Goal: Task Accomplishment & Management: Complete application form

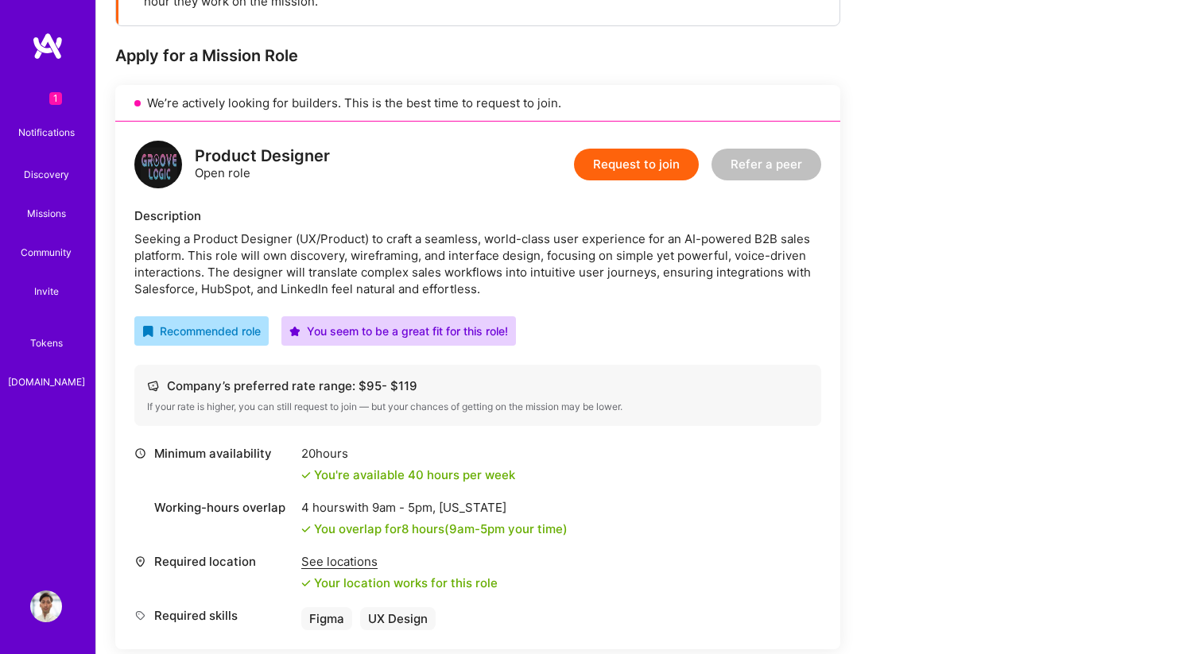
scroll to position [286, 0]
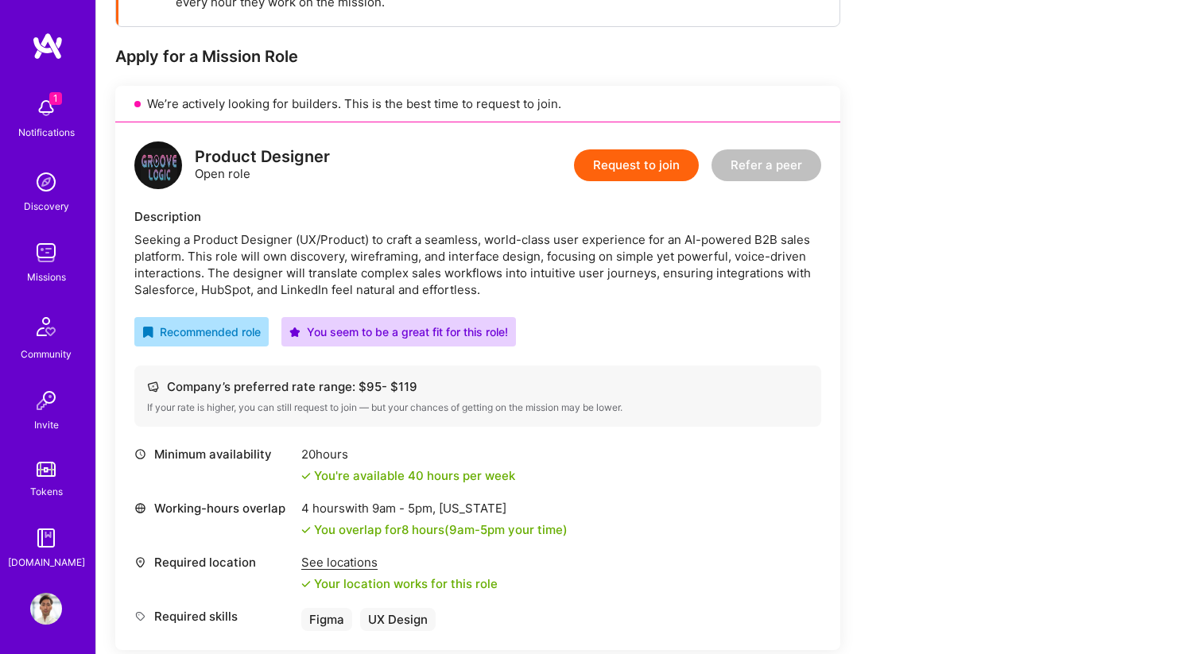
click at [631, 168] on button "Request to join" at bounding box center [636, 165] width 125 height 32
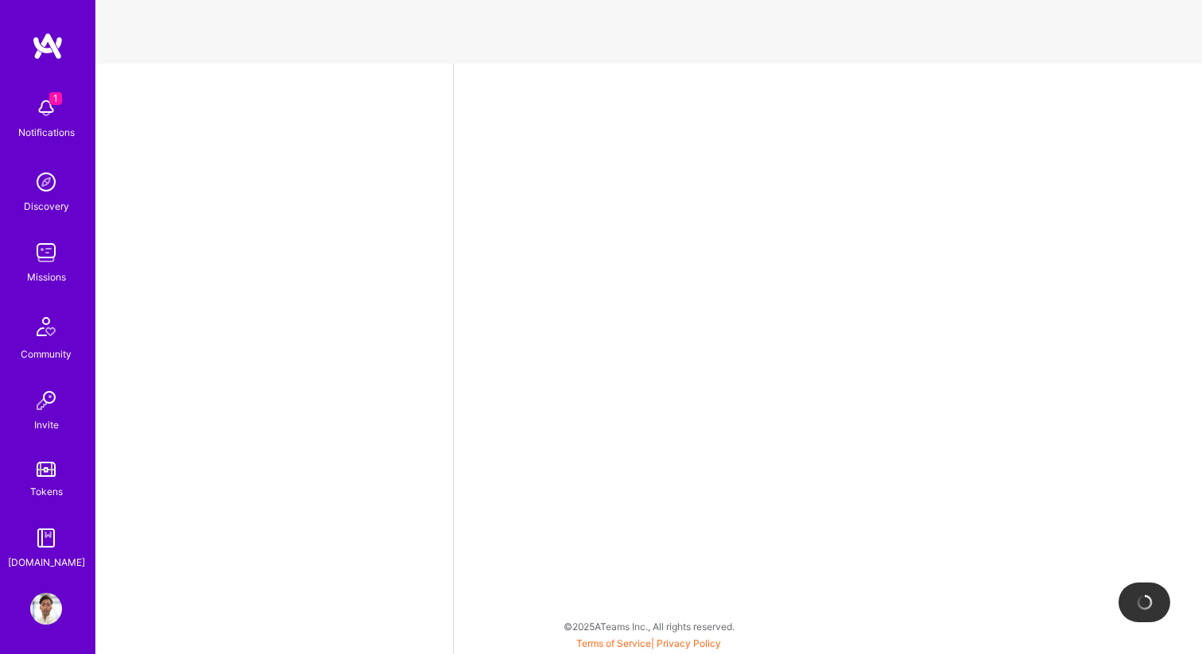
select select "CA"
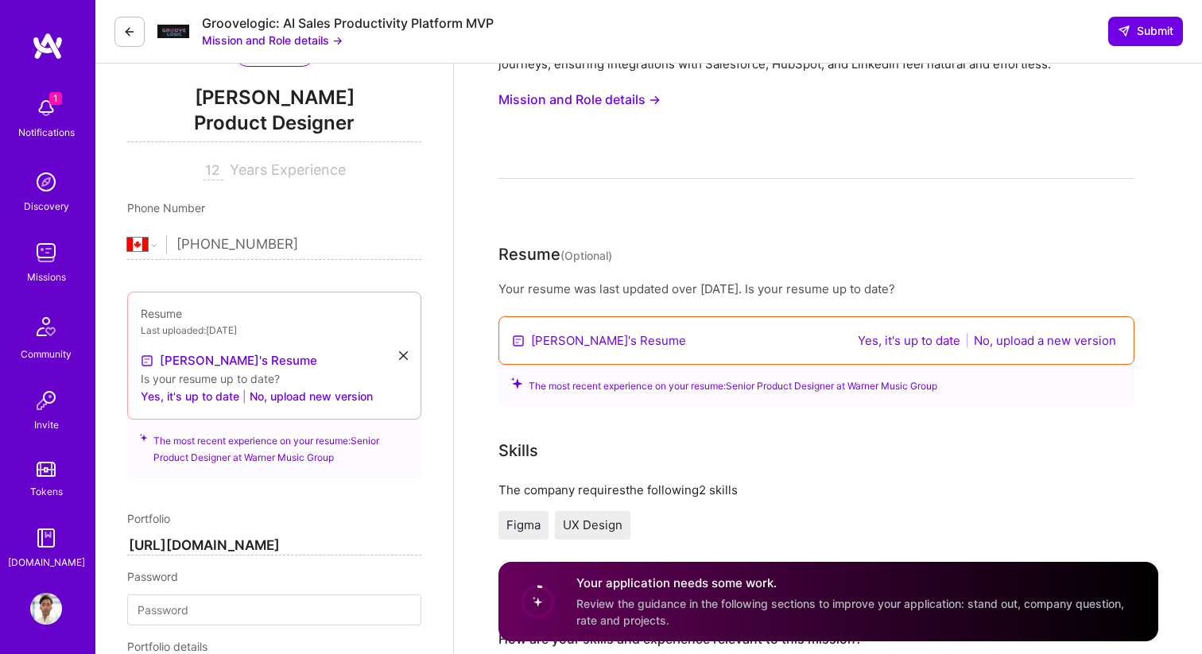
scroll to position [196, 0]
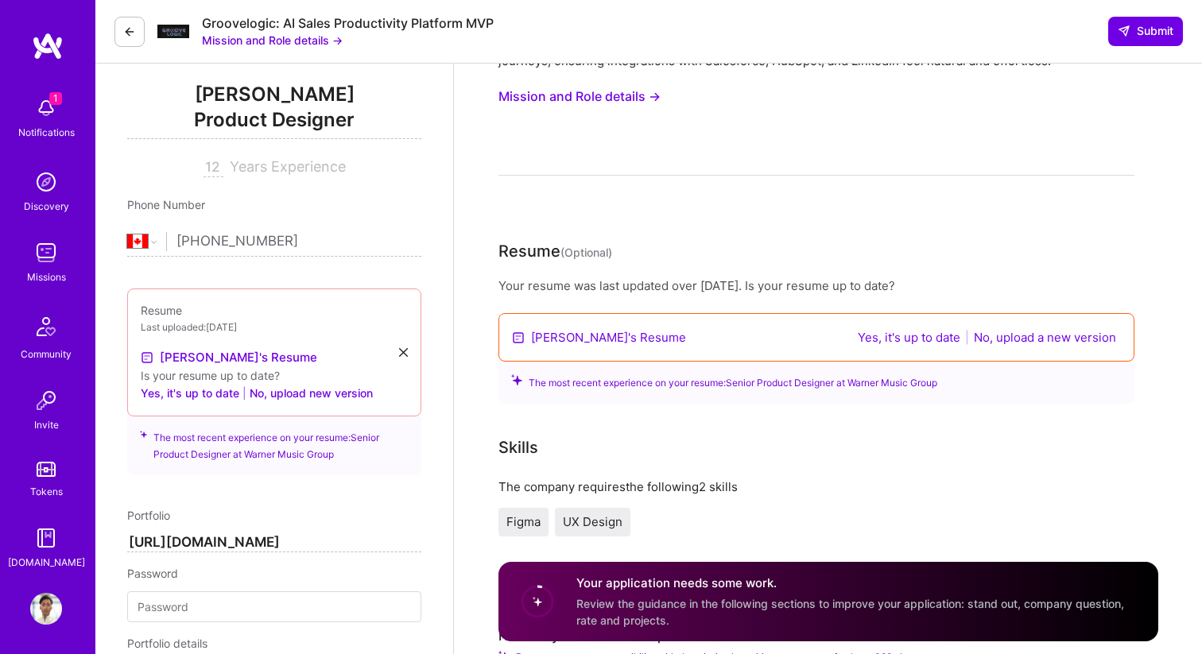
click at [1009, 342] on button "No, upload a new version" at bounding box center [1045, 337] width 152 height 18
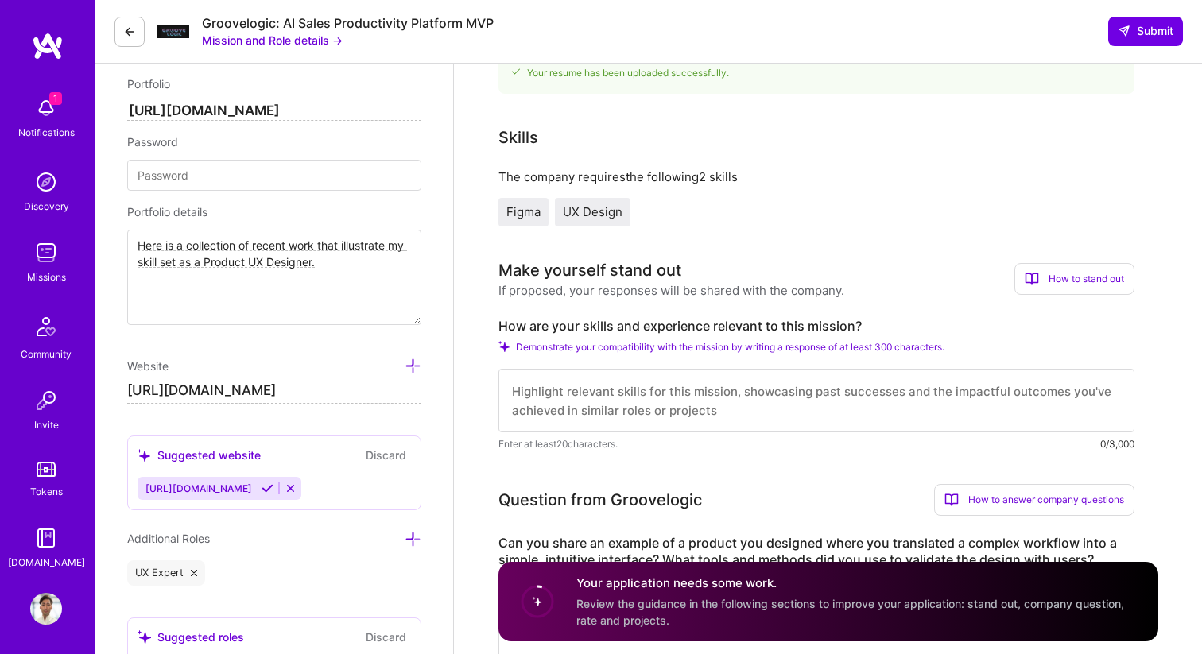
scroll to position [513, 0]
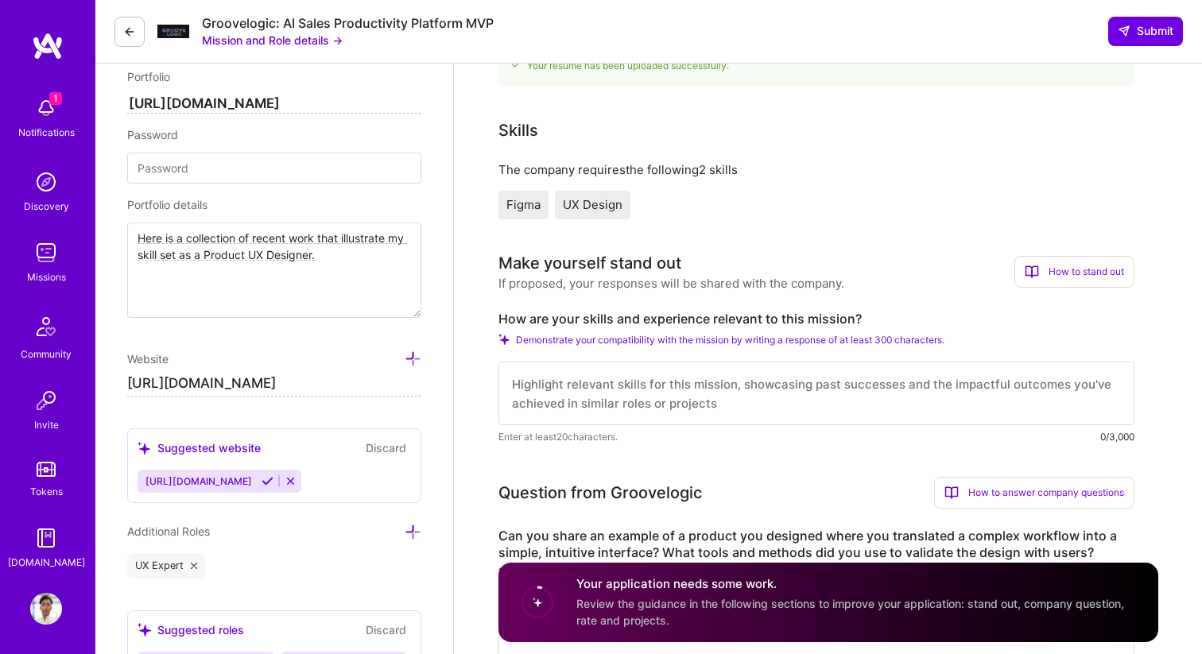
click at [533, 198] on div "Figma" at bounding box center [523, 205] width 50 height 29
click at [536, 209] on span "Figma" at bounding box center [523, 204] width 34 height 15
click at [623, 209] on div "UX Design" at bounding box center [592, 205] width 75 height 29
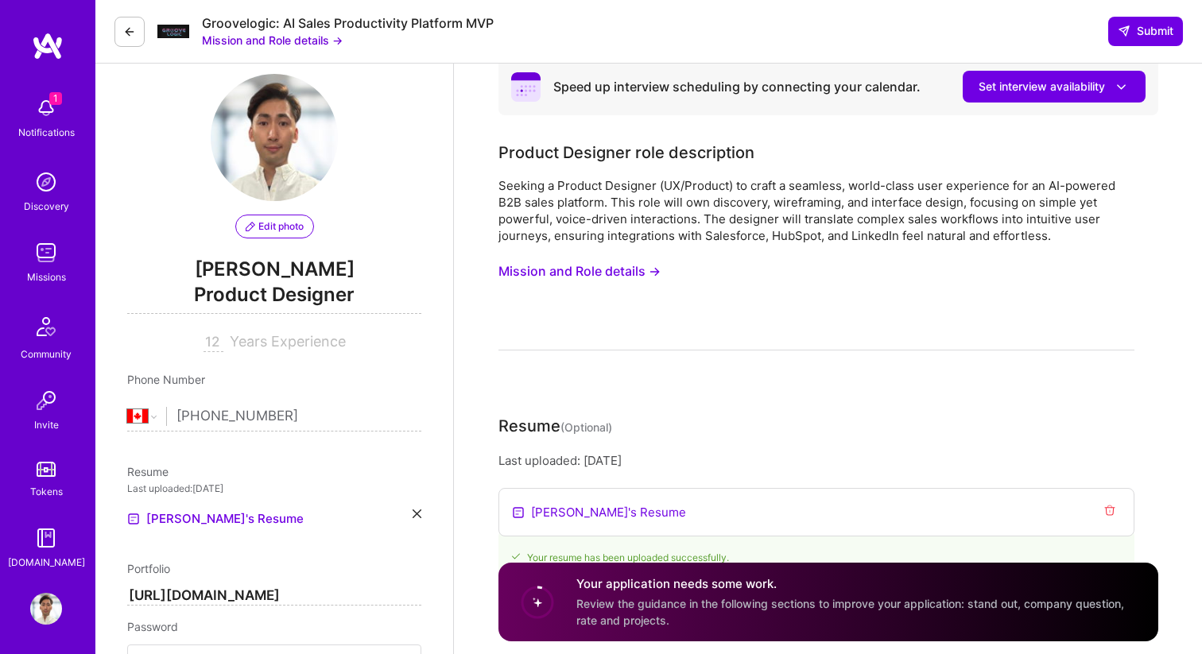
scroll to position [0, 0]
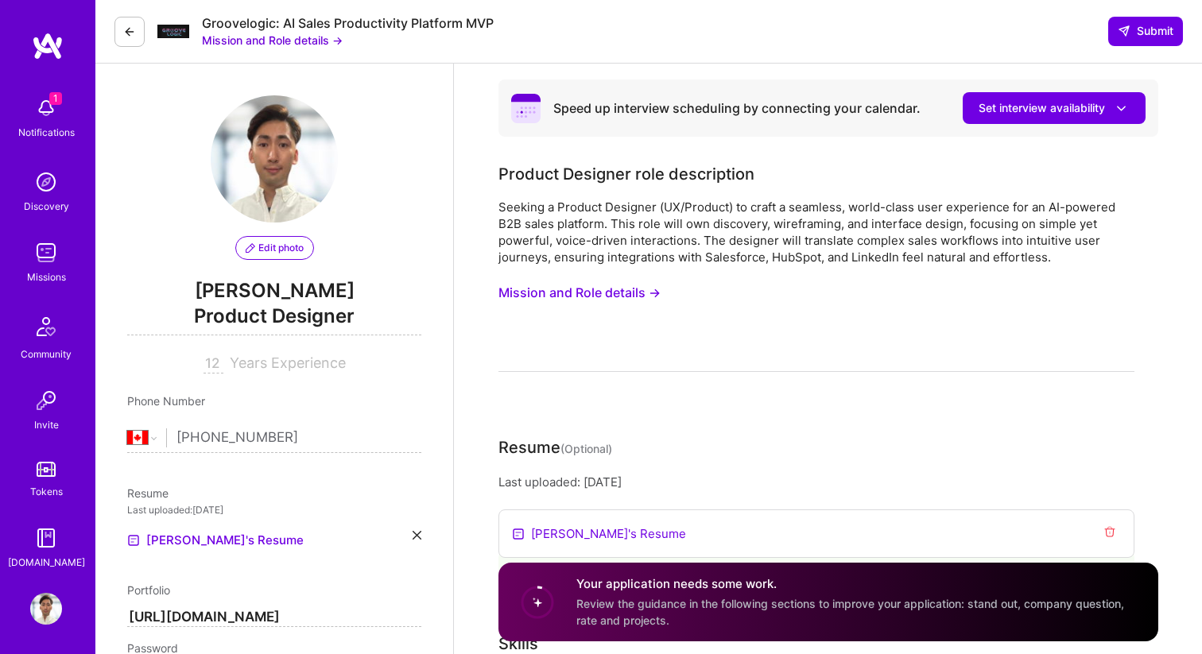
click at [271, 33] on button "Mission and Role details →" at bounding box center [272, 40] width 141 height 17
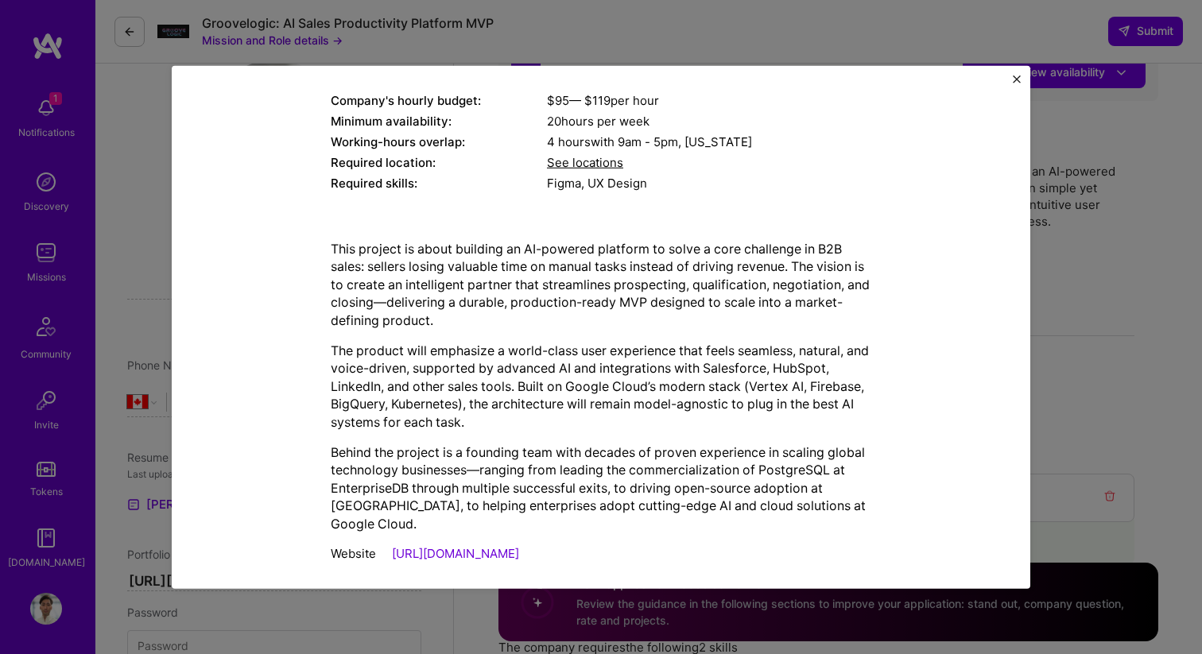
scroll to position [212, 0]
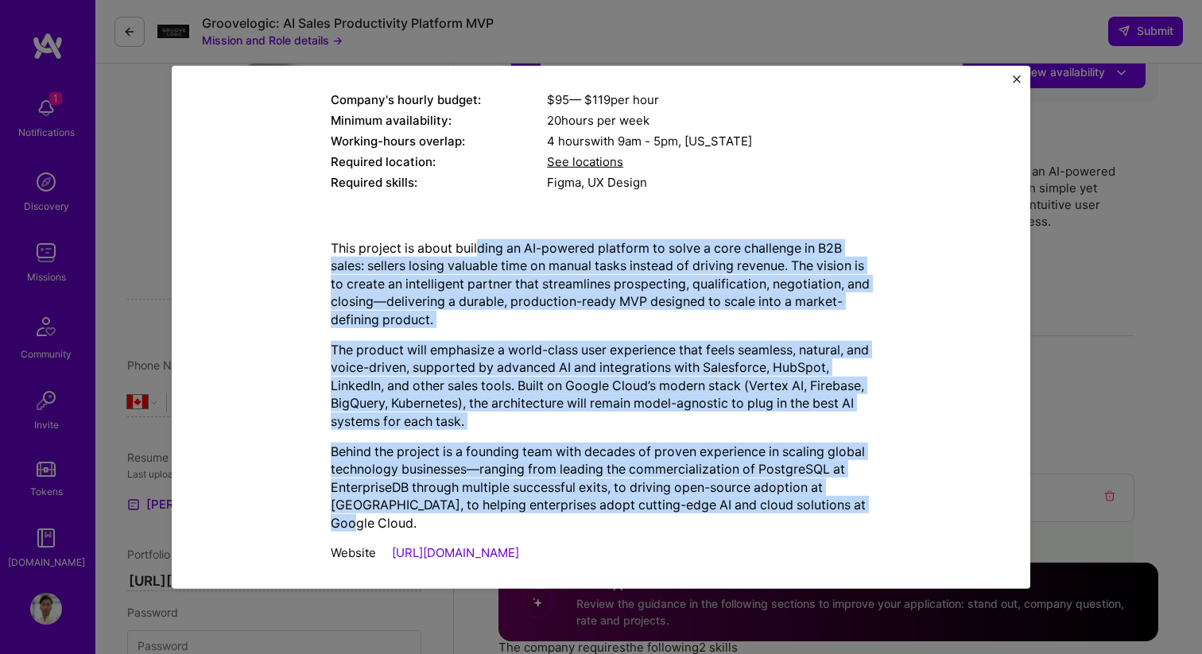
drag, startPoint x: 881, startPoint y: 505, endPoint x: 477, endPoint y: 249, distance: 478.6
click at [477, 249] on div "Mission Description and Role Details Product Designer role description Seeking …" at bounding box center [600, 230] width 785 height 680
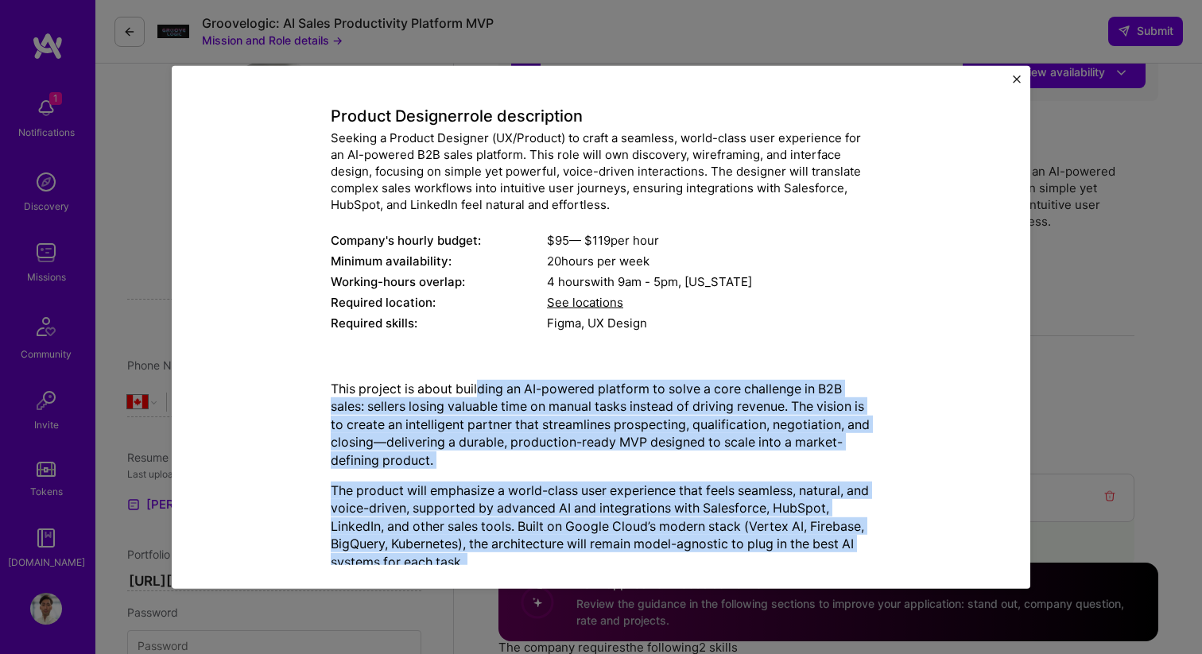
scroll to position [0, 0]
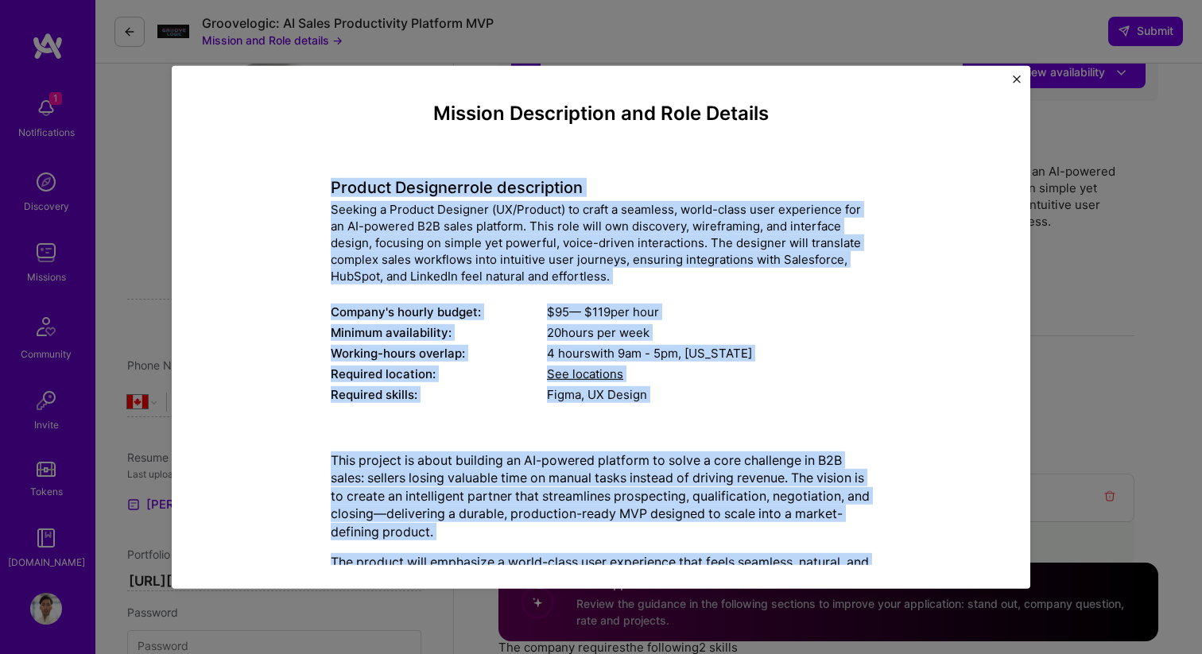
click at [329, 178] on div "Mission Description and Role Details Product Designer role description Seeking …" at bounding box center [600, 442] width 785 height 680
copy div "Loremip Dolorsit amet consectetur Adipisc e Seddoei Temporin (UT/Laboree) do ma…"
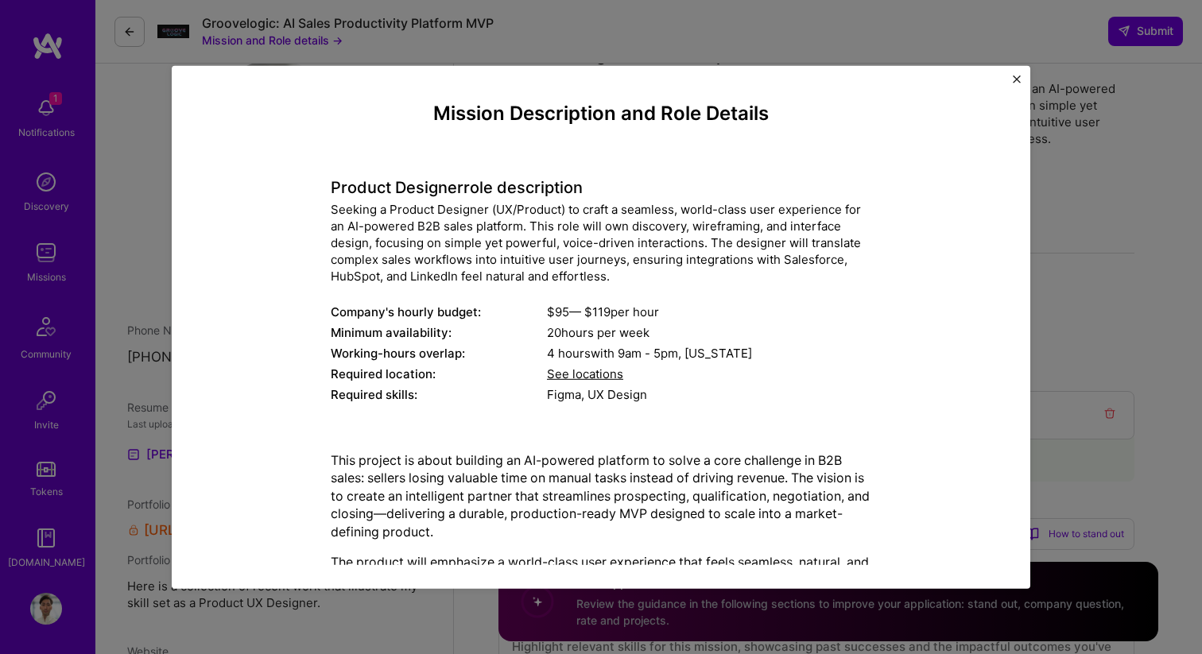
click at [473, 190] on h4 "Product Designer role description" at bounding box center [601, 187] width 540 height 19
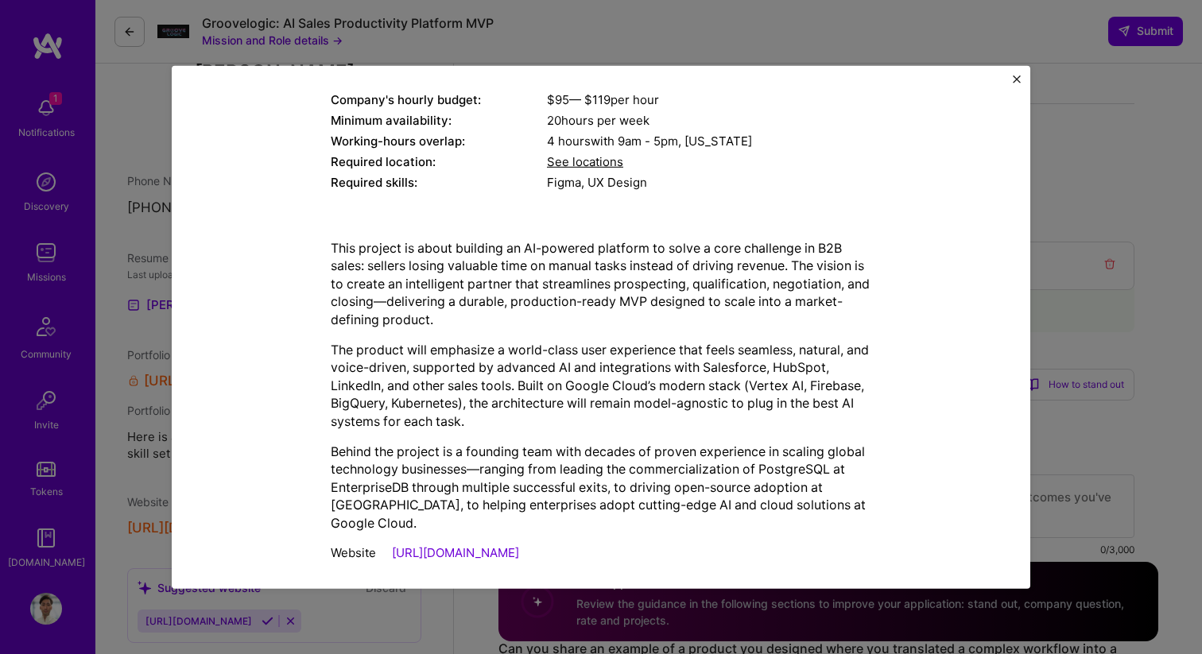
scroll to position [186, 0]
click at [479, 545] on link "[URL][DOMAIN_NAME]" at bounding box center [455, 552] width 127 height 15
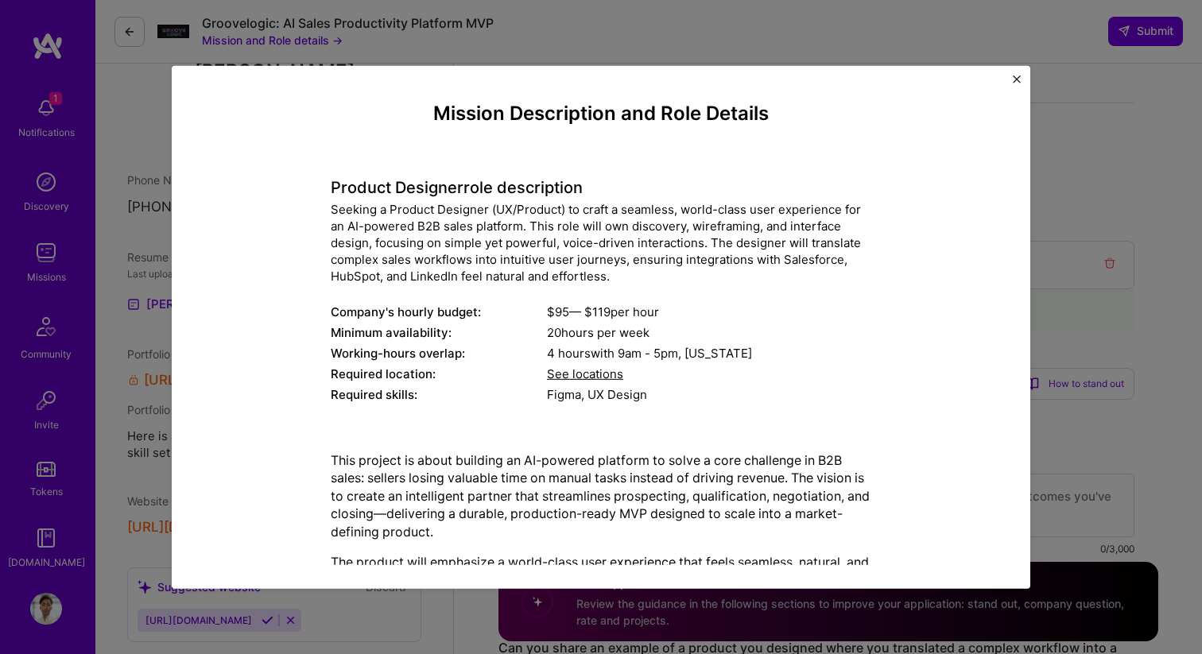
click at [714, 337] on div "20 hours per week" at bounding box center [709, 332] width 324 height 17
click at [707, 334] on div "20 hours per week" at bounding box center [709, 332] width 324 height 17
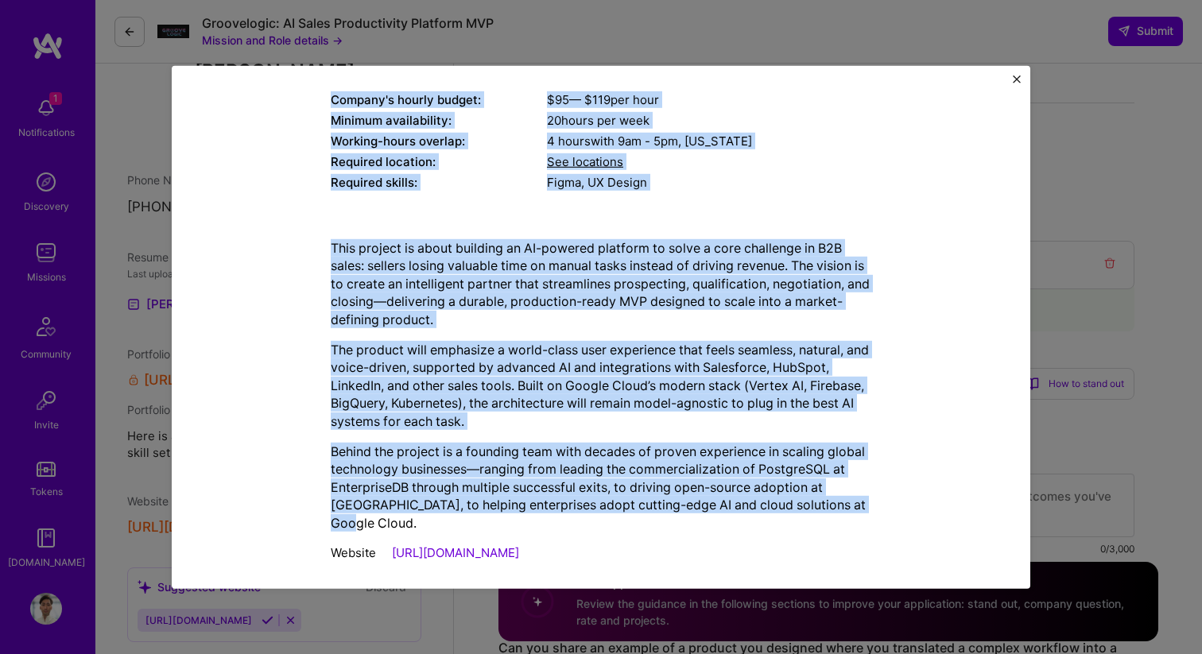
drag, startPoint x: 428, startPoint y: 107, endPoint x: 959, endPoint y: 498, distance: 659.9
click at [959, 498] on div "Mission Description and Role Details Product Designer role description Seeking …" at bounding box center [600, 230] width 785 height 680
copy div "Loremip Dolorsitame con Adip Elitsed Doeiusm Temporin utla etdoloremag Aliquae …"
click at [1018, 75] on img "Close" at bounding box center [1016, 79] width 8 height 8
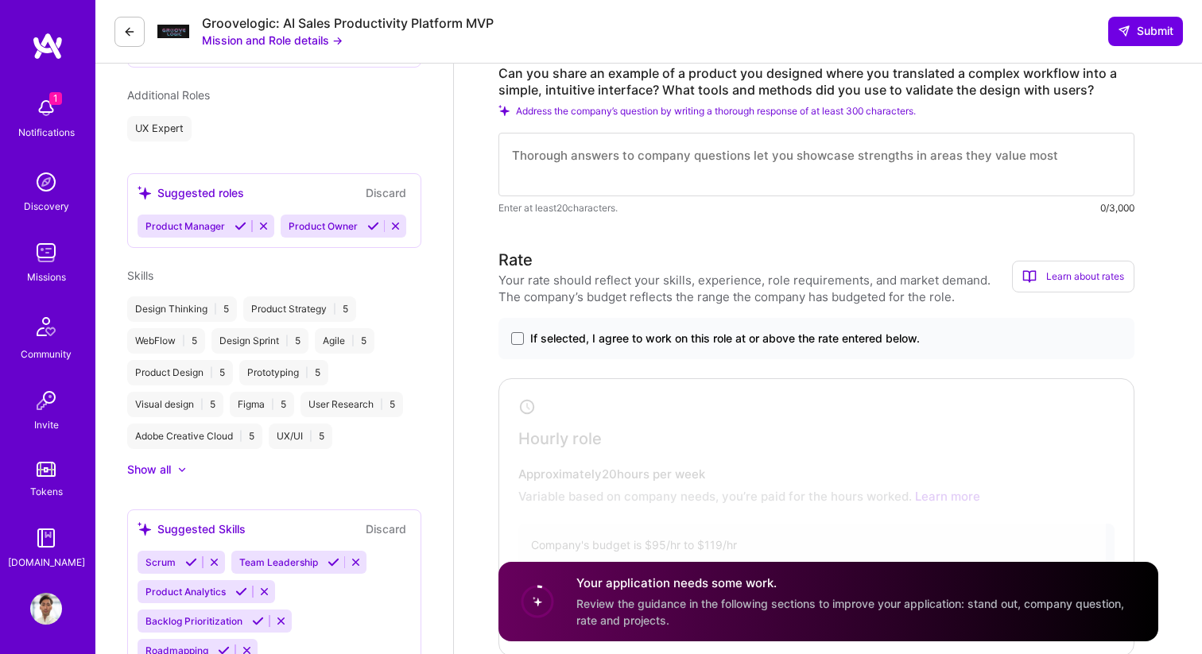
scroll to position [765, 0]
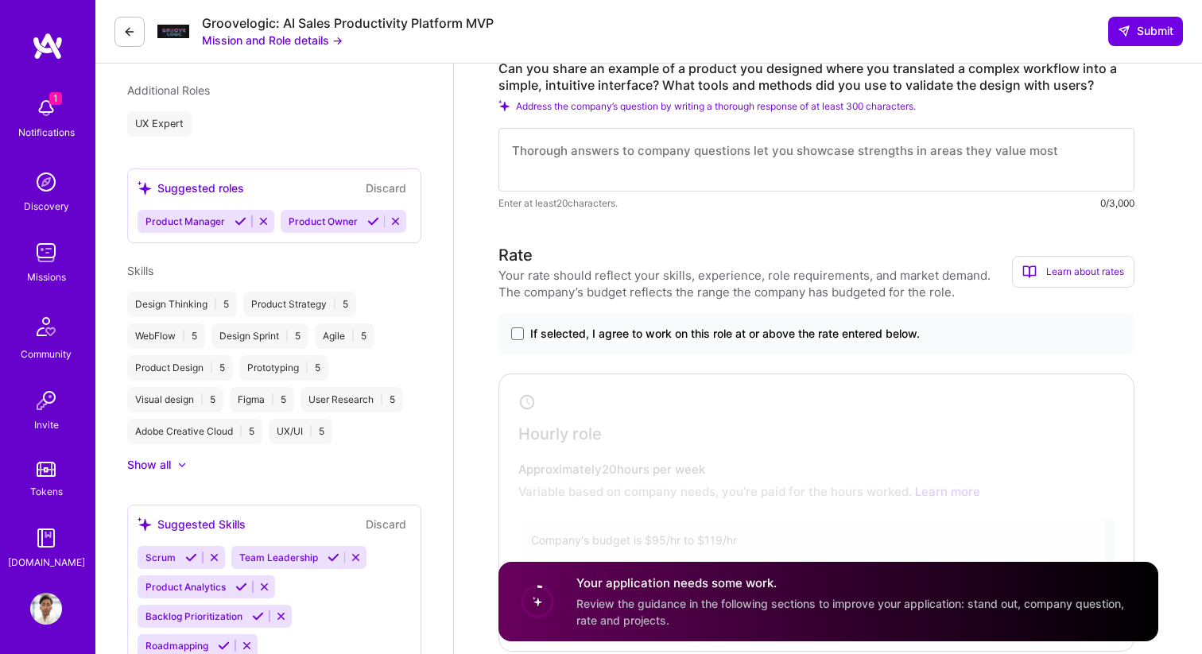
click at [621, 336] on span "If selected, I agree to work on this role at or above the rate entered below." at bounding box center [724, 334] width 389 height 16
click at [0, 0] on input "If selected, I agree to work on this role at or above the rate entered below." at bounding box center [0, 0] width 0 height 0
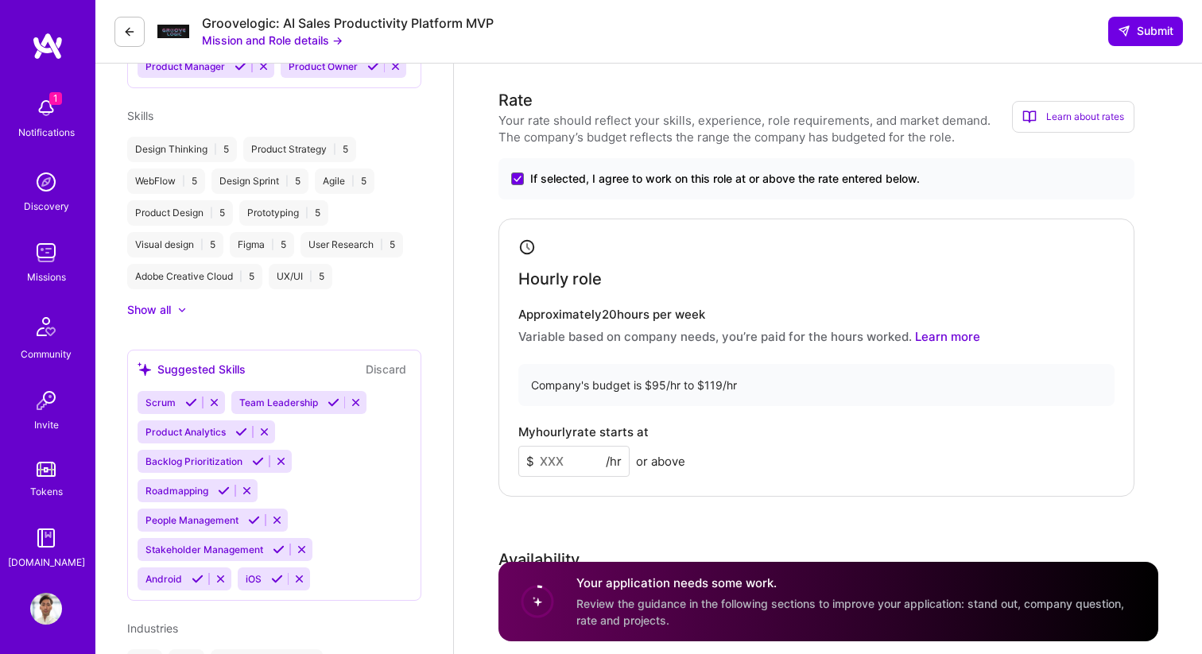
scroll to position [927, 0]
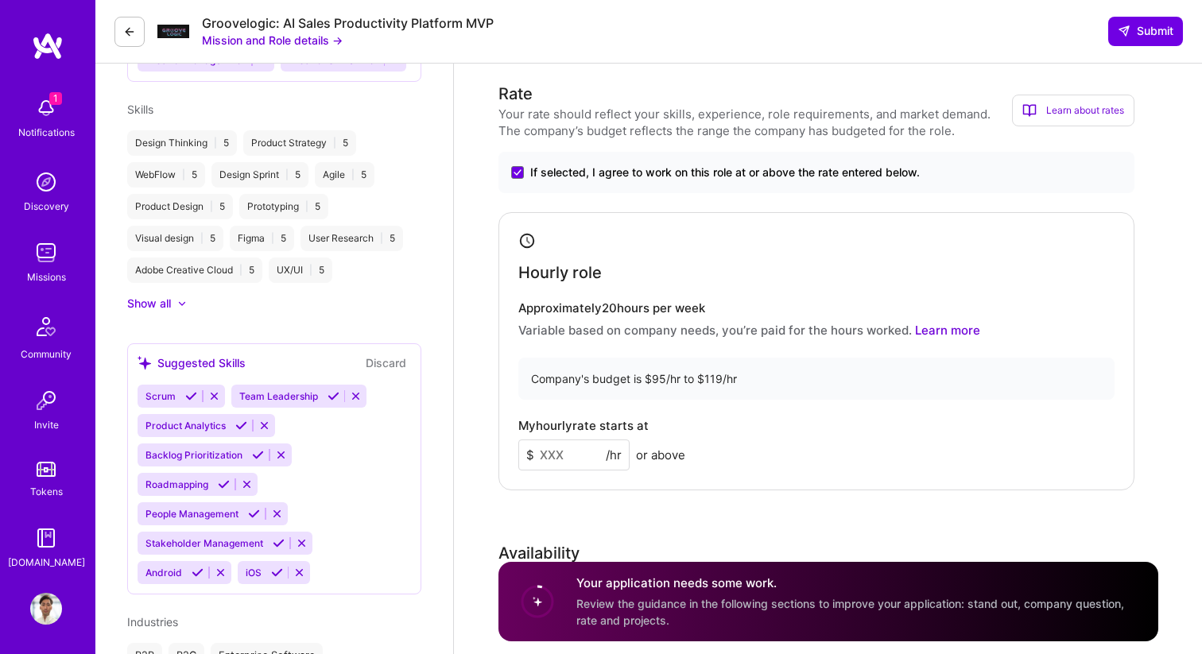
click at [567, 455] on input at bounding box center [573, 454] width 111 height 31
type input "9"
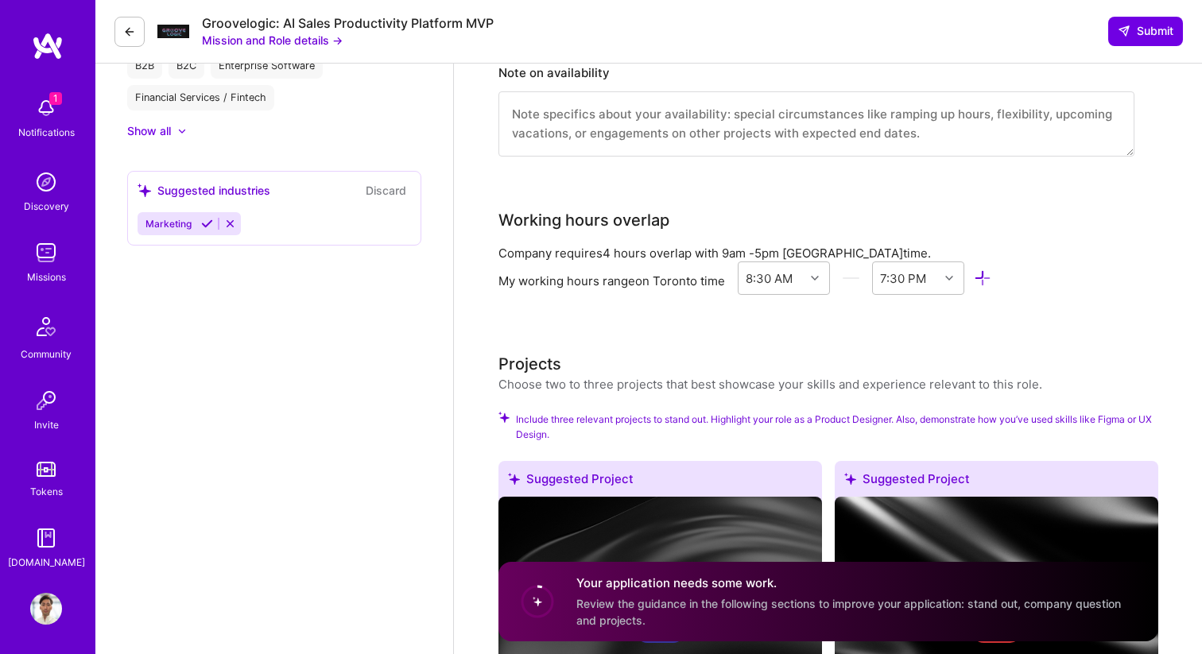
scroll to position [1524, 0]
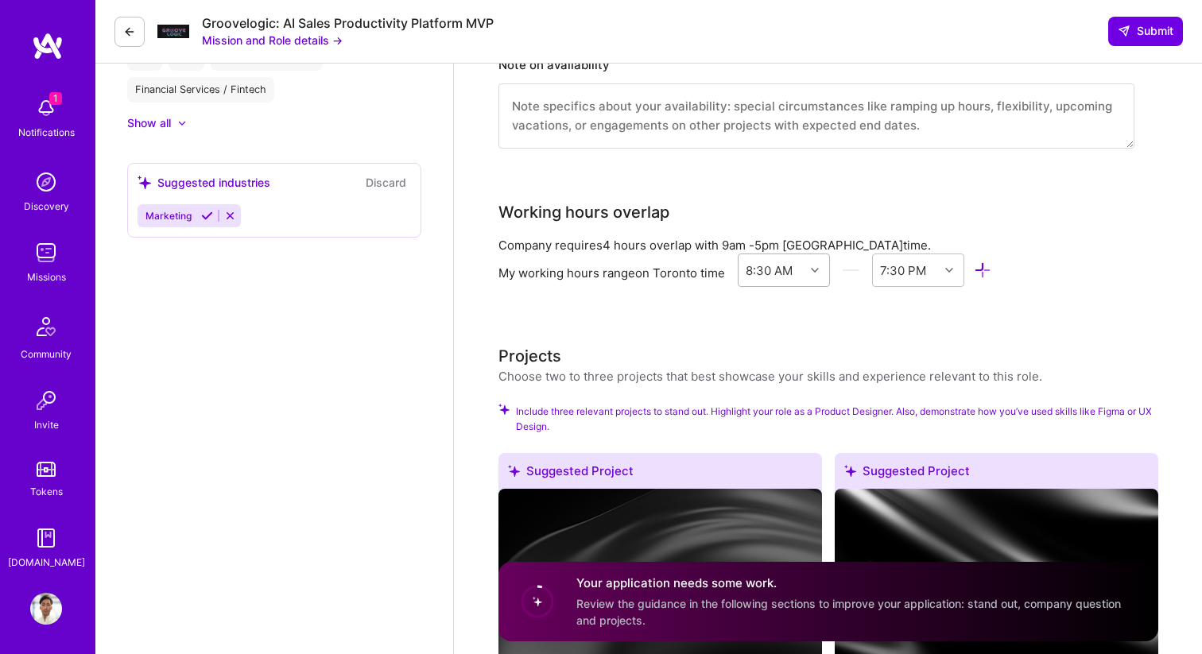
type input "100"
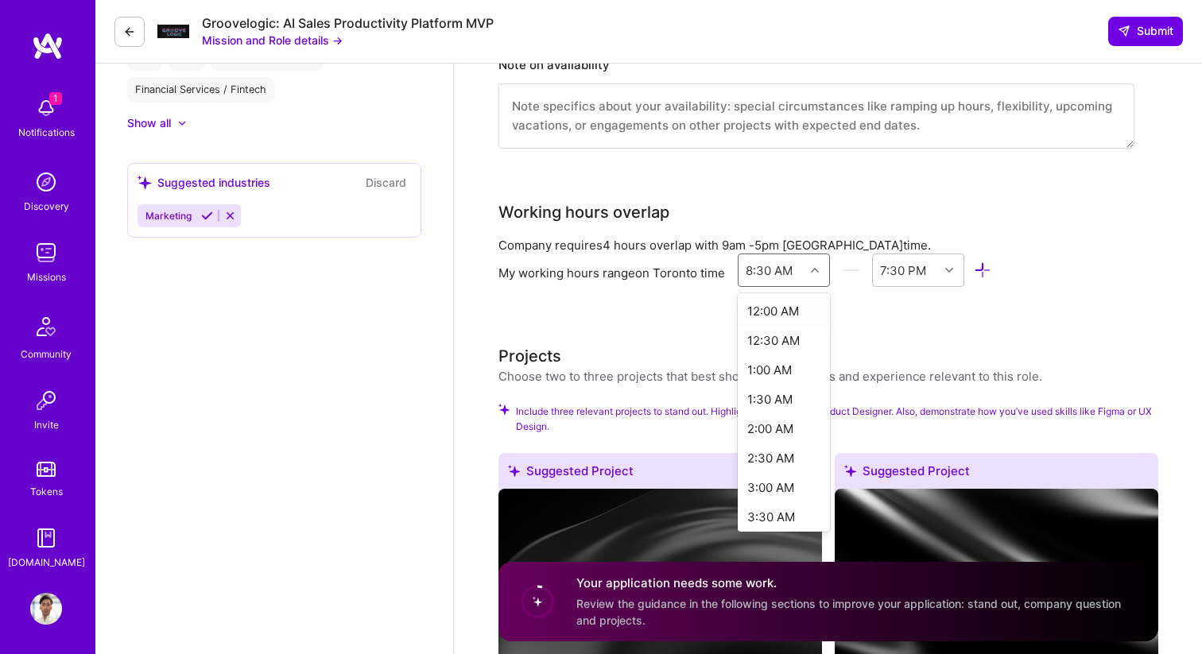
click at [757, 271] on div "8:30 AM" at bounding box center [768, 269] width 47 height 17
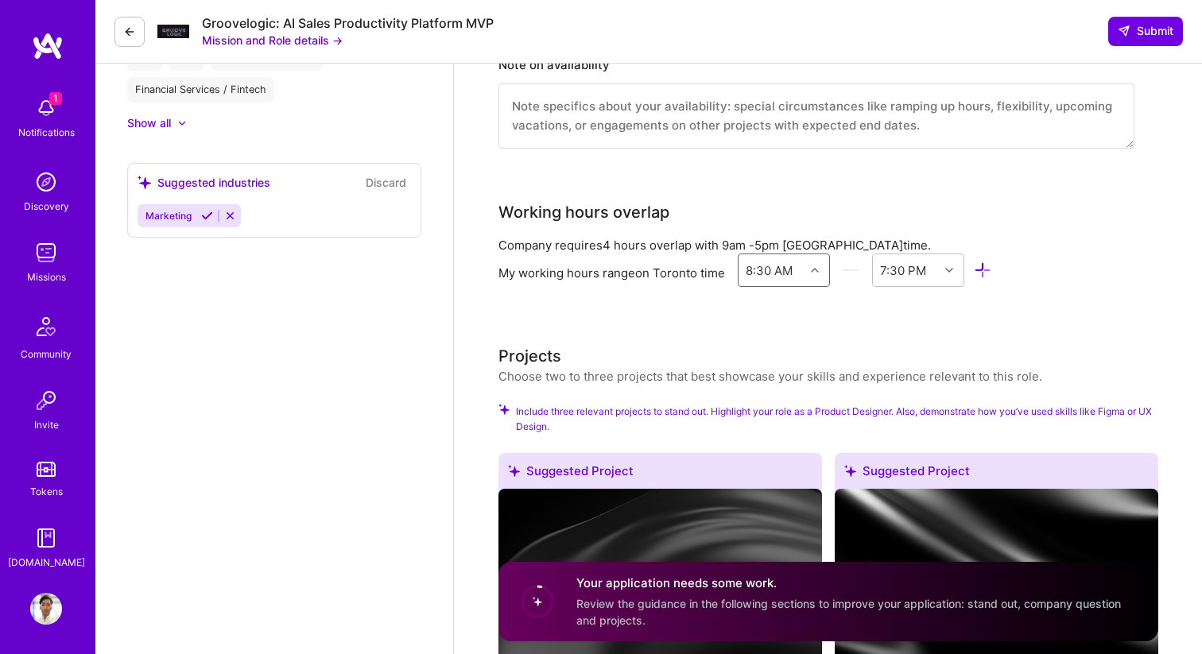
click at [757, 271] on div "8:30 AM" at bounding box center [768, 269] width 47 height 17
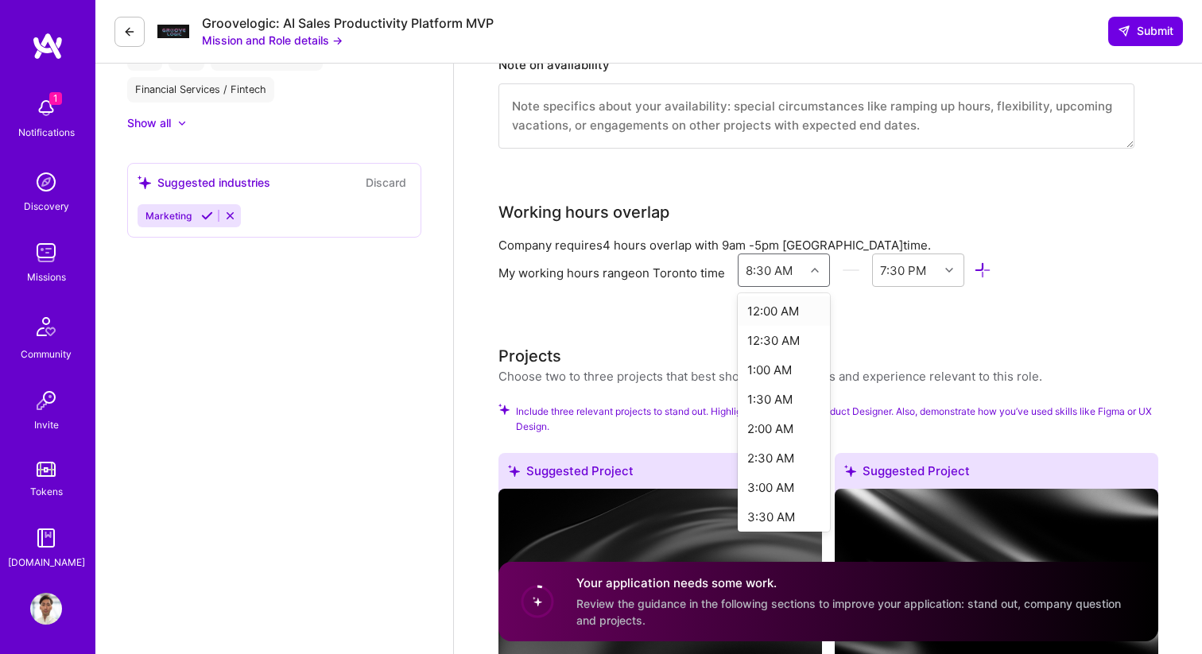
drag, startPoint x: 769, startPoint y: 267, endPoint x: 709, endPoint y: 267, distance: 60.4
click at [709, 267] on div "My working hours range on Toronto time option 12:00 AM focused, 1 of 48. 48 res…" at bounding box center [816, 273] width 636 height 40
click at [763, 432] on div "9:00 AM" at bounding box center [783, 428] width 93 height 29
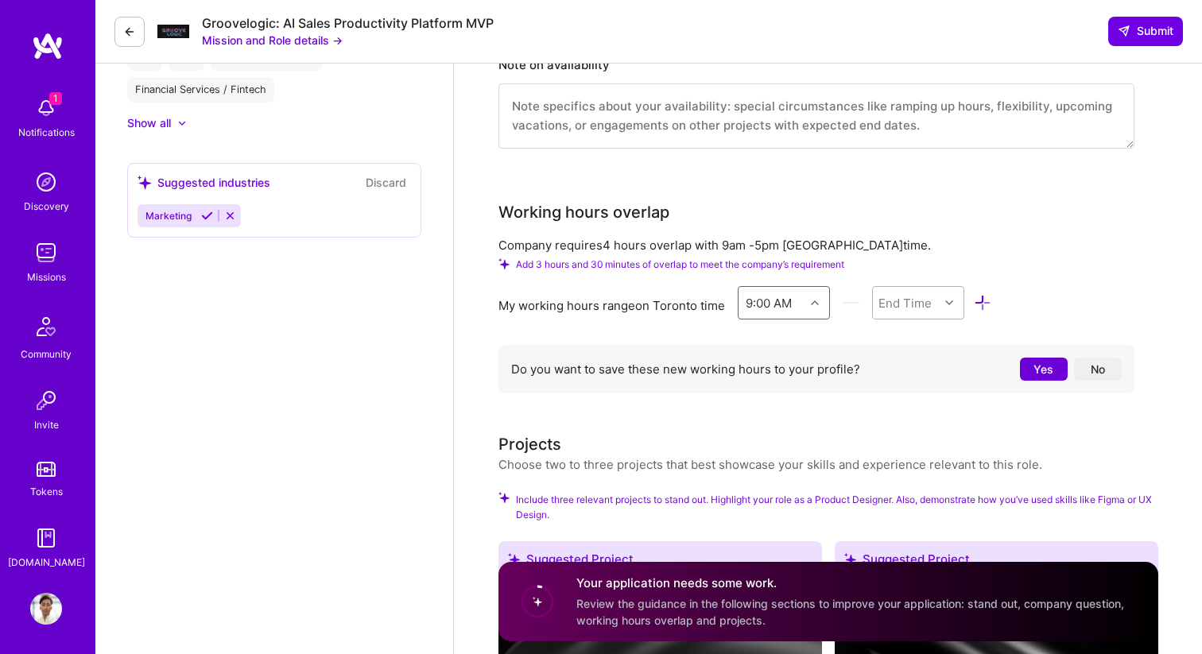
click at [902, 305] on div "End Time" at bounding box center [904, 302] width 53 height 17
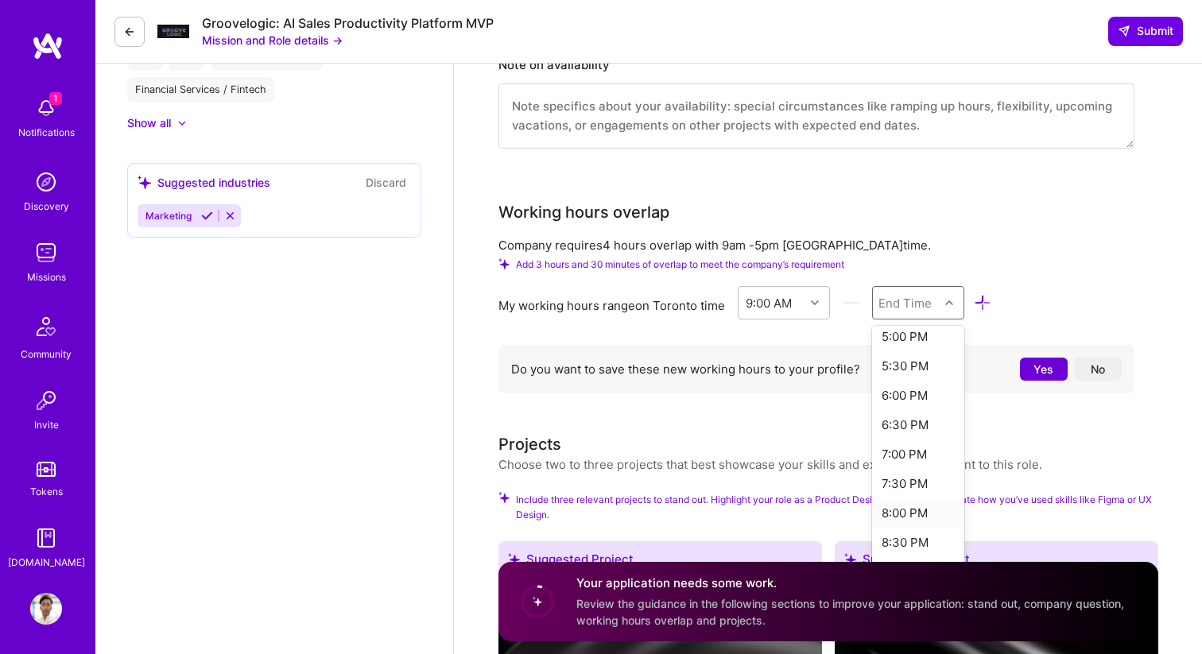
scroll to position [466, 0]
click at [911, 346] on div "5:00 PM" at bounding box center [918, 347] width 93 height 29
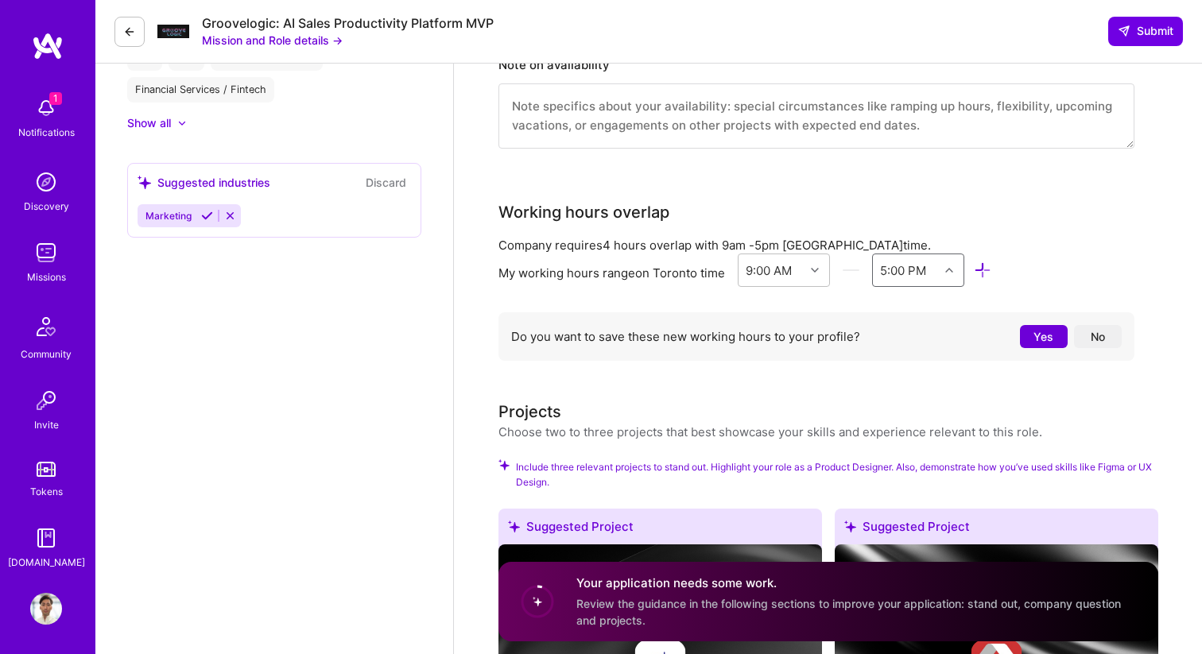
click at [1038, 345] on button "Yes" at bounding box center [1044, 336] width 48 height 23
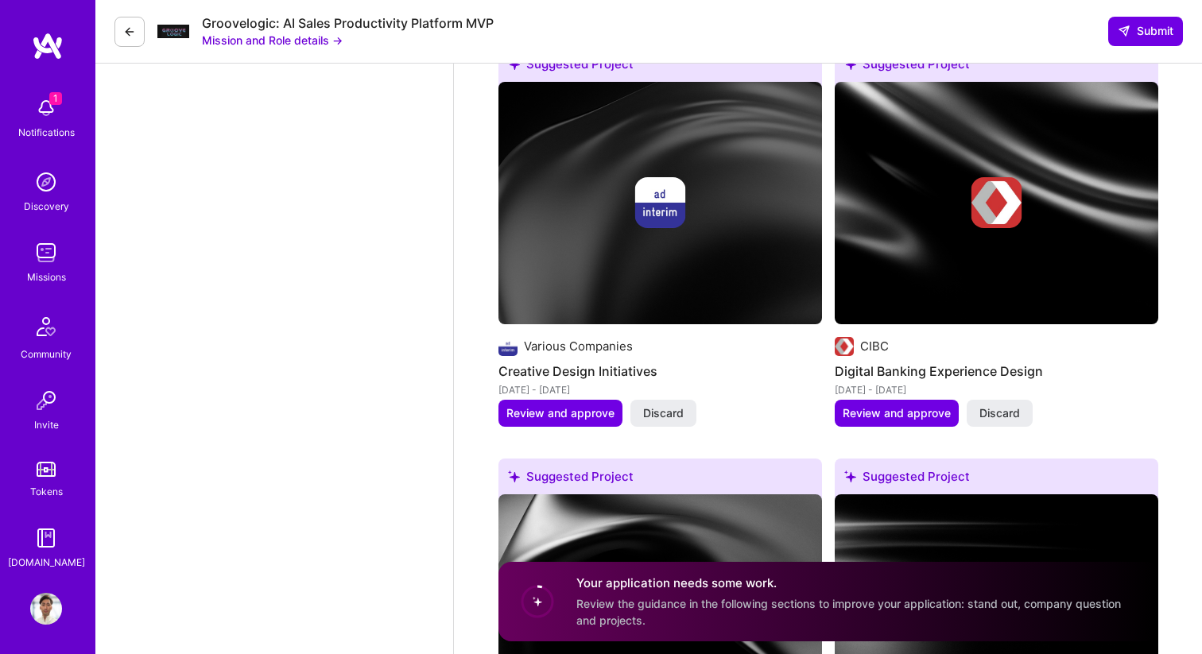
scroll to position [1929, 0]
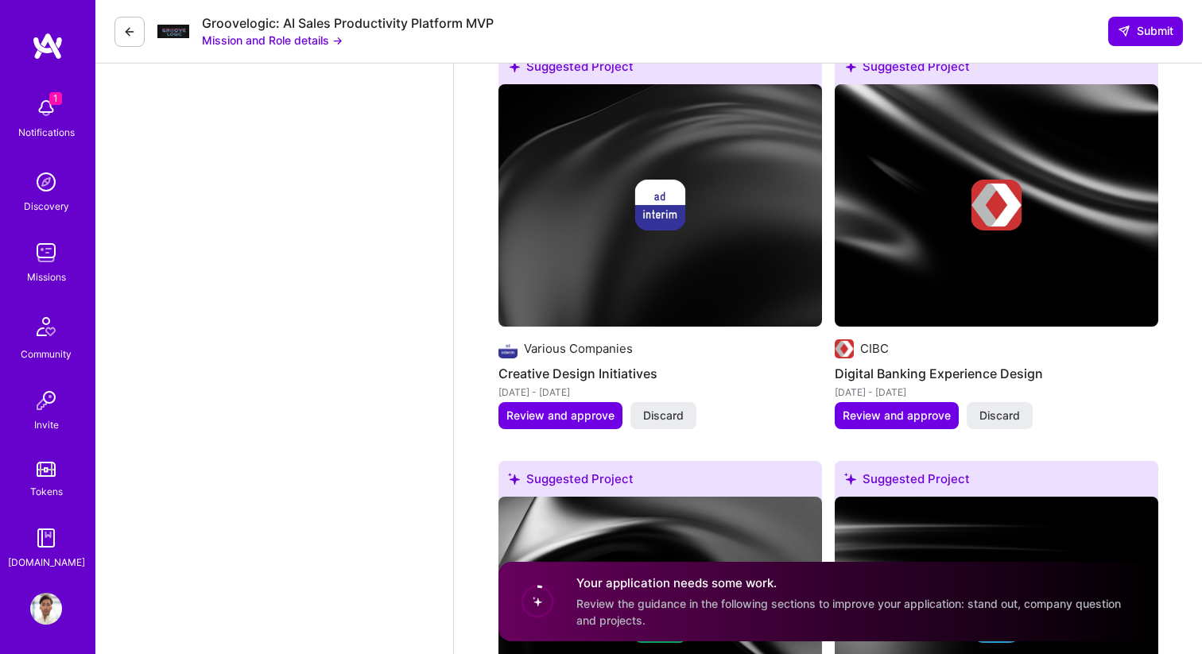
click at [712, 253] on img at bounding box center [659, 205] width 323 height 242
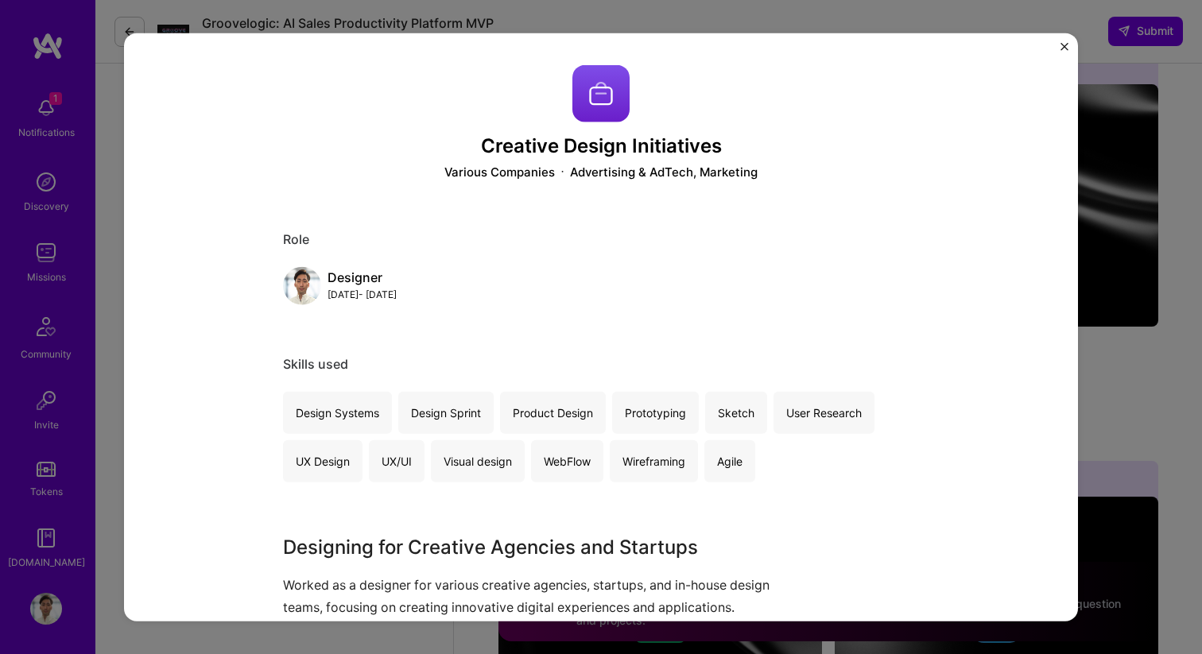
click at [1058, 43] on div "Creative Design Initiatives Various Companies Advertising & AdTech, Marketing R…" at bounding box center [601, 327] width 954 height 589
click at [1061, 47] on img "Close" at bounding box center [1064, 46] width 8 height 8
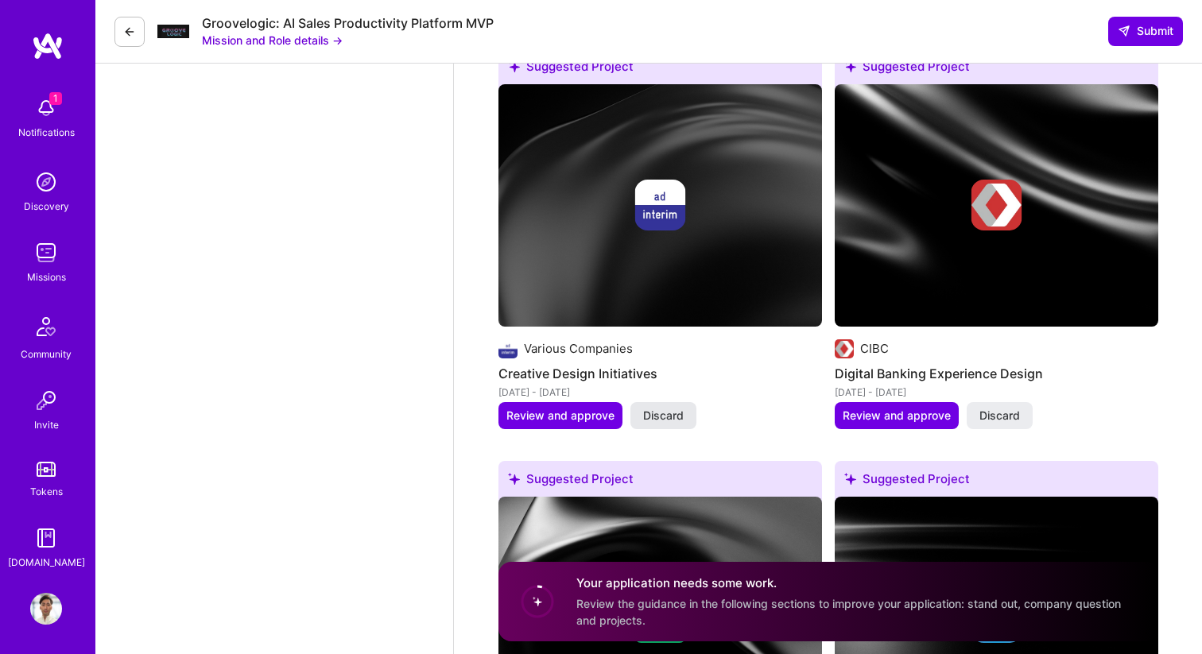
click at [671, 408] on span "Discard" at bounding box center [663, 416] width 41 height 16
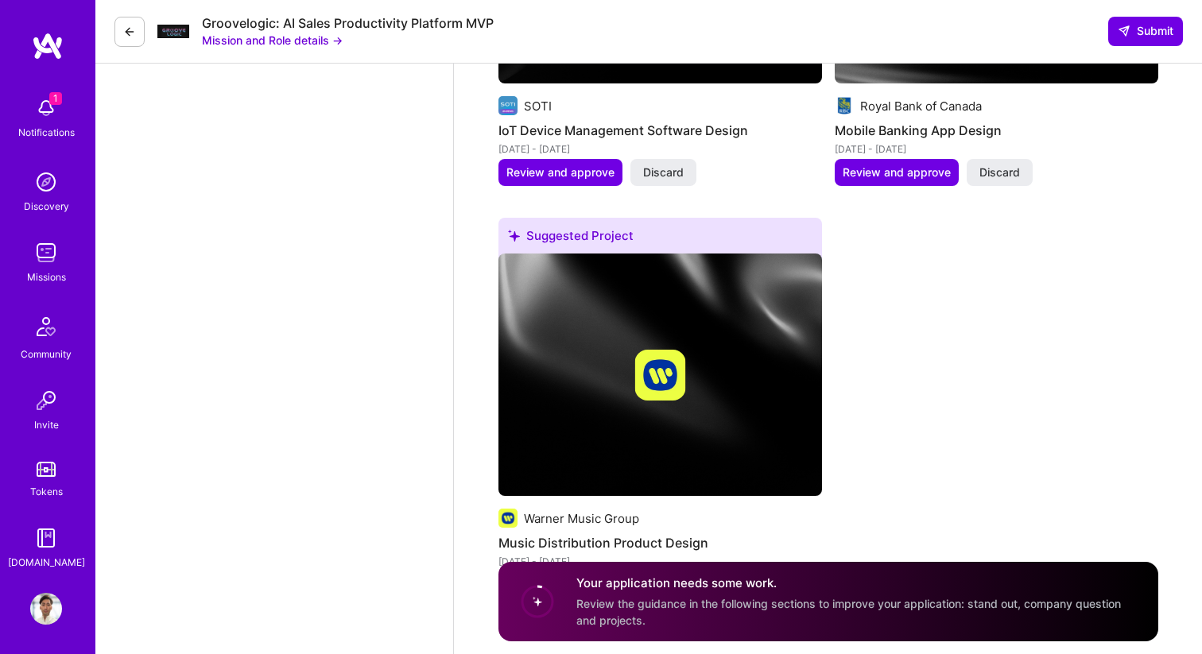
scroll to position [2593, 0]
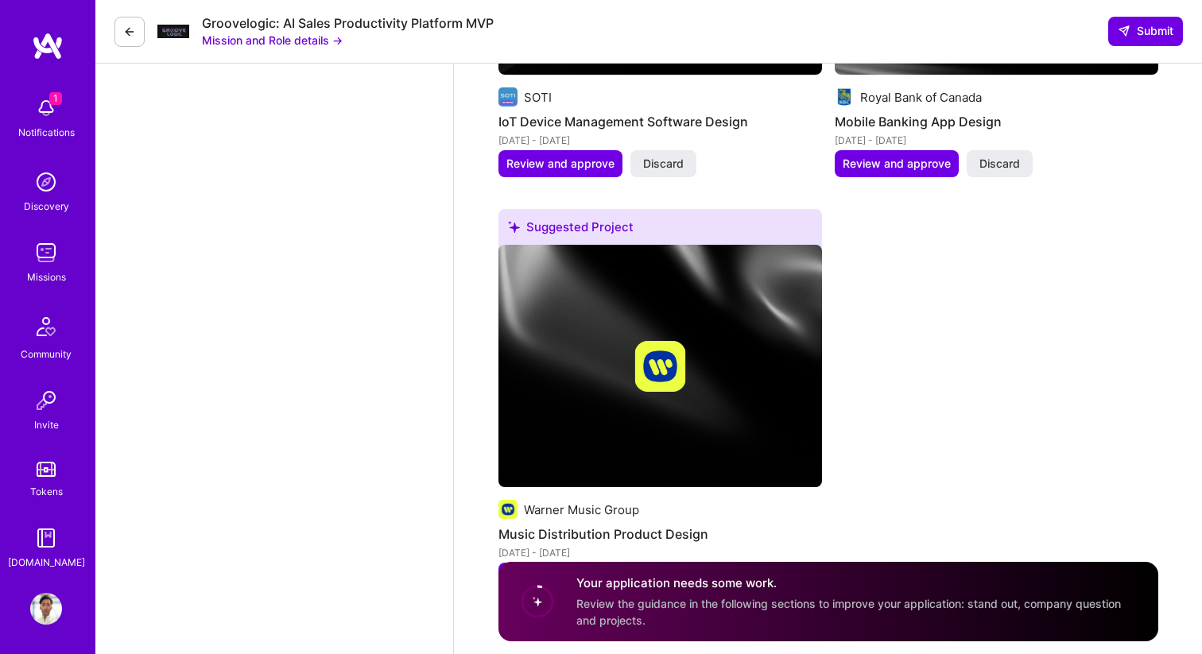
click at [692, 351] on div at bounding box center [659, 366] width 323 height 51
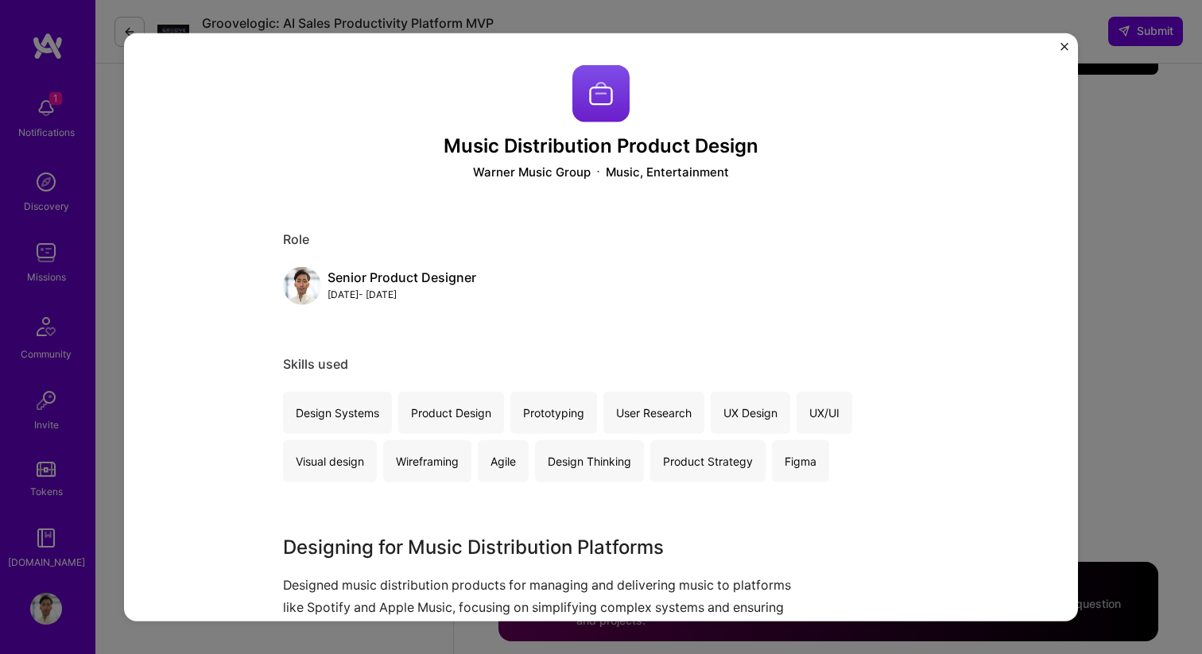
click at [1065, 43] on img "Close" at bounding box center [1064, 46] width 8 height 8
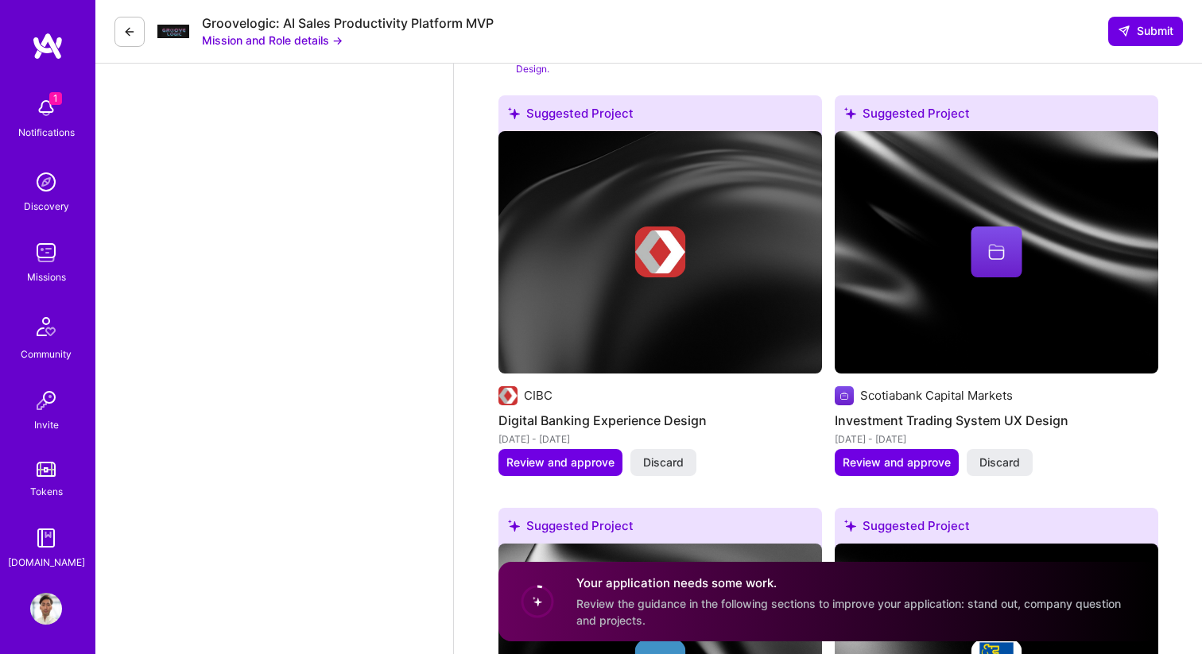
scroll to position [1883, 0]
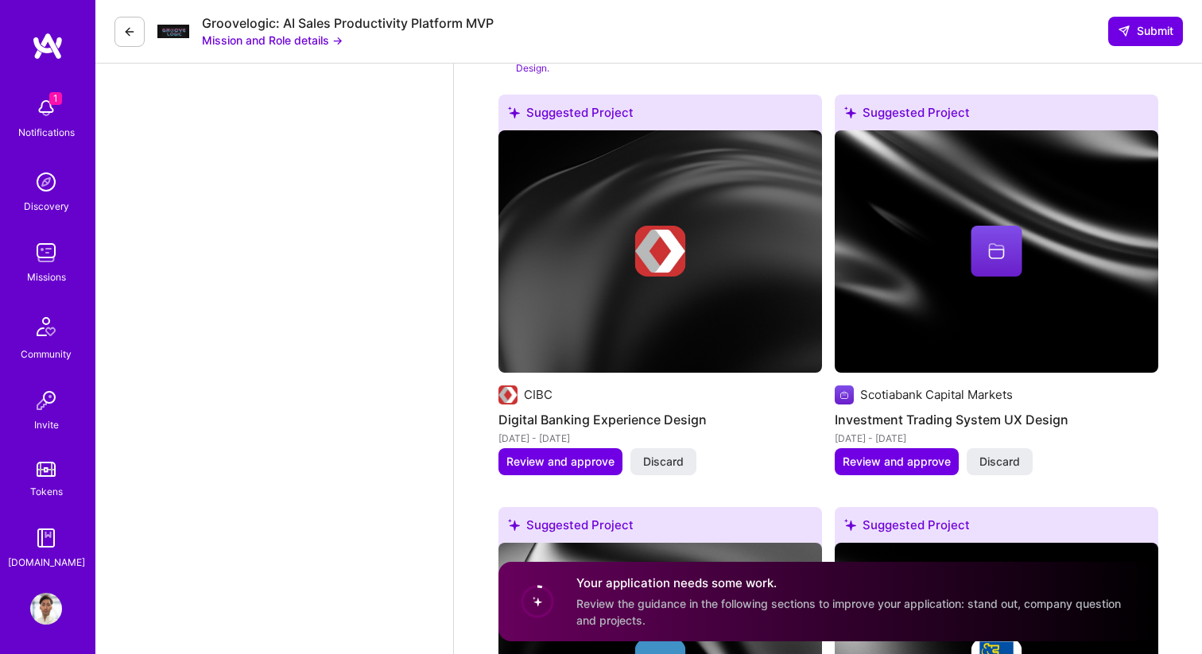
click at [683, 240] on img at bounding box center [659, 251] width 51 height 51
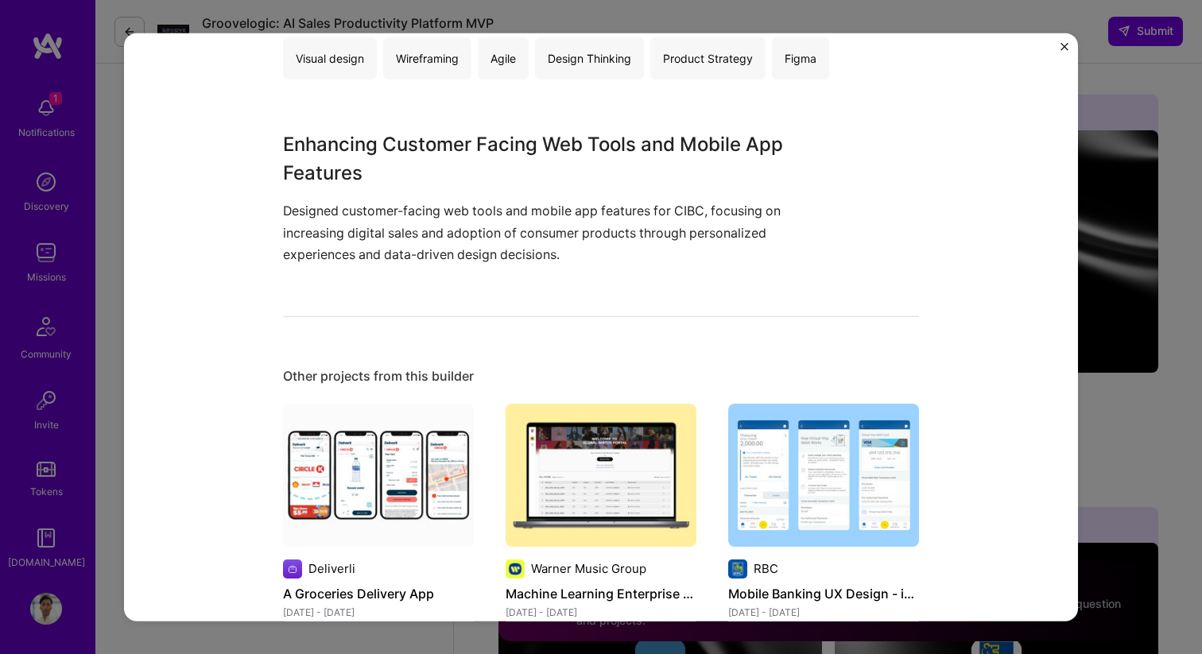
scroll to position [407, 0]
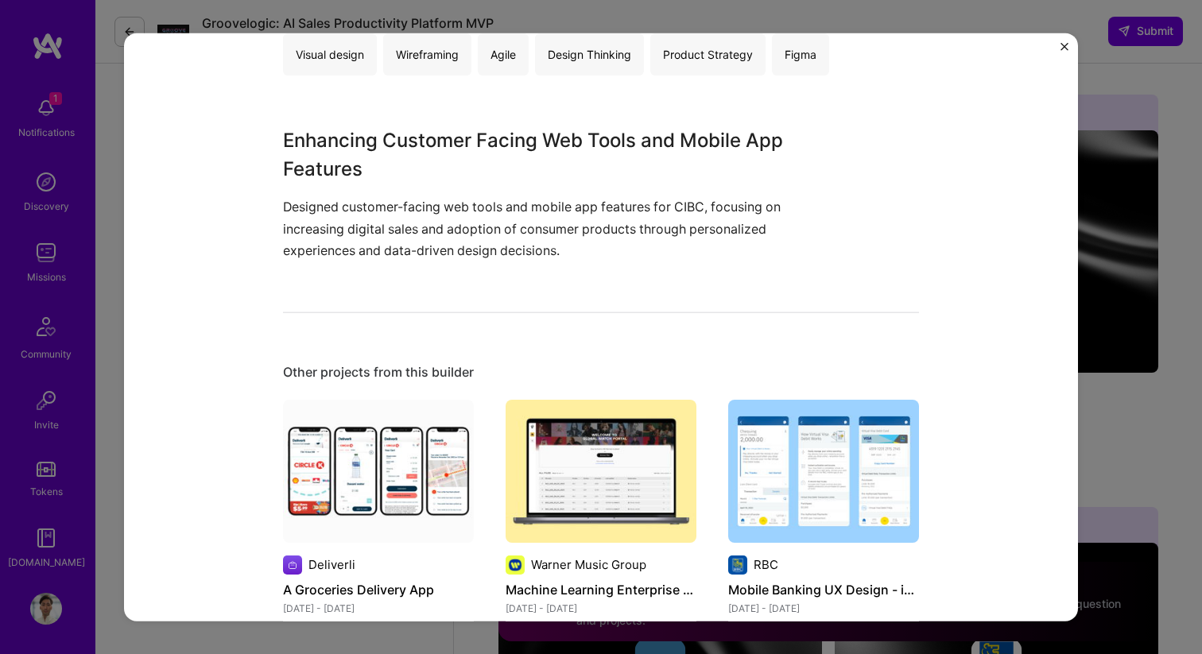
click at [344, 473] on img at bounding box center [378, 471] width 191 height 143
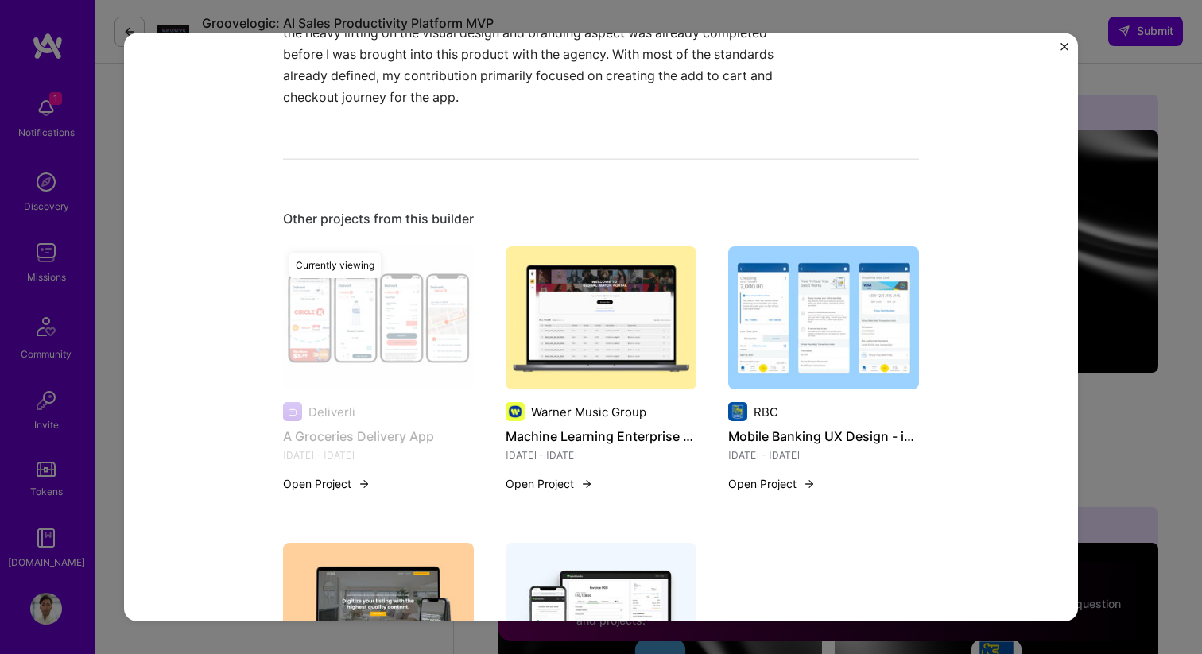
scroll to position [1301, 0]
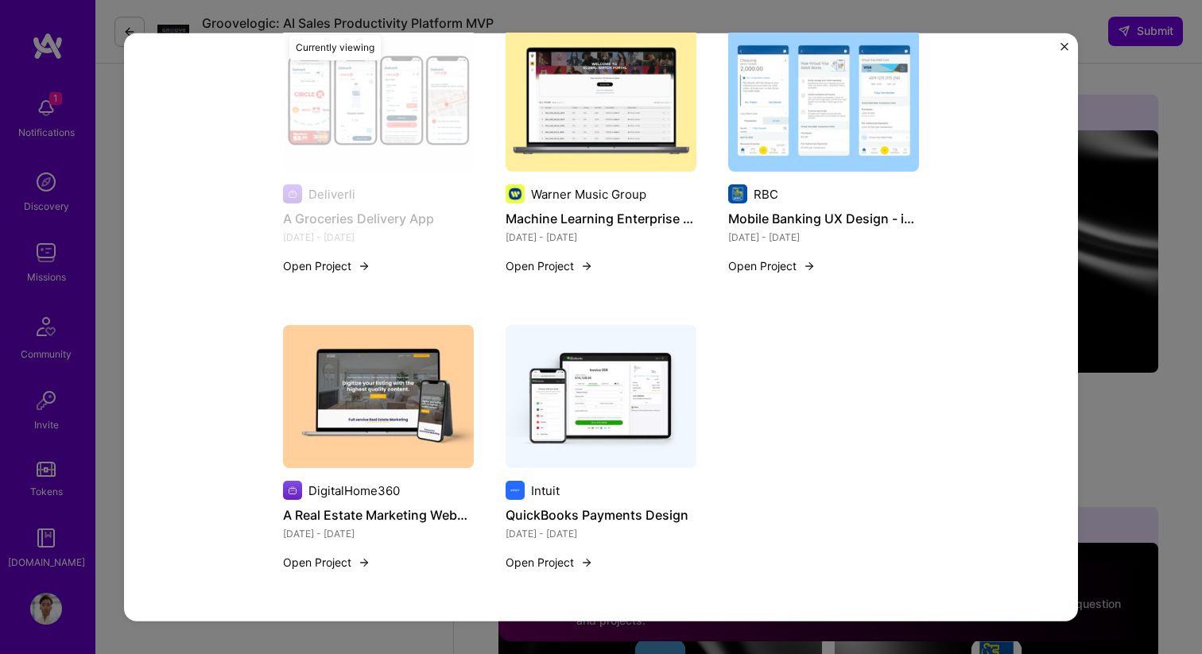
click at [1062, 45] on img "Close" at bounding box center [1064, 46] width 8 height 8
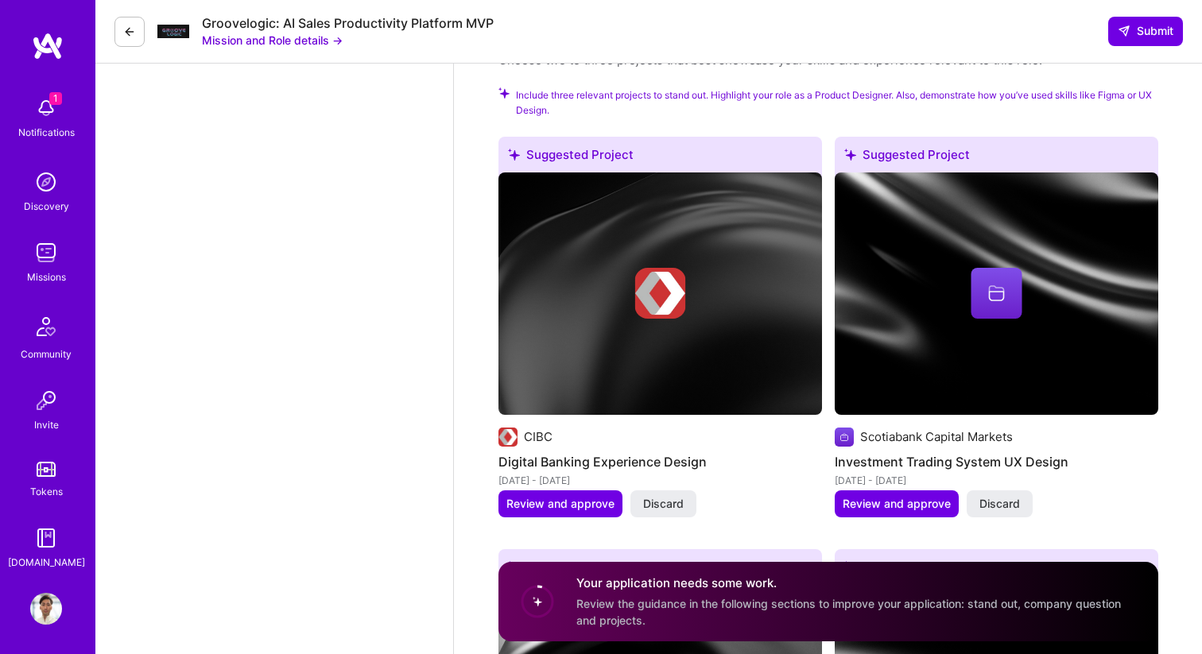
scroll to position [1826, 0]
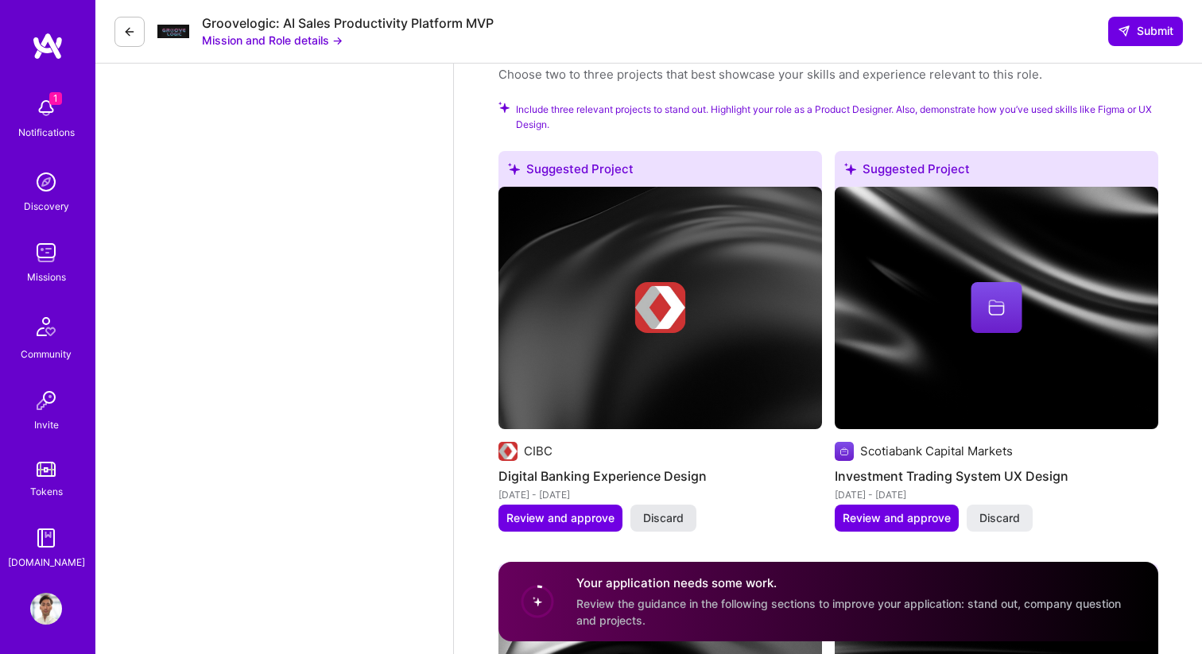
click at [663, 517] on span "Discard" at bounding box center [663, 518] width 41 height 16
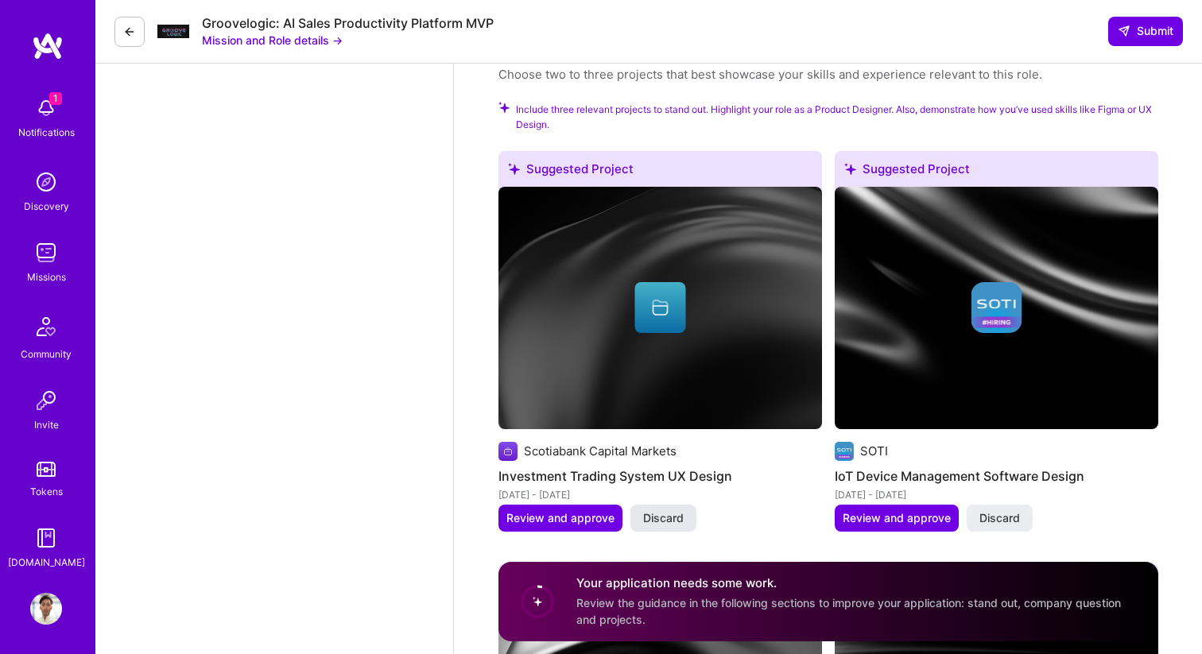
click at [665, 518] on span "Discard" at bounding box center [663, 518] width 41 height 16
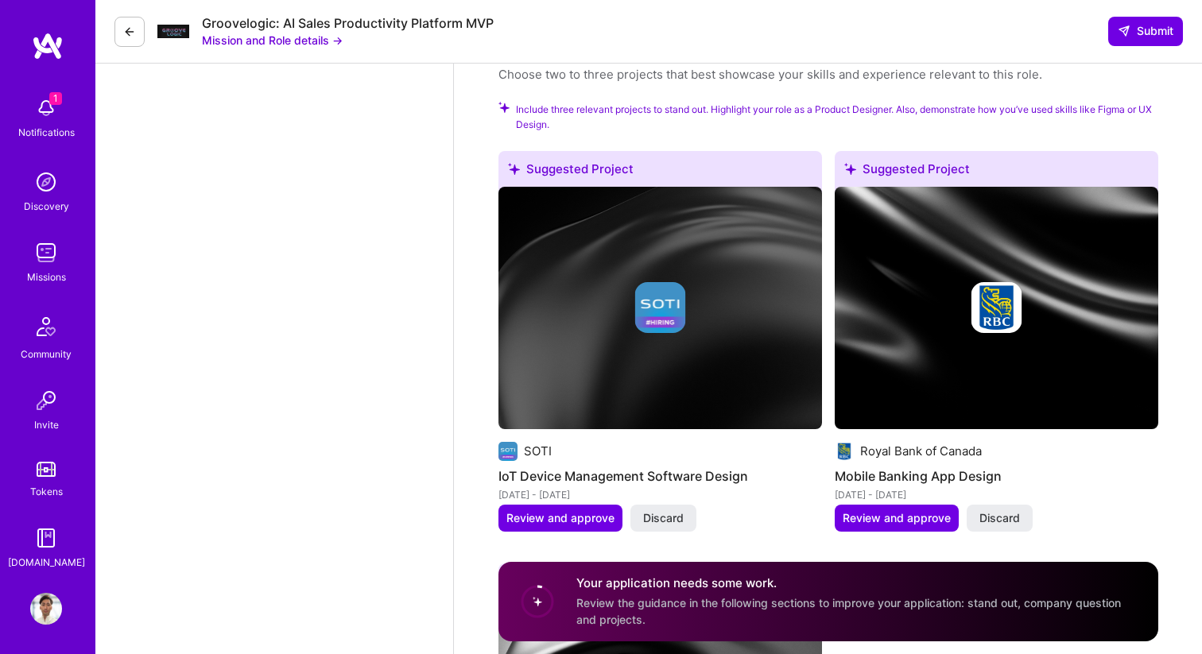
click at [665, 518] on span "Discard" at bounding box center [663, 518] width 41 height 16
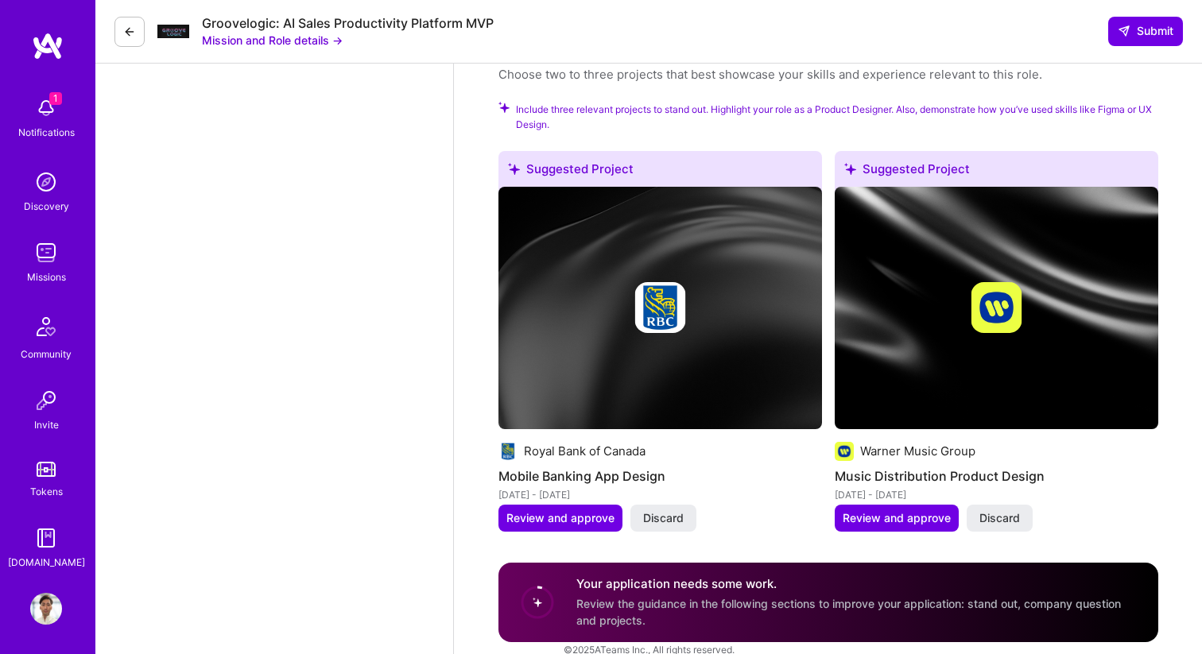
click at [665, 518] on span "Discard" at bounding box center [663, 518] width 41 height 16
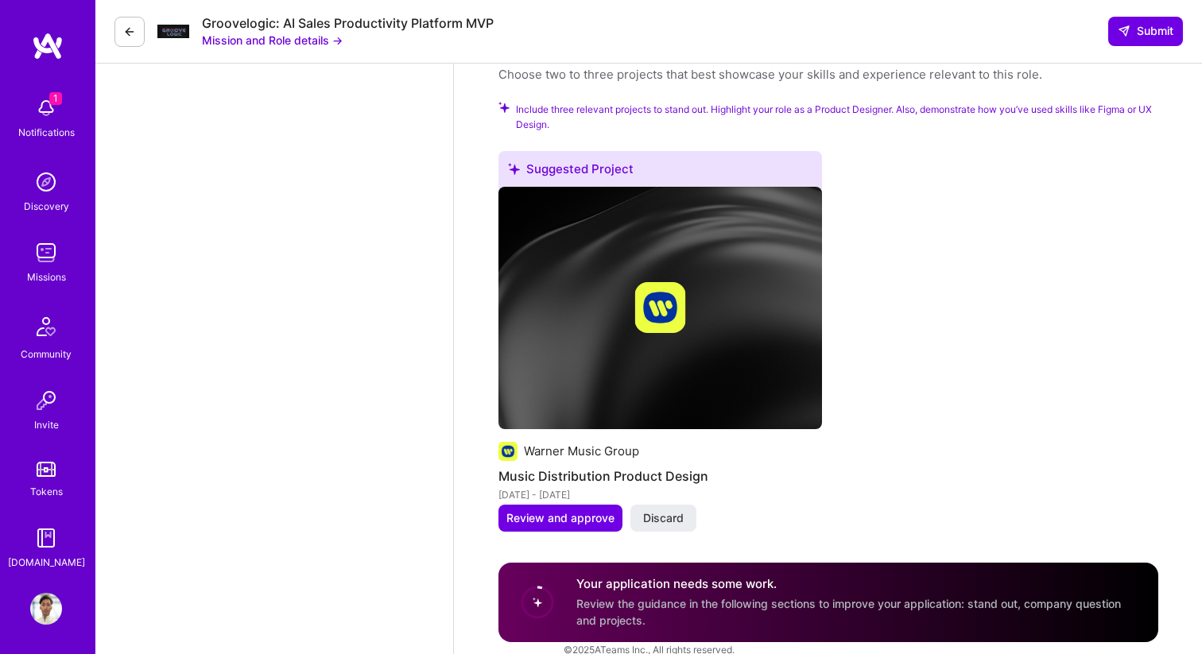
click at [665, 518] on span "Discard" at bounding box center [663, 518] width 41 height 16
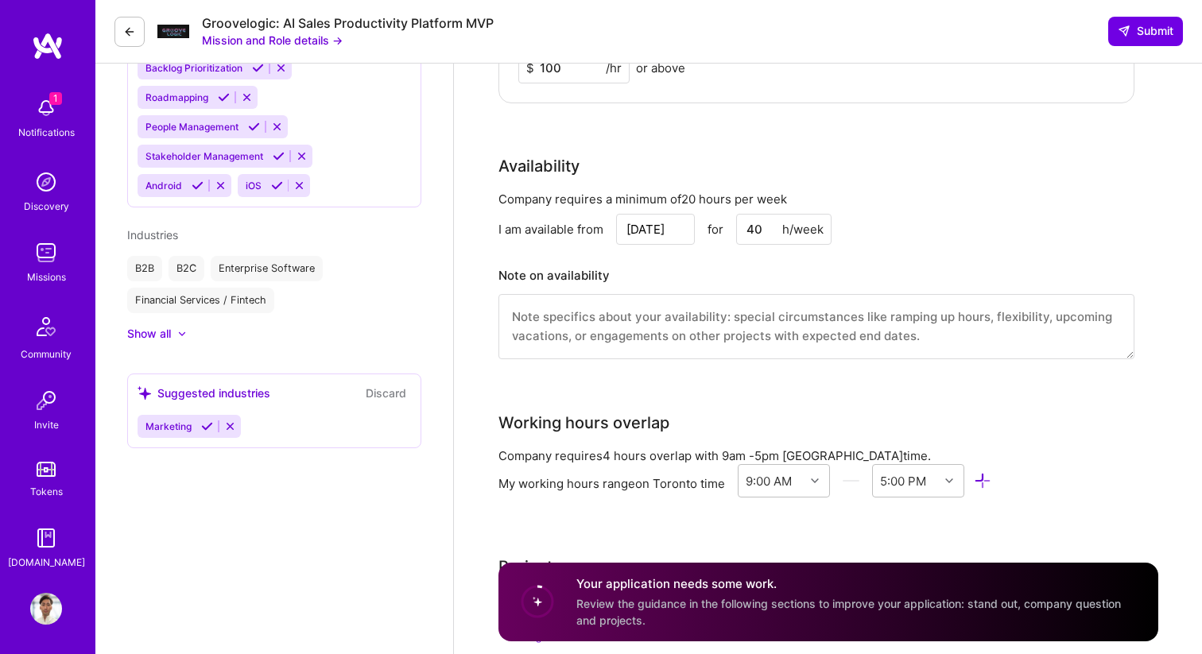
scroll to position [1449, 0]
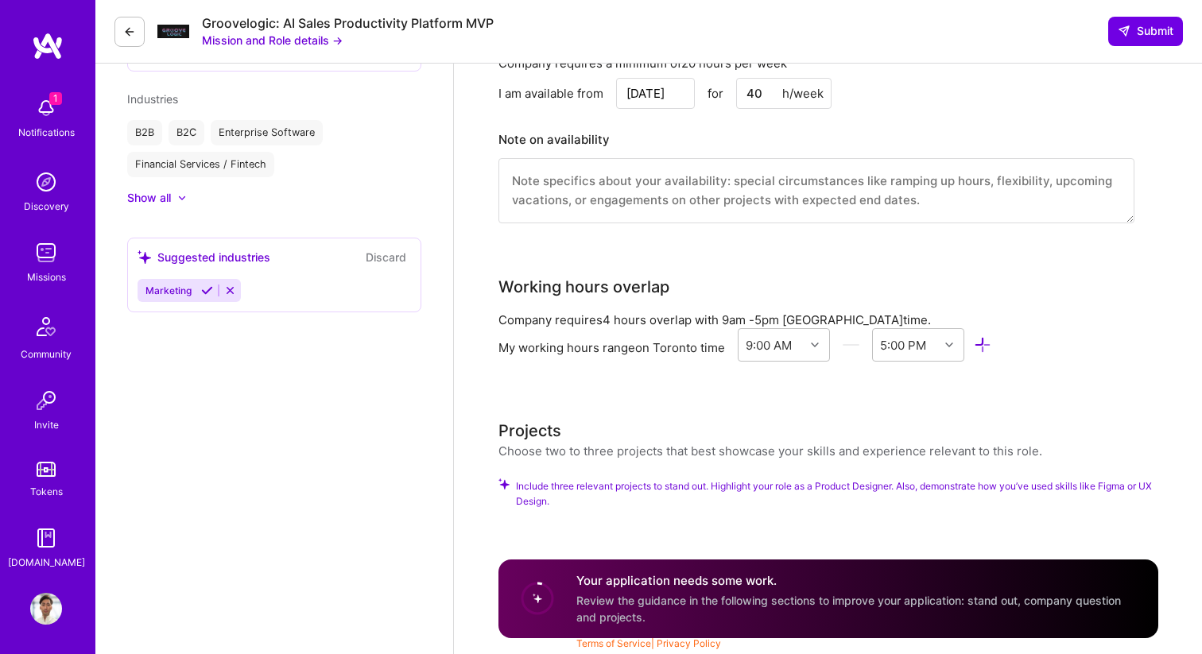
click at [655, 446] on div "Choose two to three projects that best showcase your skills and experience rele…" at bounding box center [770, 451] width 544 height 17
click at [52, 113] on img at bounding box center [46, 108] width 32 height 32
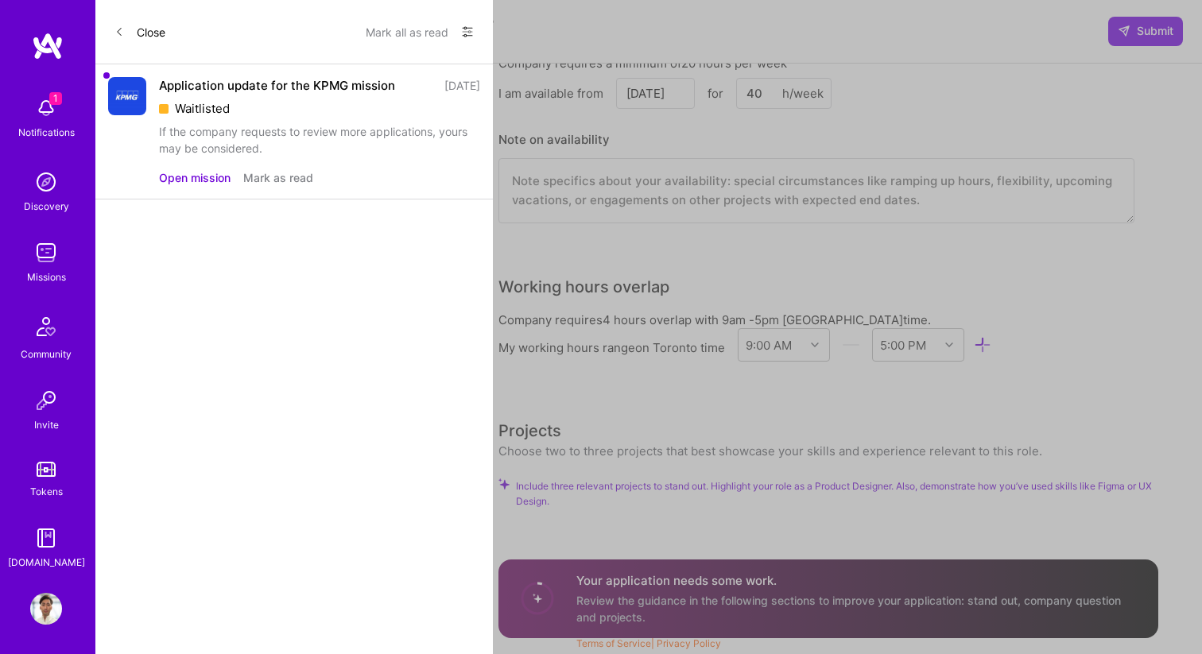
click at [199, 100] on div "Waitlisted" at bounding box center [319, 108] width 321 height 17
click at [273, 179] on button "Mark as read" at bounding box center [278, 177] width 70 height 17
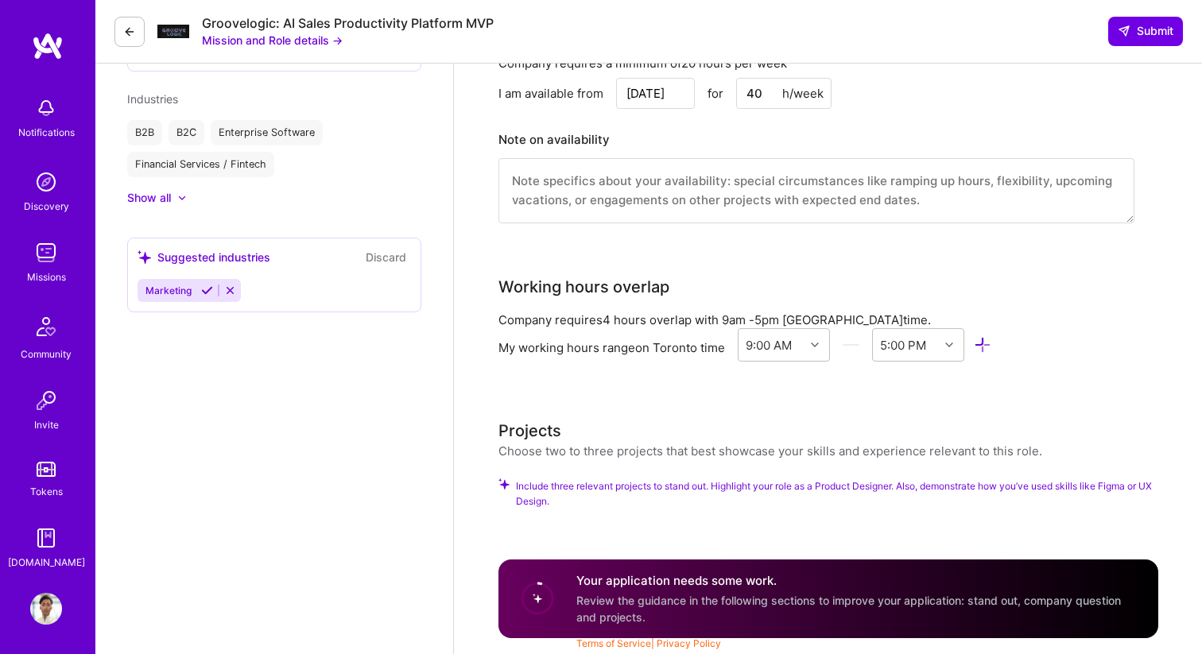
click at [44, 169] on img at bounding box center [46, 182] width 32 height 32
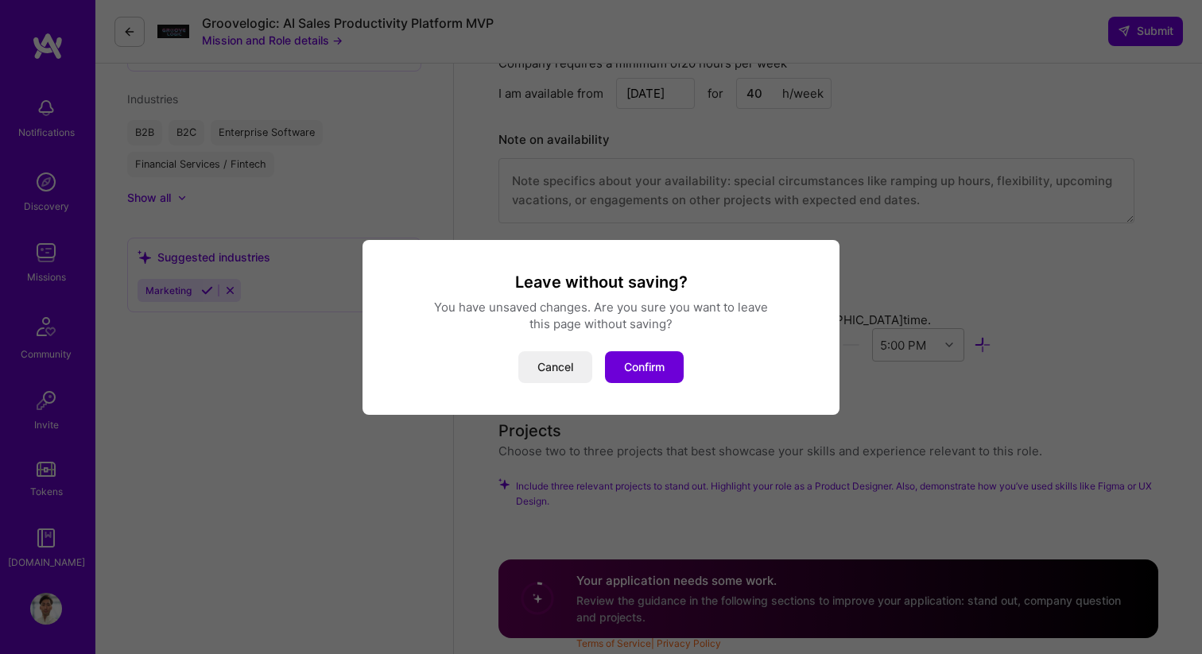
click at [664, 384] on div "Leave without saving? You have unsaved changes. Are you sure you want to leave …" at bounding box center [600, 327] width 477 height 175
click at [657, 373] on button "Confirm" at bounding box center [644, 367] width 79 height 32
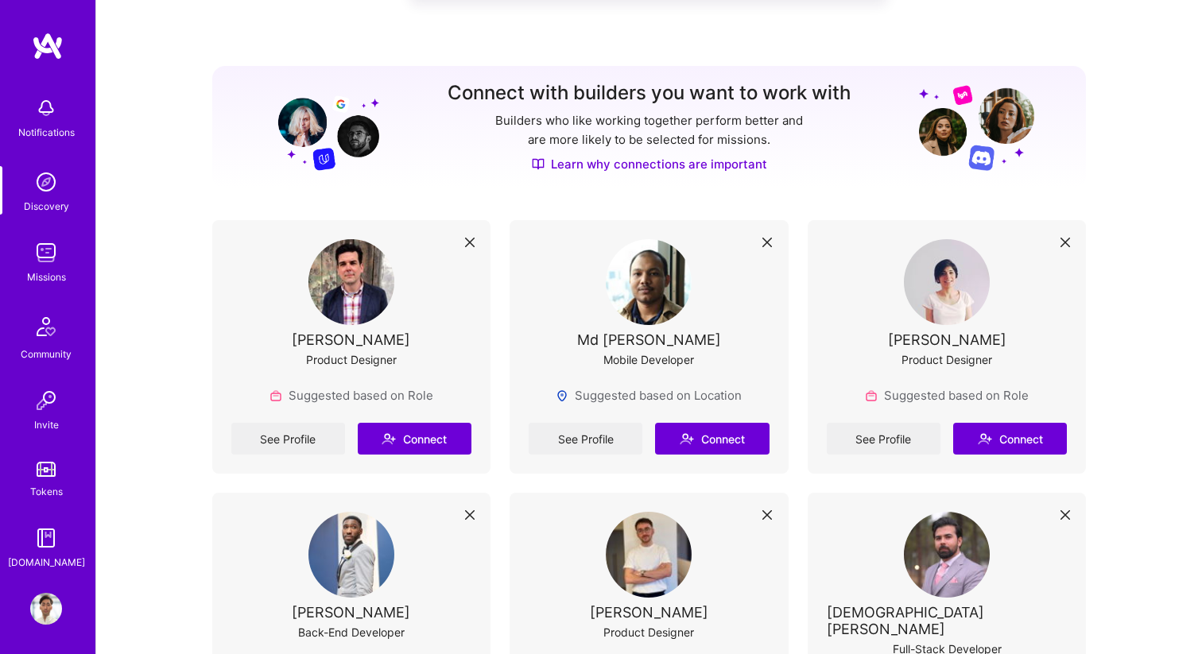
scroll to position [152, 0]
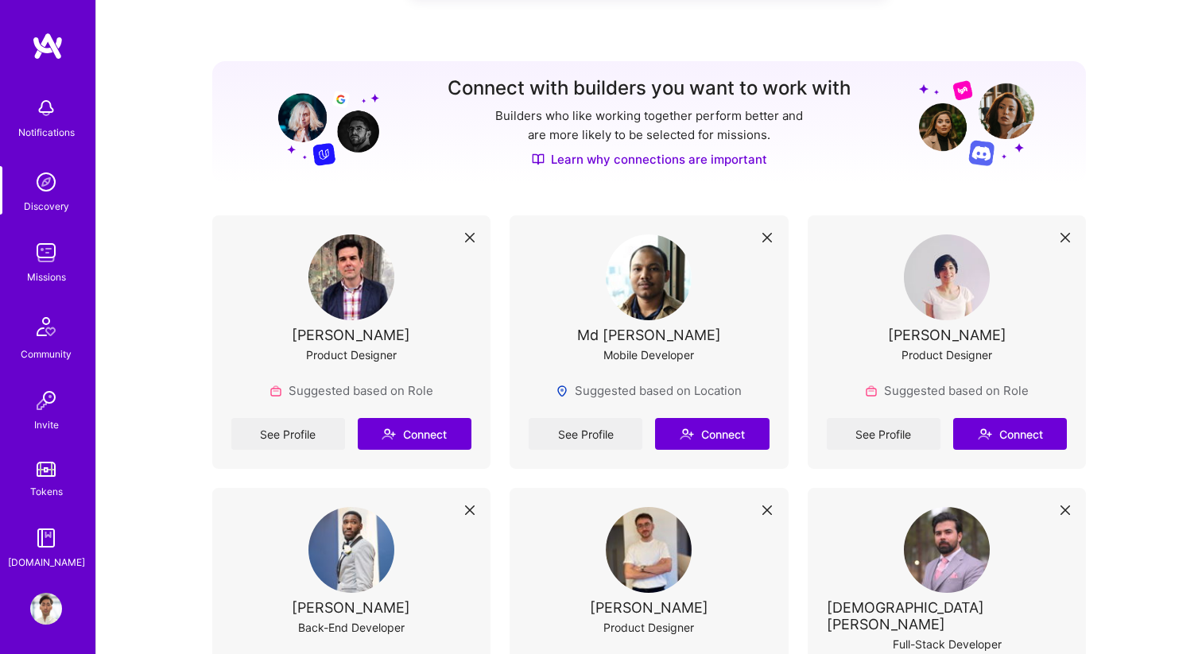
click at [52, 255] on img at bounding box center [46, 253] width 32 height 32
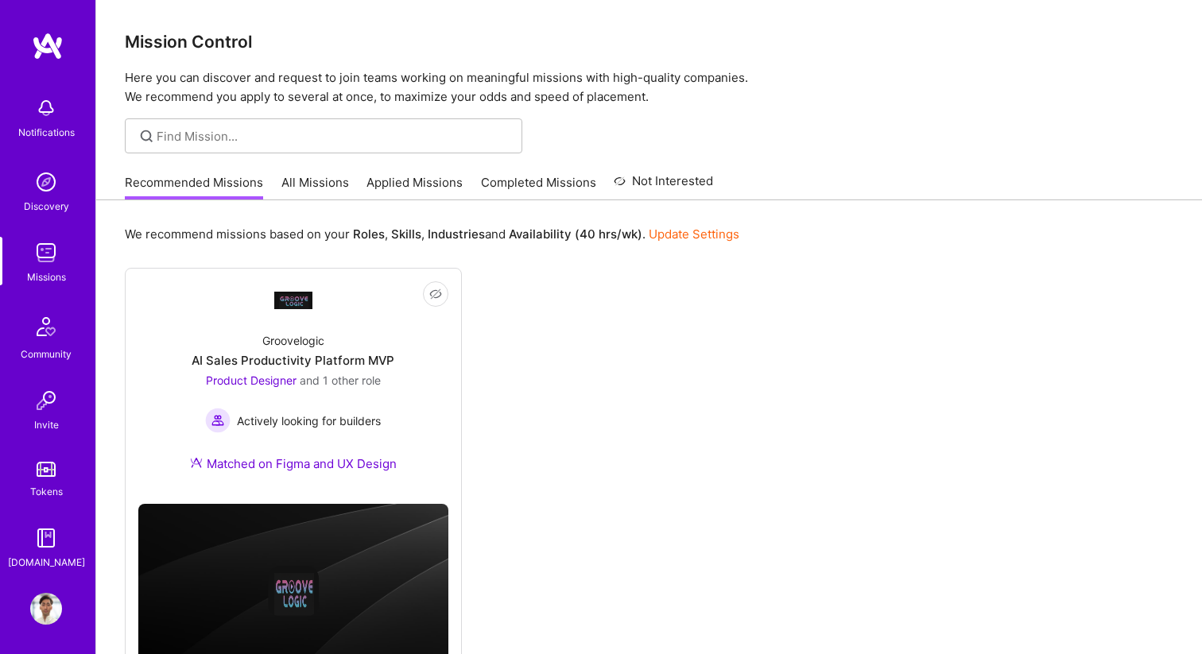
scroll to position [2, 0]
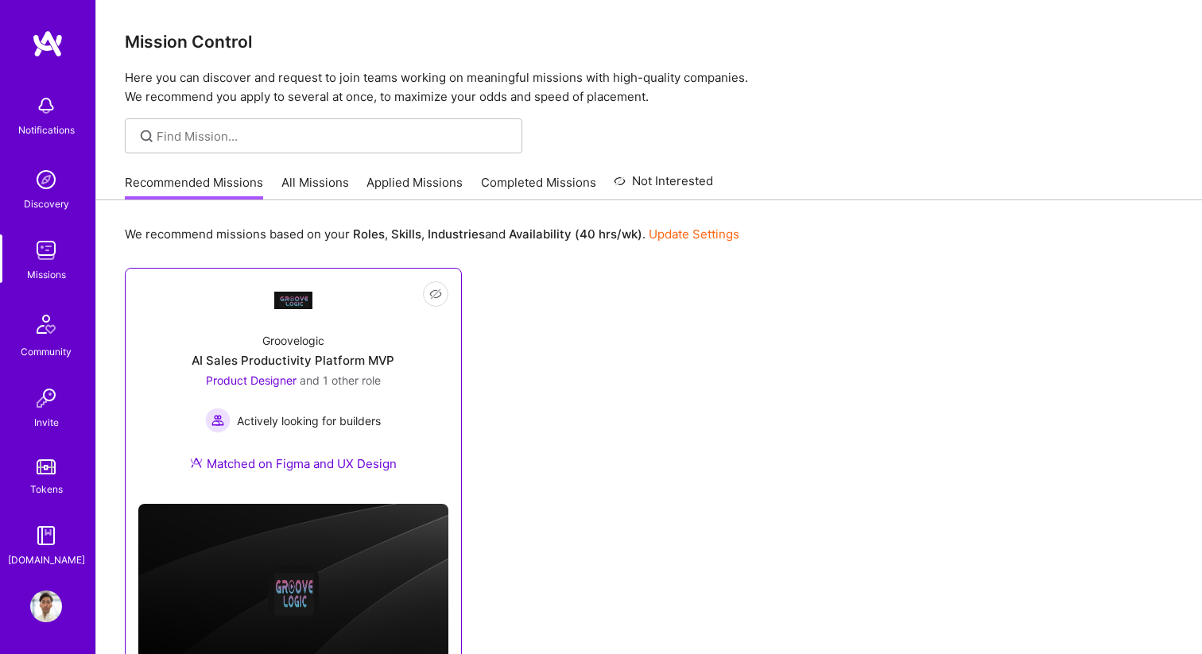
click at [285, 310] on div at bounding box center [293, 300] width 38 height 38
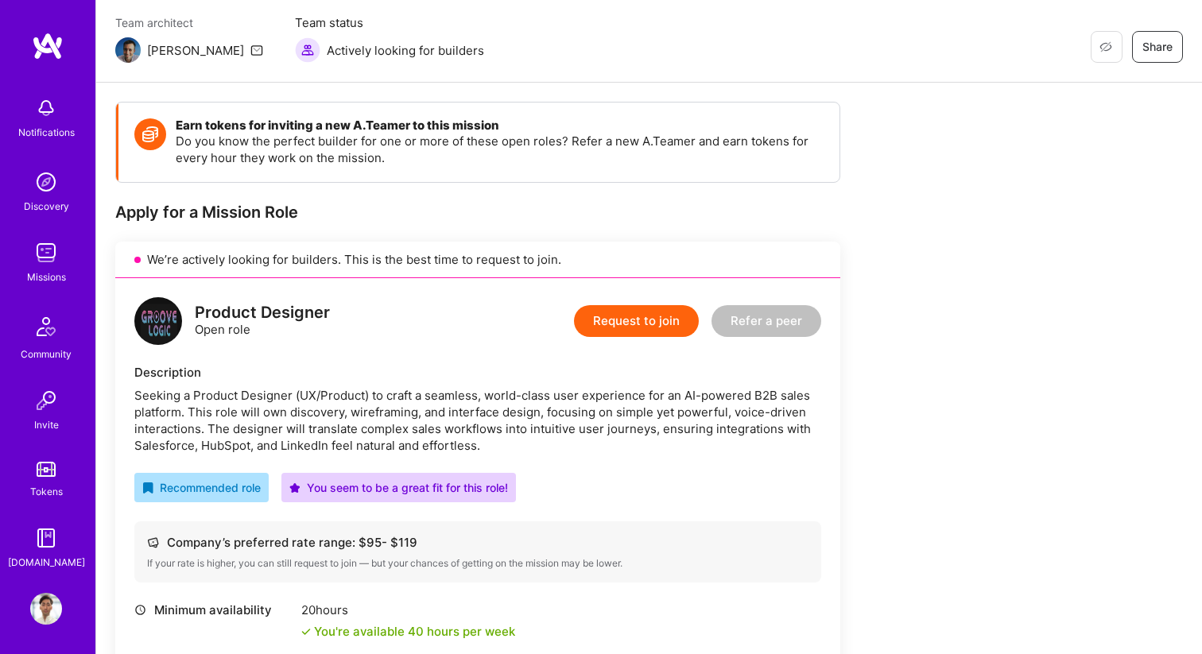
scroll to position [140, 0]
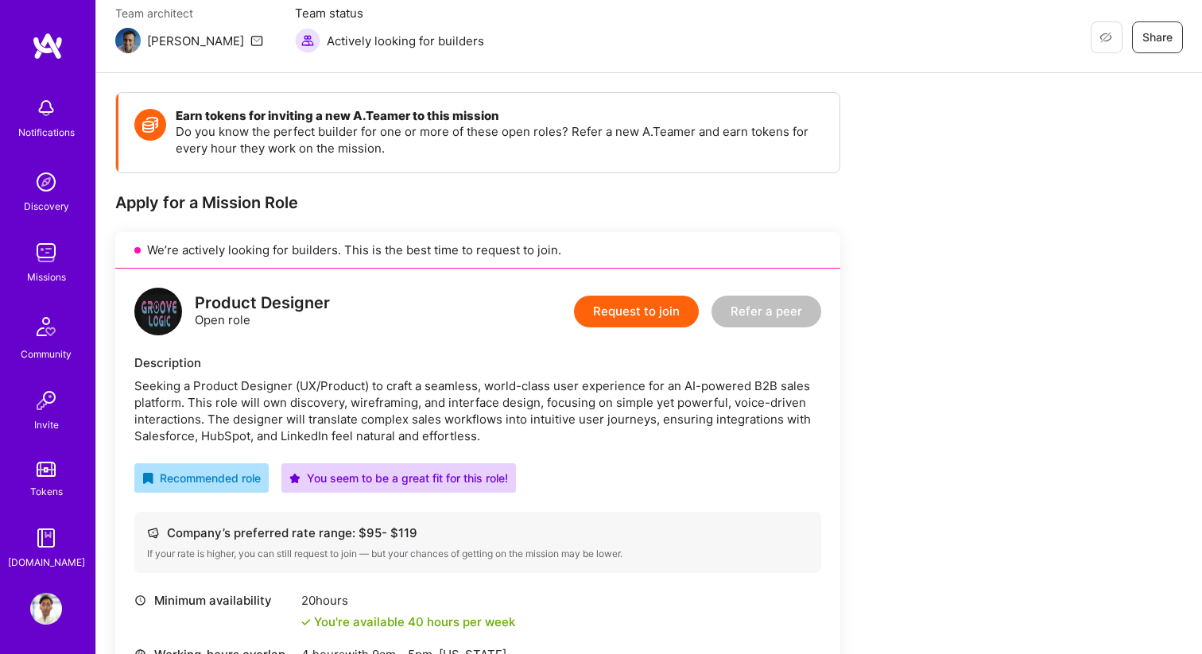
click at [628, 299] on button "Request to join" at bounding box center [636, 312] width 125 height 32
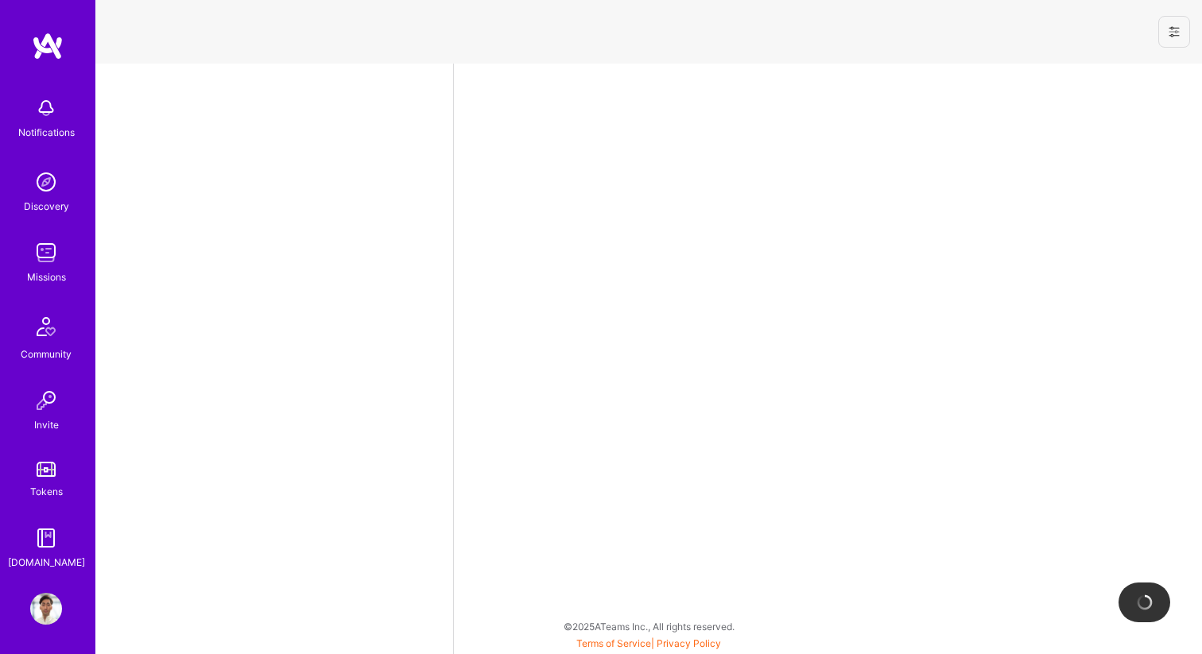
select select "CA"
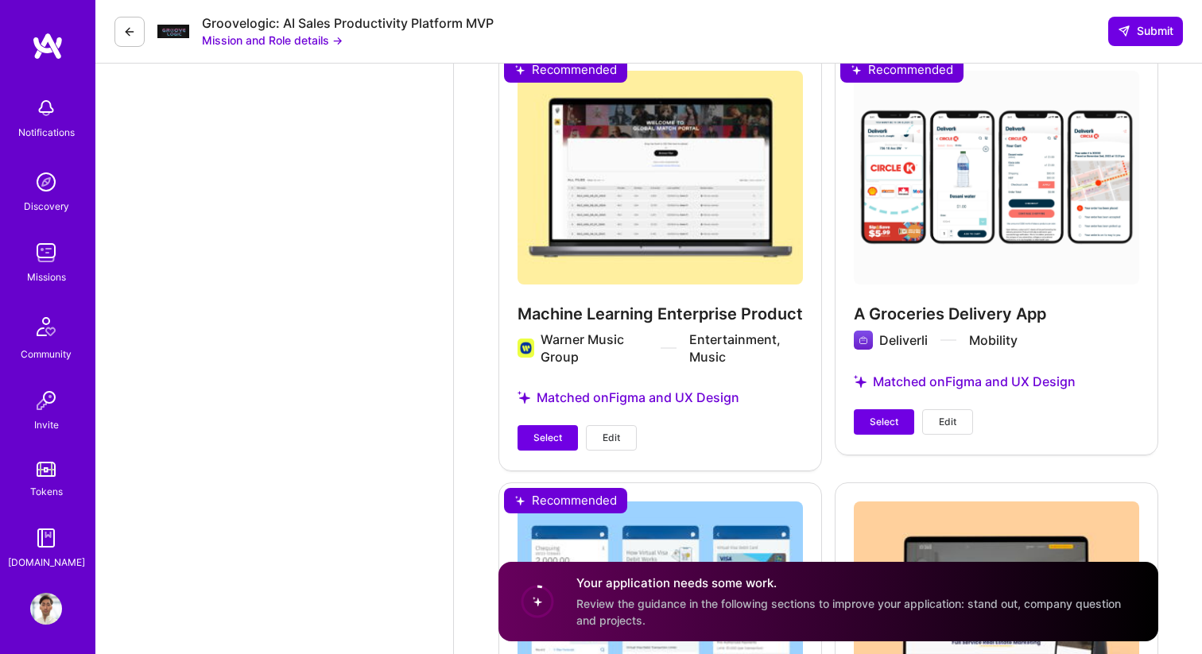
scroll to position [2014, 0]
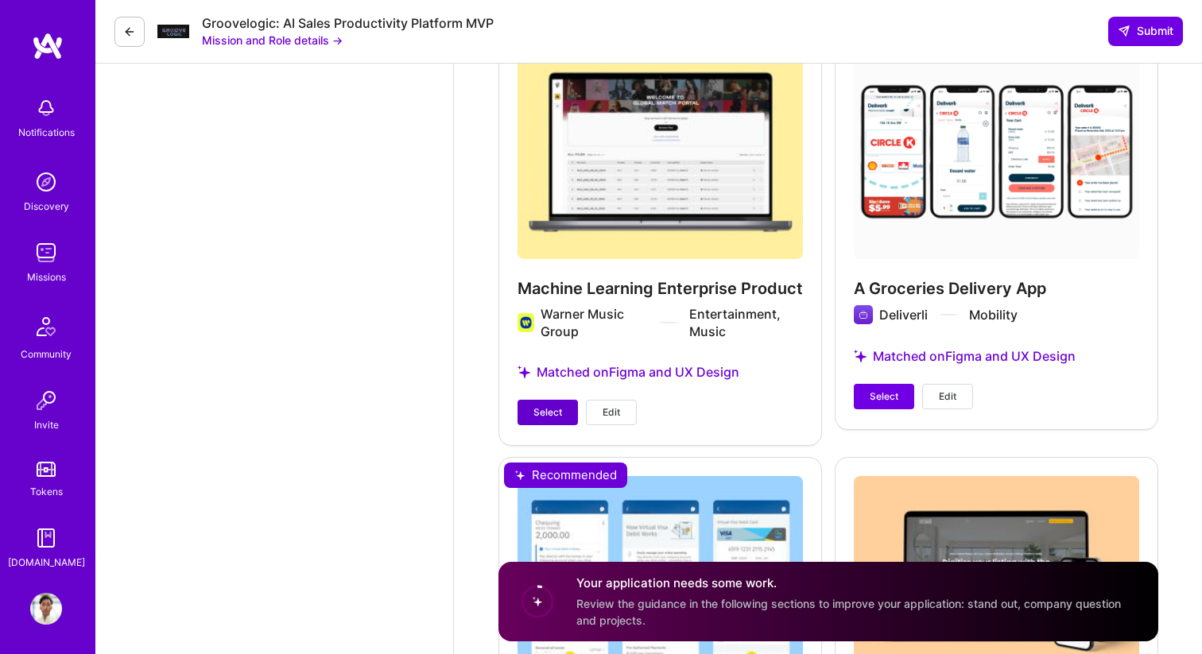
click at [556, 414] on span "Select" at bounding box center [547, 412] width 29 height 14
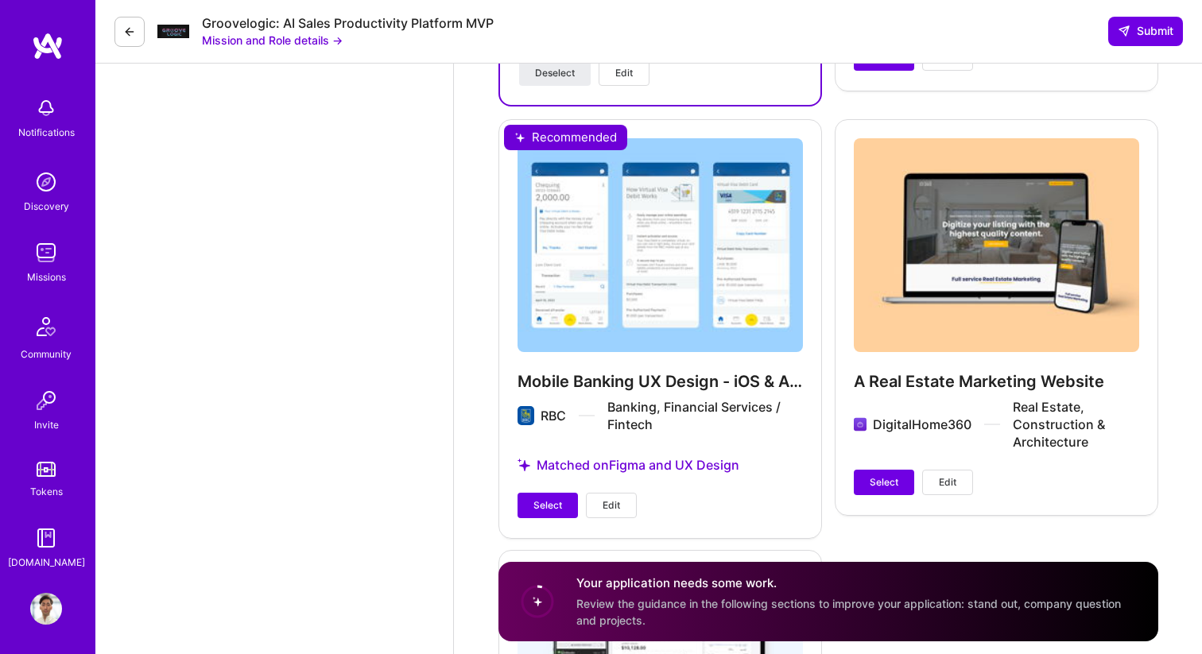
scroll to position [2341, 0]
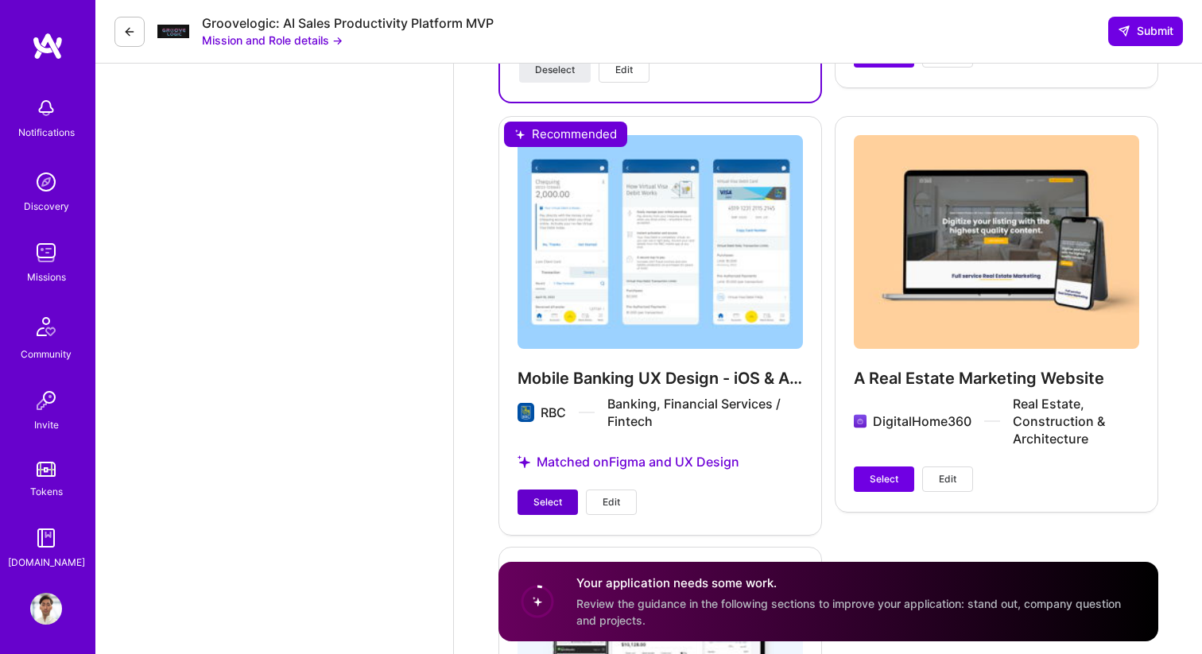
click at [525, 508] on button "Select" at bounding box center [547, 502] width 60 height 25
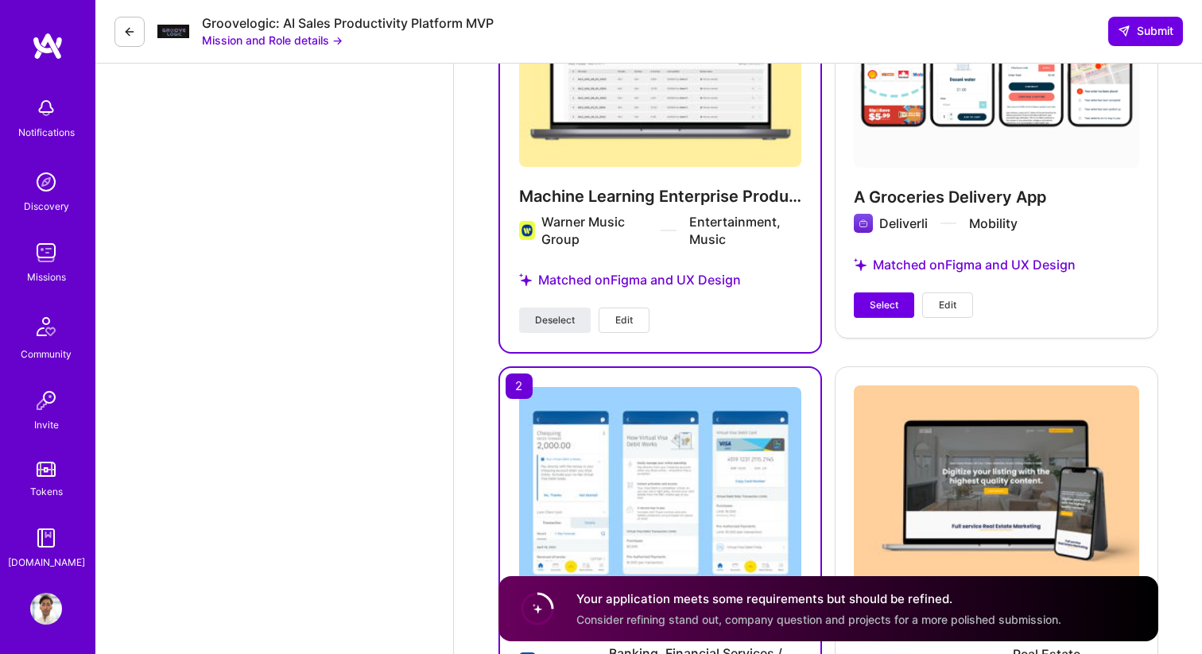
scroll to position [2081, 0]
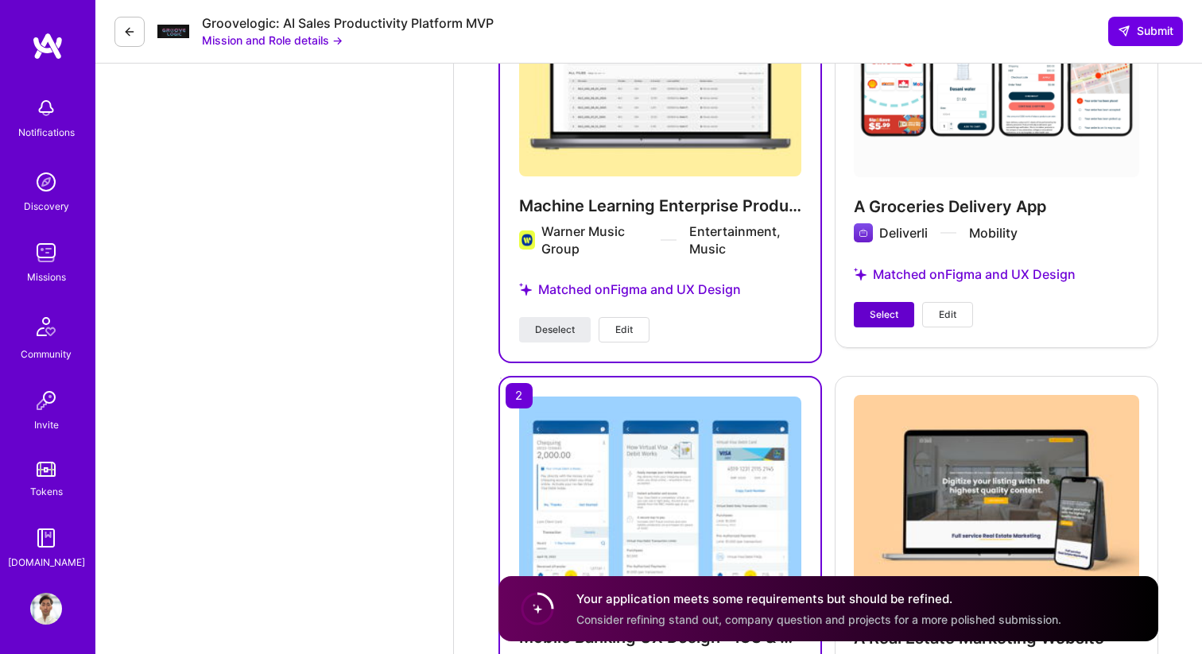
click at [869, 321] on span "Select" at bounding box center [883, 315] width 29 height 14
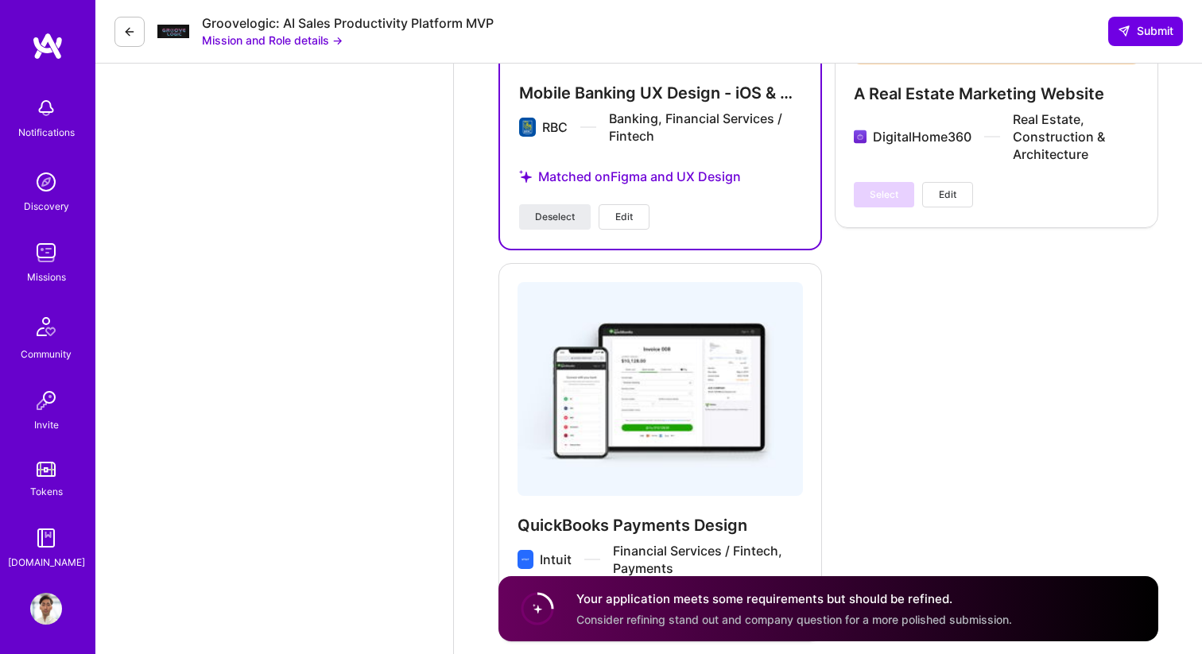
scroll to position [2692, 0]
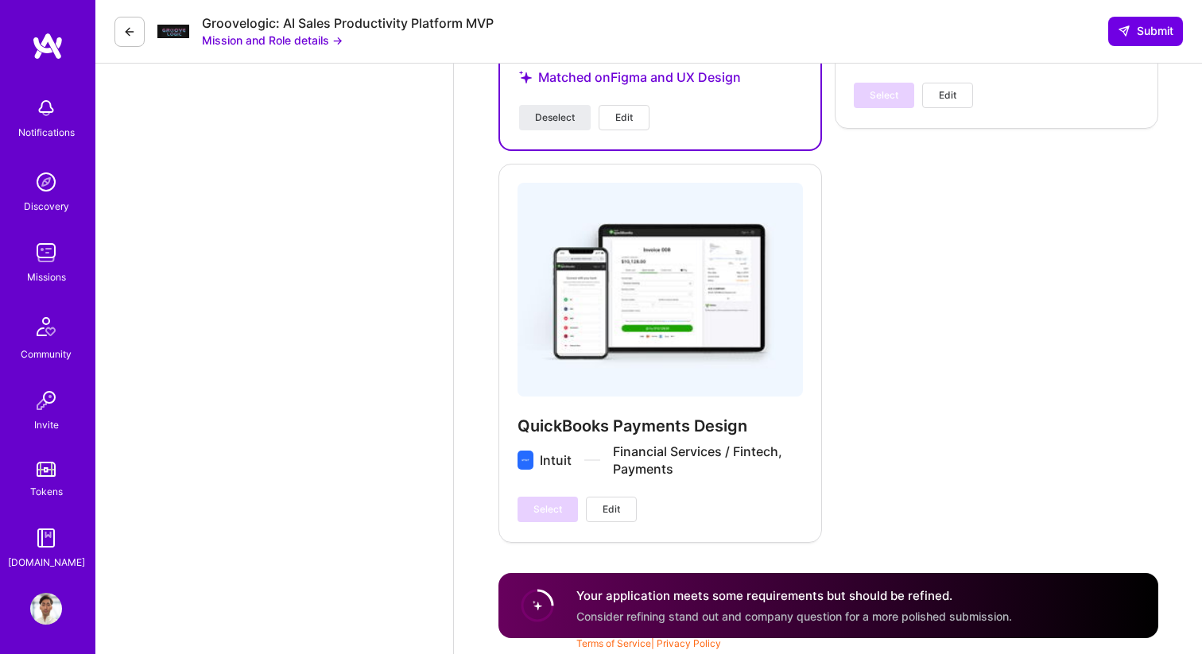
click at [540, 503] on div "Select Edit" at bounding box center [576, 509] width 119 height 25
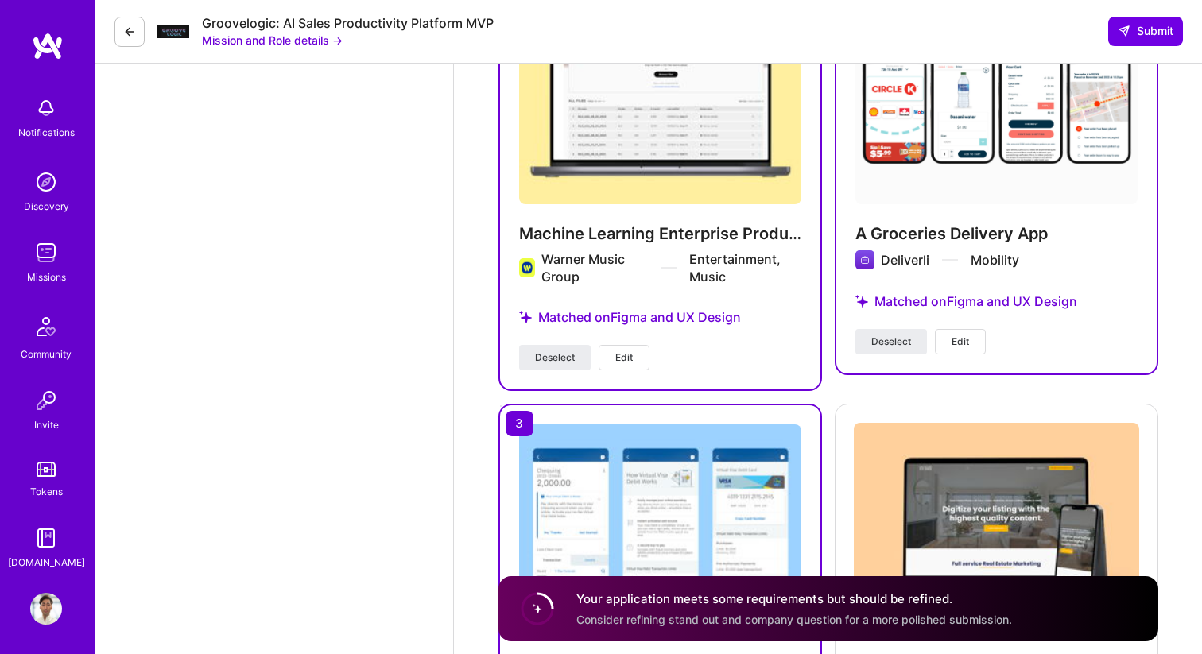
scroll to position [2013, 0]
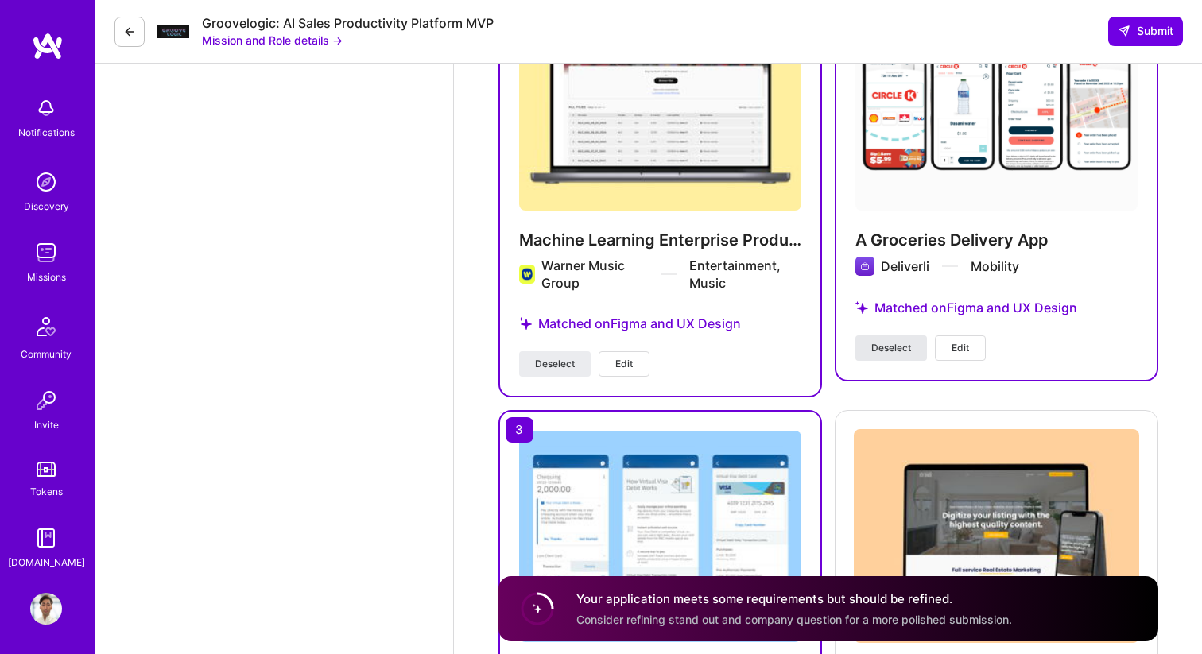
click at [896, 343] on span "Deselect" at bounding box center [891, 348] width 40 height 14
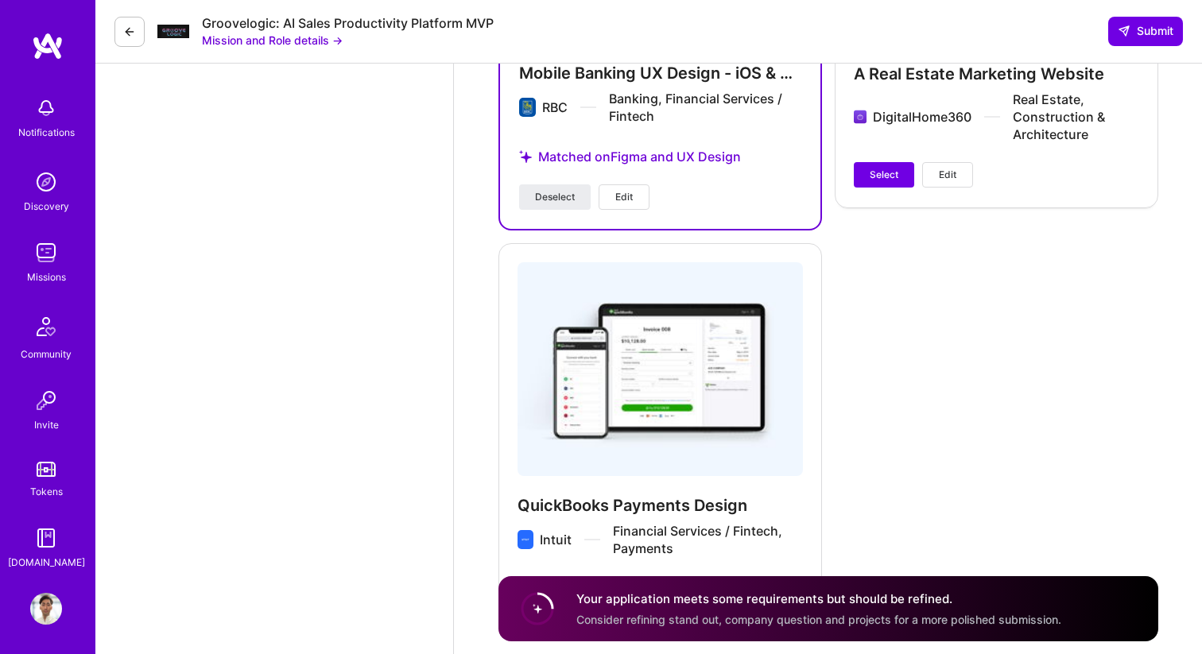
scroll to position [2726, 0]
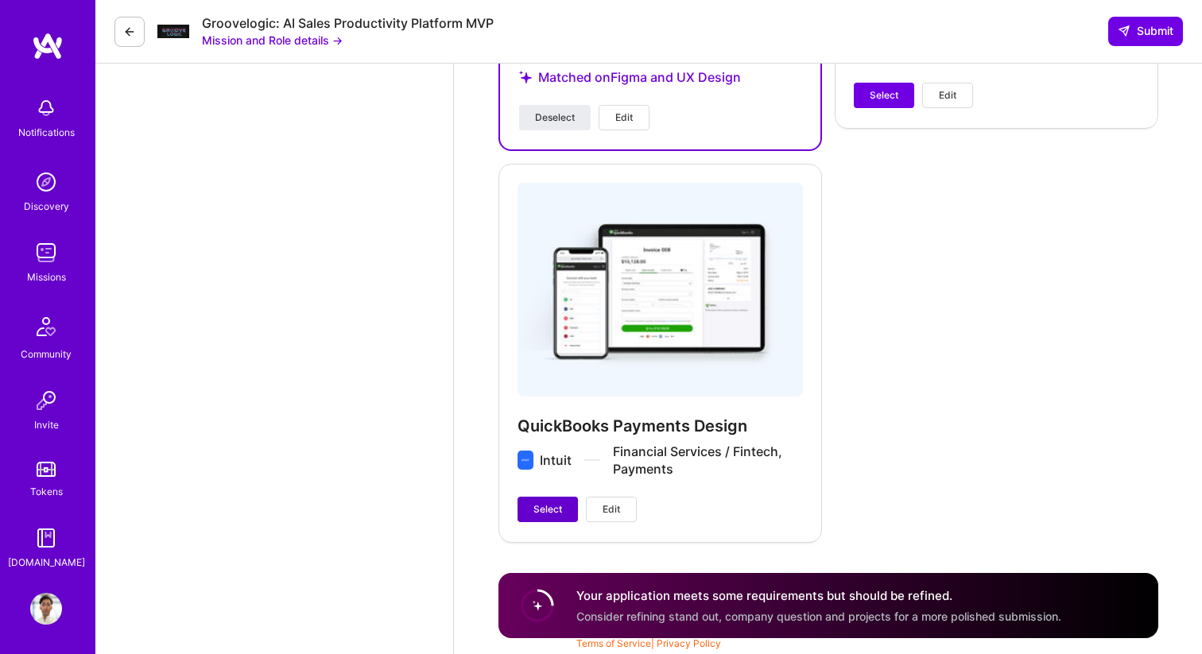
click at [543, 505] on span "Select" at bounding box center [547, 509] width 29 height 14
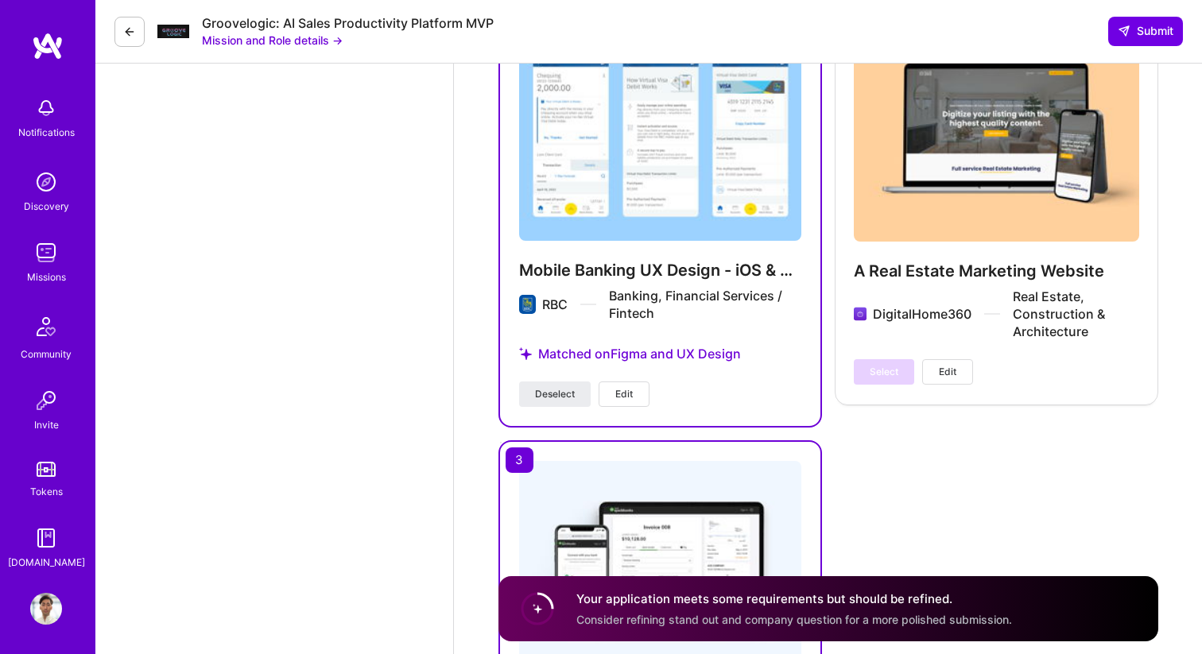
scroll to position [2417, 0]
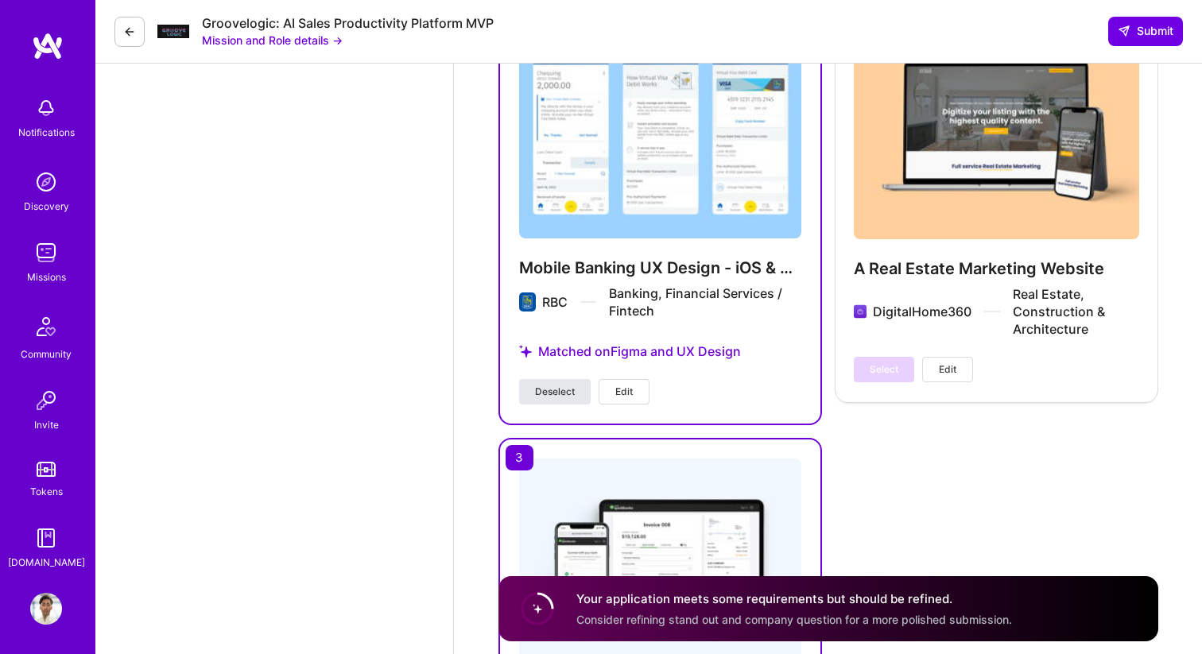
click at [559, 395] on span "Deselect" at bounding box center [555, 392] width 40 height 14
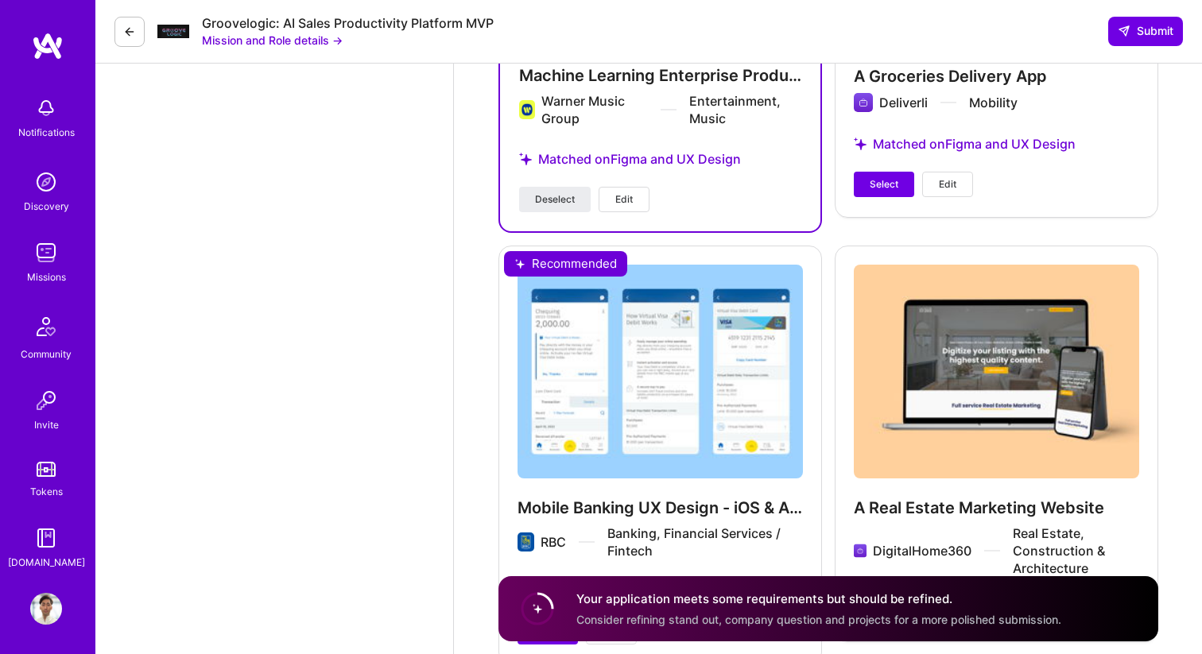
scroll to position [2200, 0]
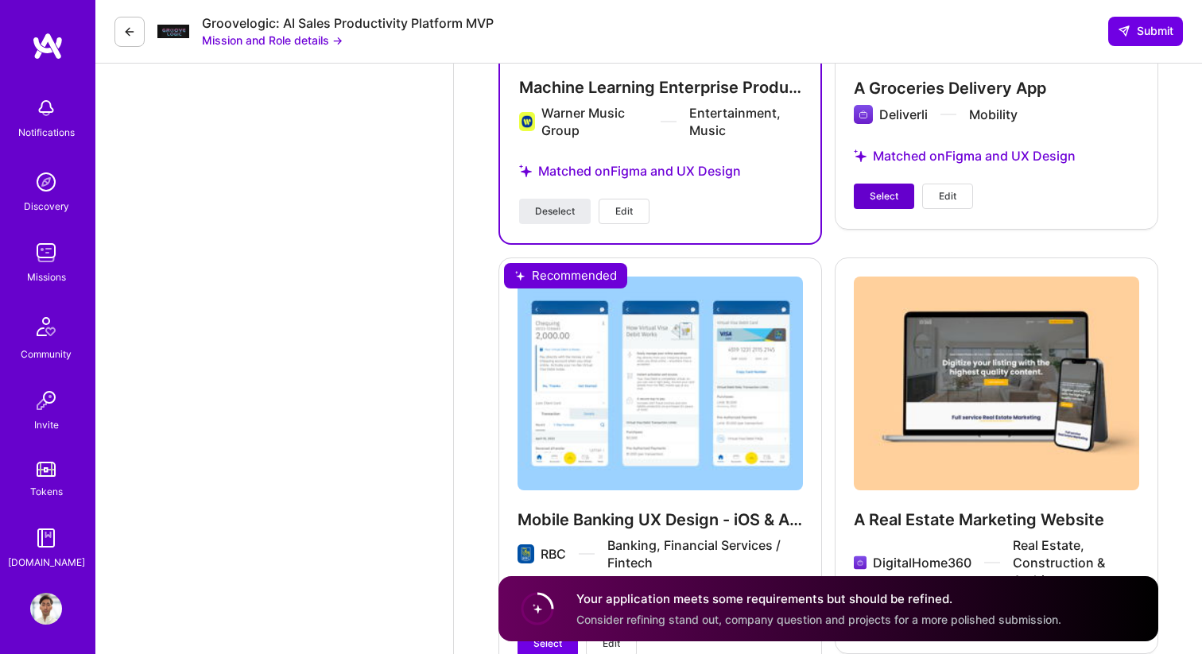
click at [897, 205] on button "Select" at bounding box center [883, 196] width 60 height 25
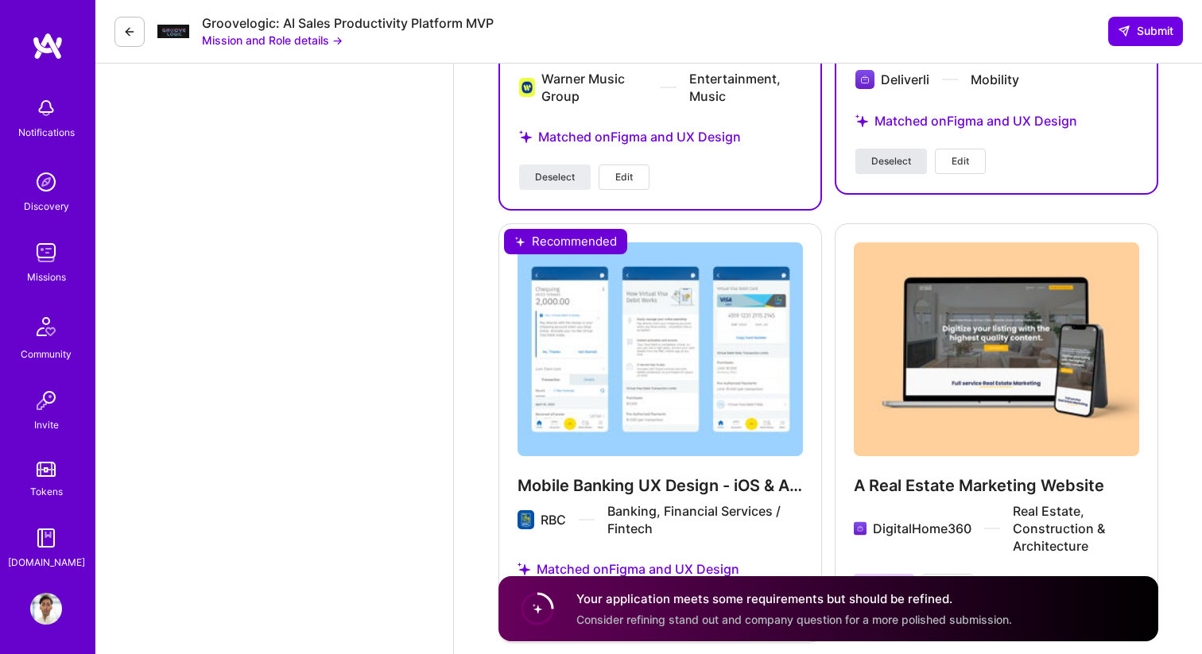
click at [897, 205] on div "A Groceries Delivery App Deliverli Mobility Matched on Figma and UX Design Dese…" at bounding box center [995, 1] width 323 height 419
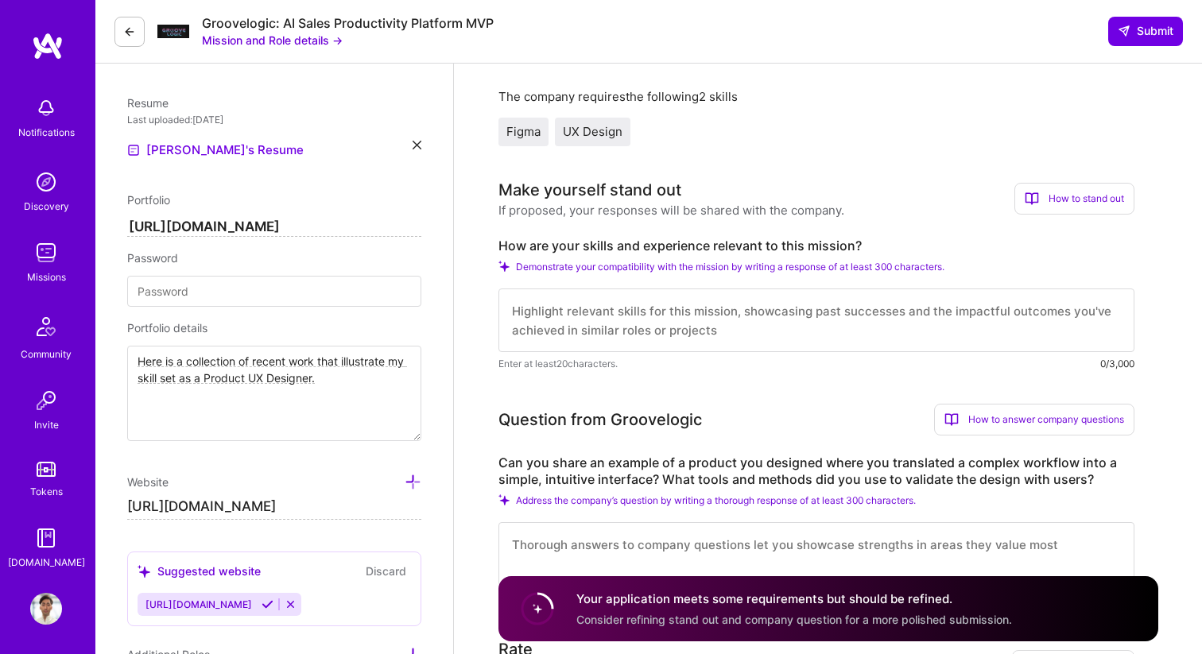
scroll to position [403, 0]
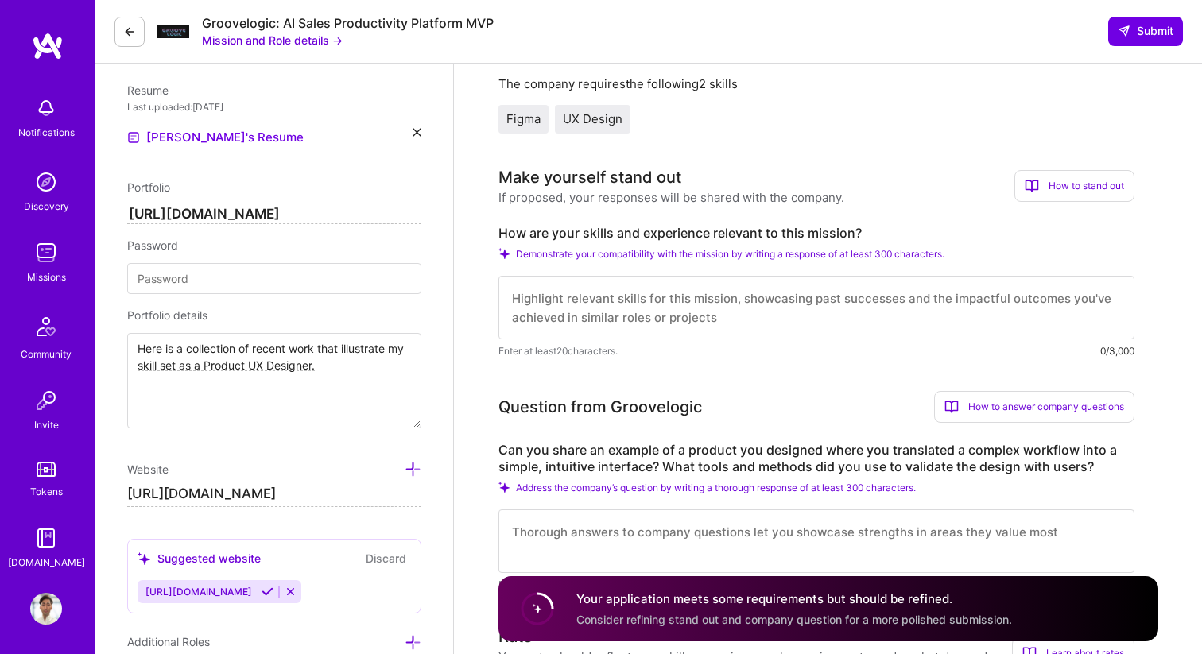
click at [657, 303] on textarea at bounding box center [816, 308] width 636 height 64
paste textarea "I’m a strong fit for this role because I specialize in simplifying complex work…"
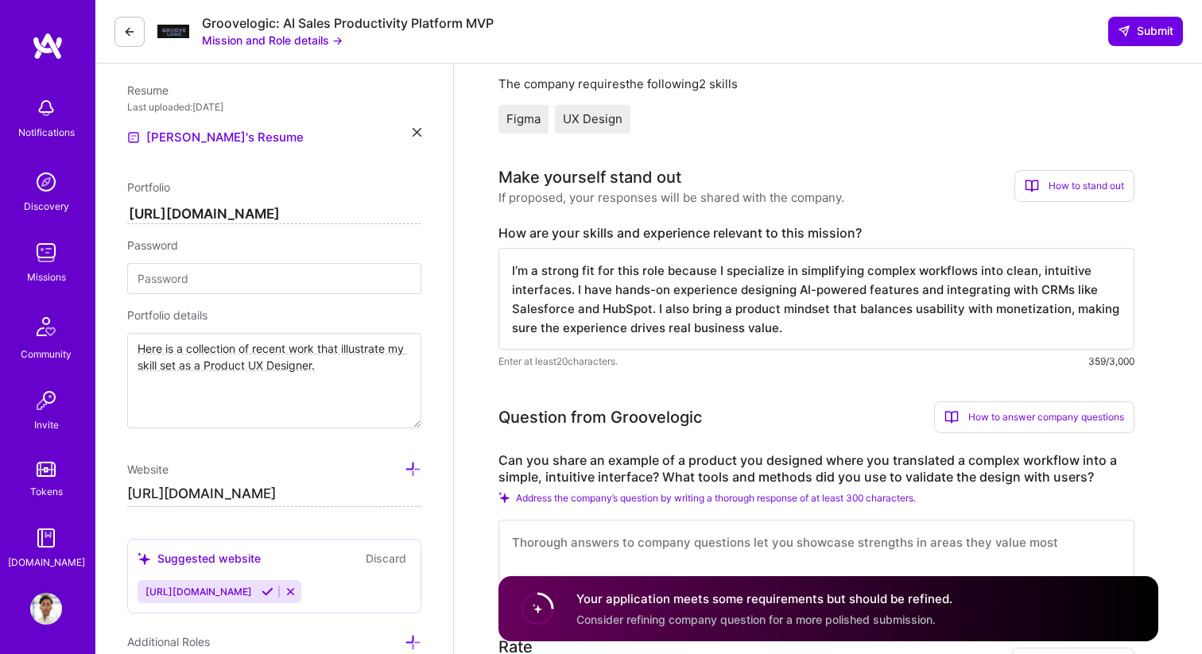
click at [556, 276] on textarea "I’m a strong fit for this role because I specialize in simplifying complex work…" at bounding box center [816, 299] width 636 height 102
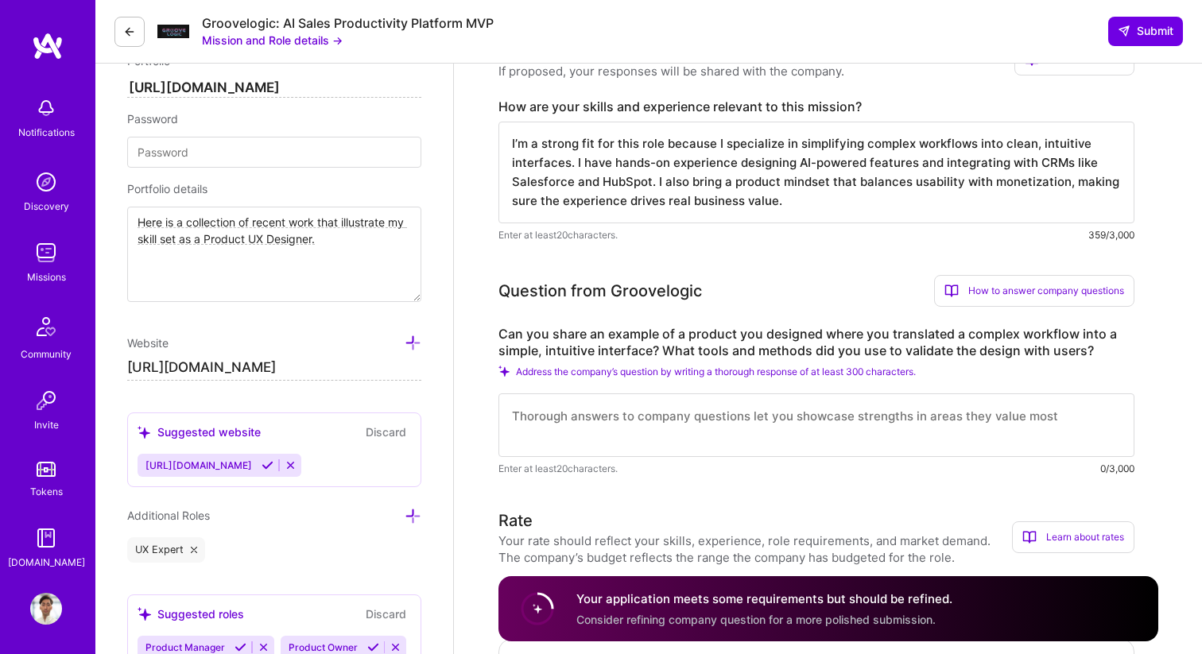
scroll to position [534, 0]
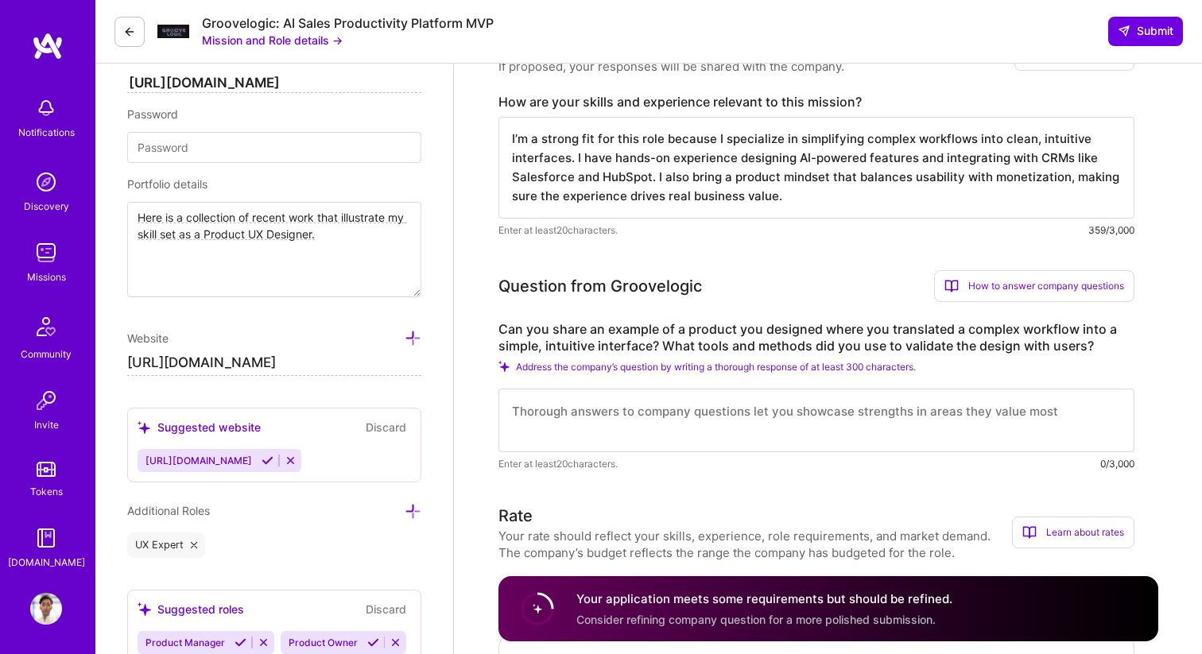
type textarea "I’m a strong fit for this role because I specialize in simplifying complex work…"
click at [580, 340] on label "Can you share an example of a product you designed where you translated a compl…" at bounding box center [816, 337] width 636 height 33
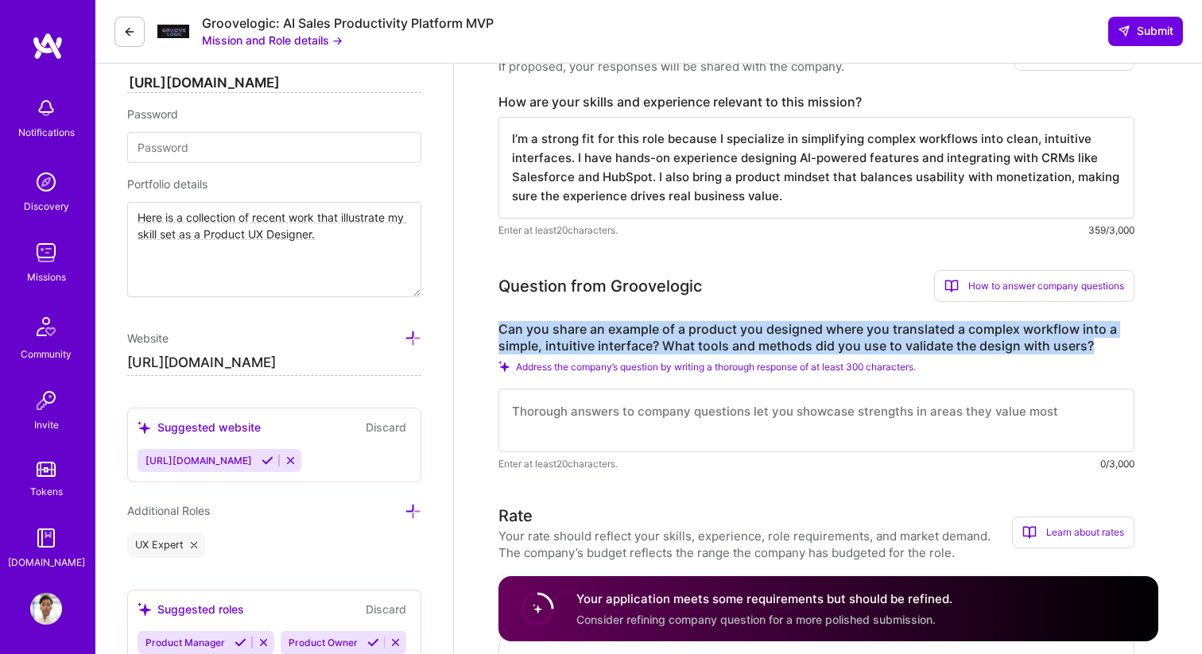
click at [580, 340] on label "Can you share an example of a product you designed where you translated a compl…" at bounding box center [816, 337] width 636 height 33
copy label "Can you share an example of a product you designed where you translated a compl…"
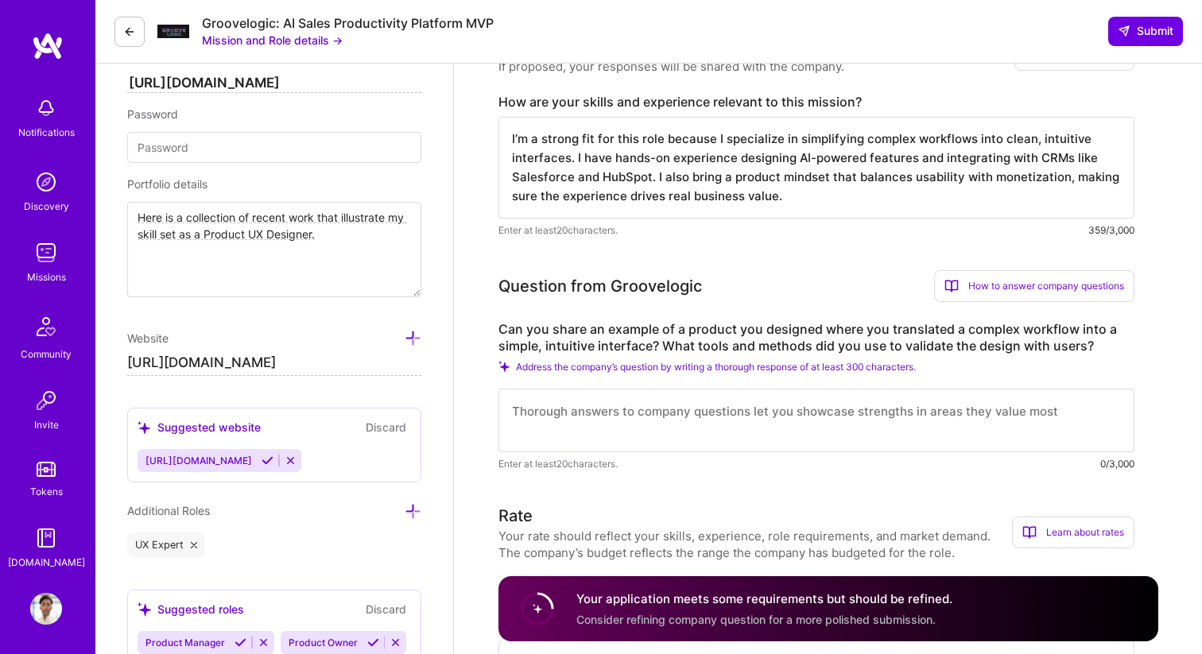
click at [579, 434] on textarea at bounding box center [816, 421] width 636 height 64
paste textarea "I led the UX efforts in [GEOGRAPHIC_DATA], built interactive prototypes, and co…"
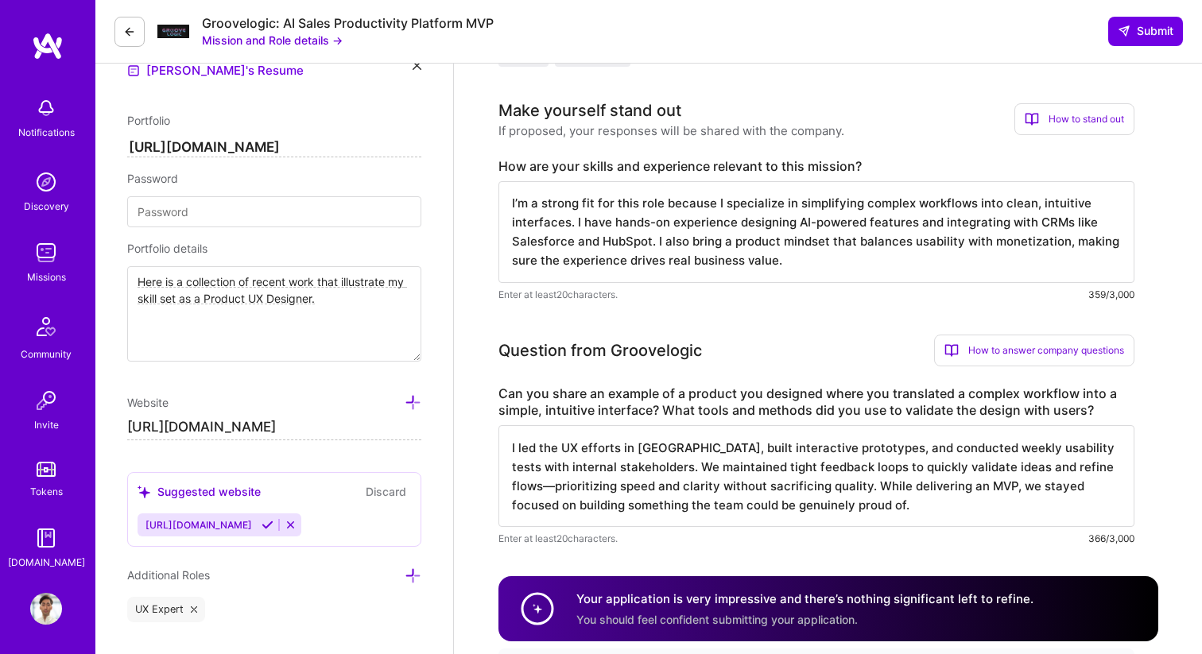
scroll to position [483, 0]
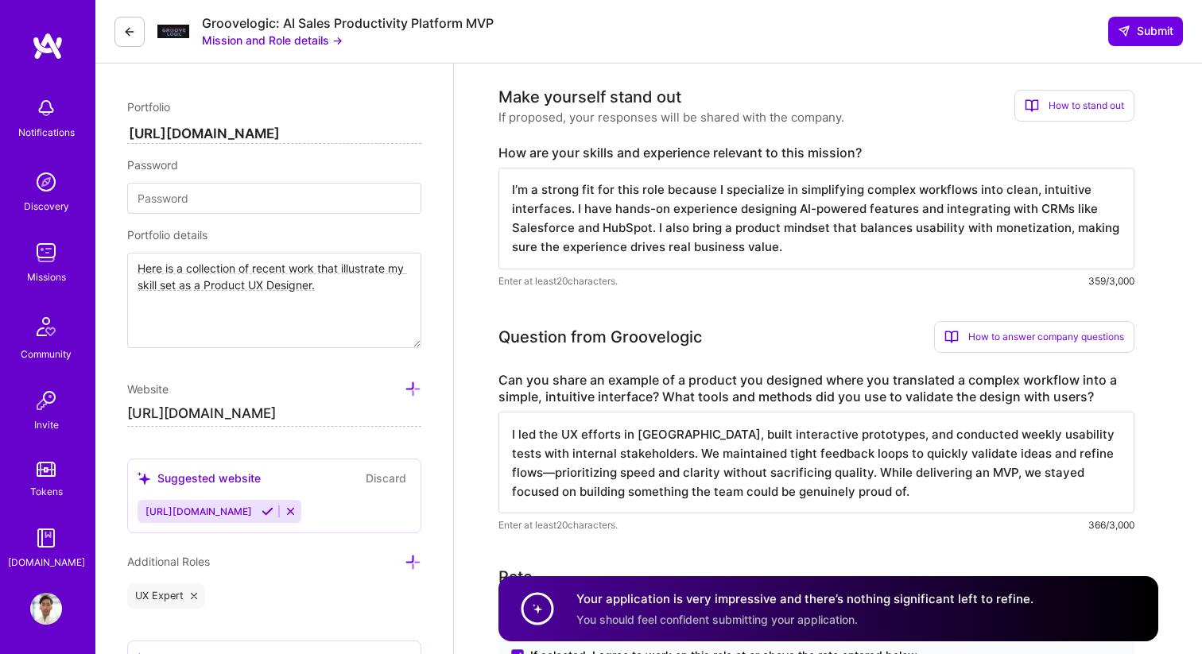
click at [510, 429] on textarea "I led the UX efforts in [GEOGRAPHIC_DATA], built interactive prototypes, and co…" at bounding box center [816, 463] width 636 height 102
paste textarea "I designed an AI-powered product at Warner Music to streamline a traditionally …"
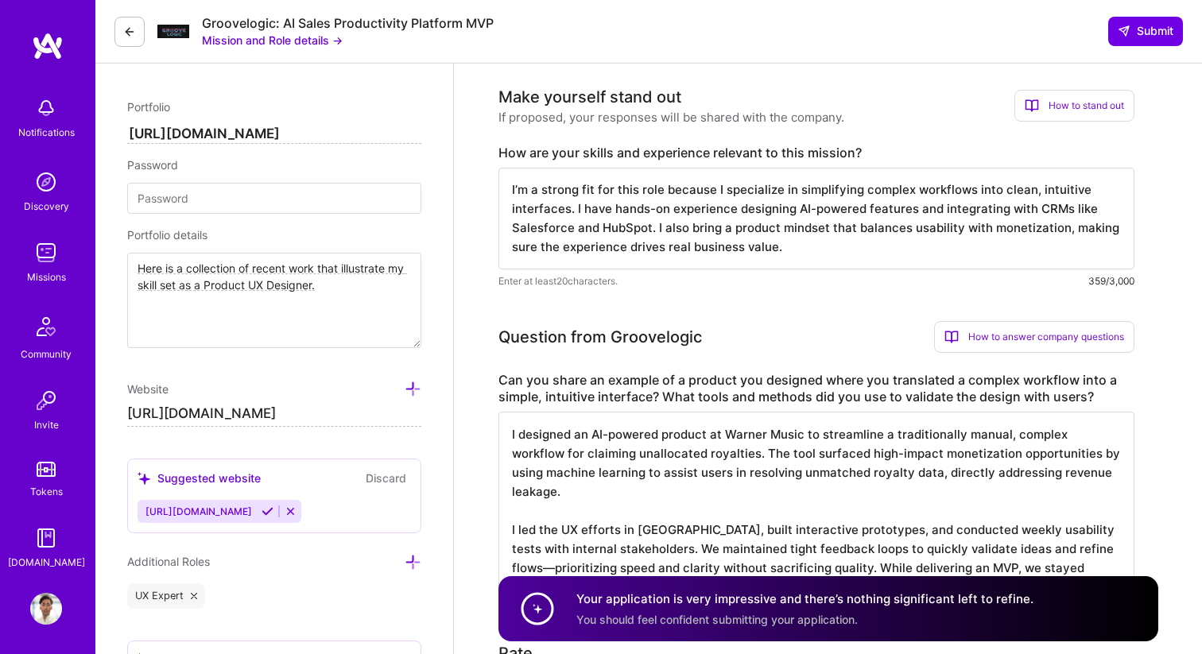
click at [844, 455] on textarea "I designed an AI-powered product at Warner Music to streamline a traditionally …" at bounding box center [816, 501] width 636 height 178
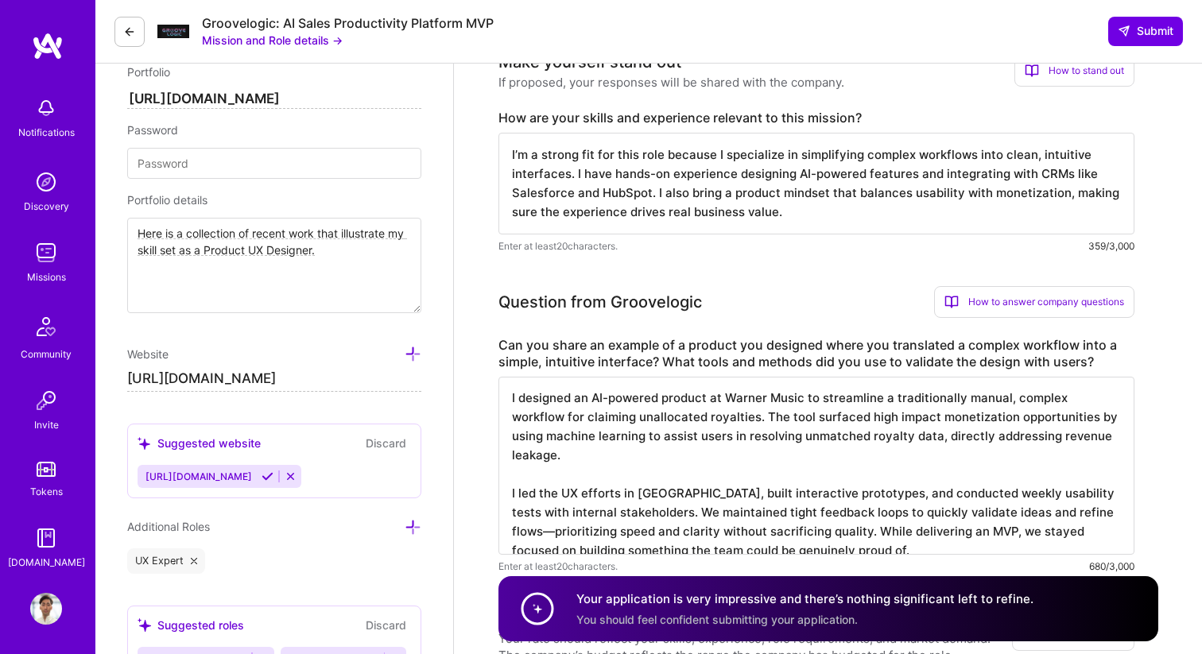
scroll to position [522, 0]
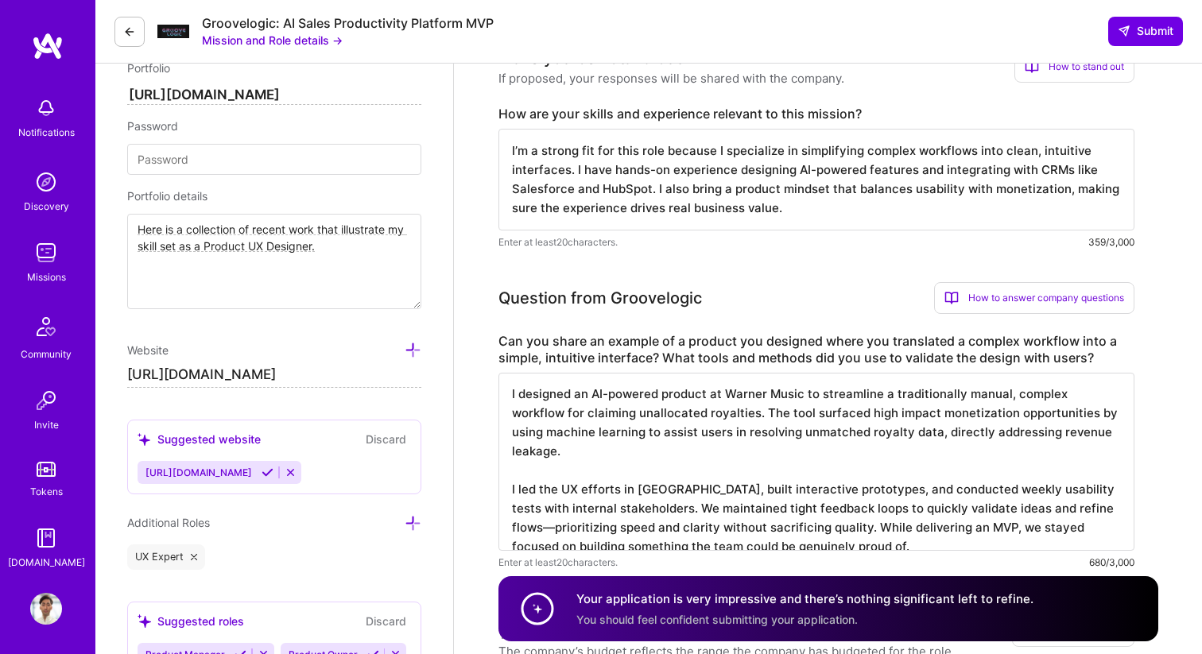
click at [1078, 490] on textarea "I designed an AI-powered product at Warner Music to streamline a traditionally …" at bounding box center [816, 462] width 636 height 178
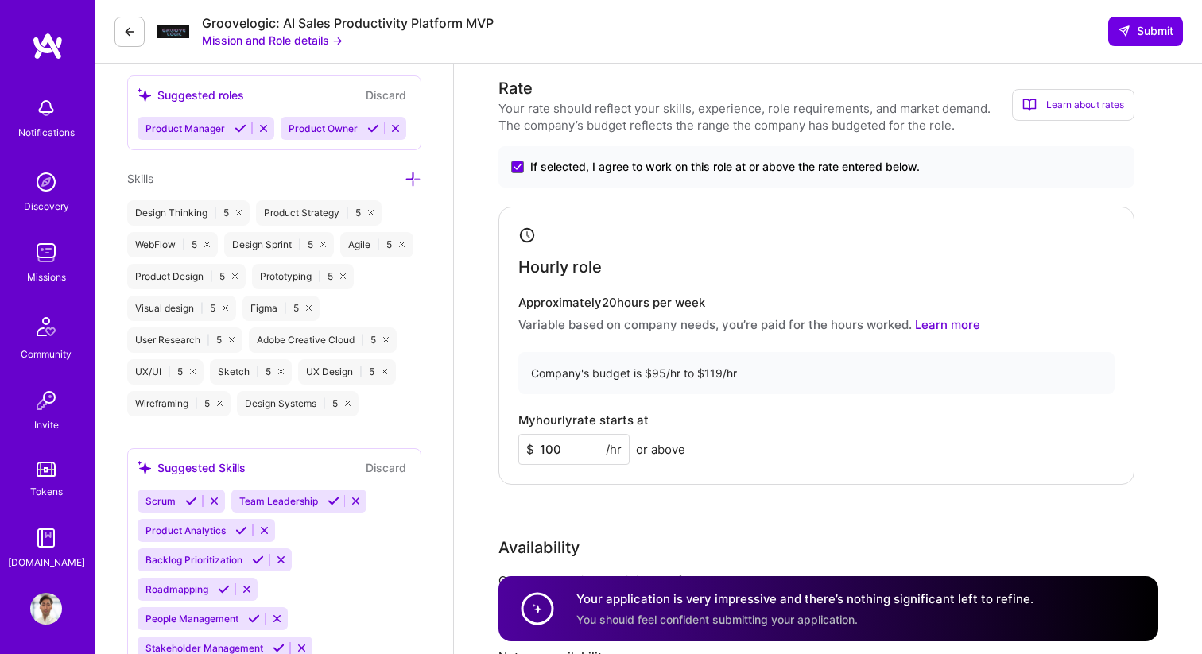
scroll to position [1067, 0]
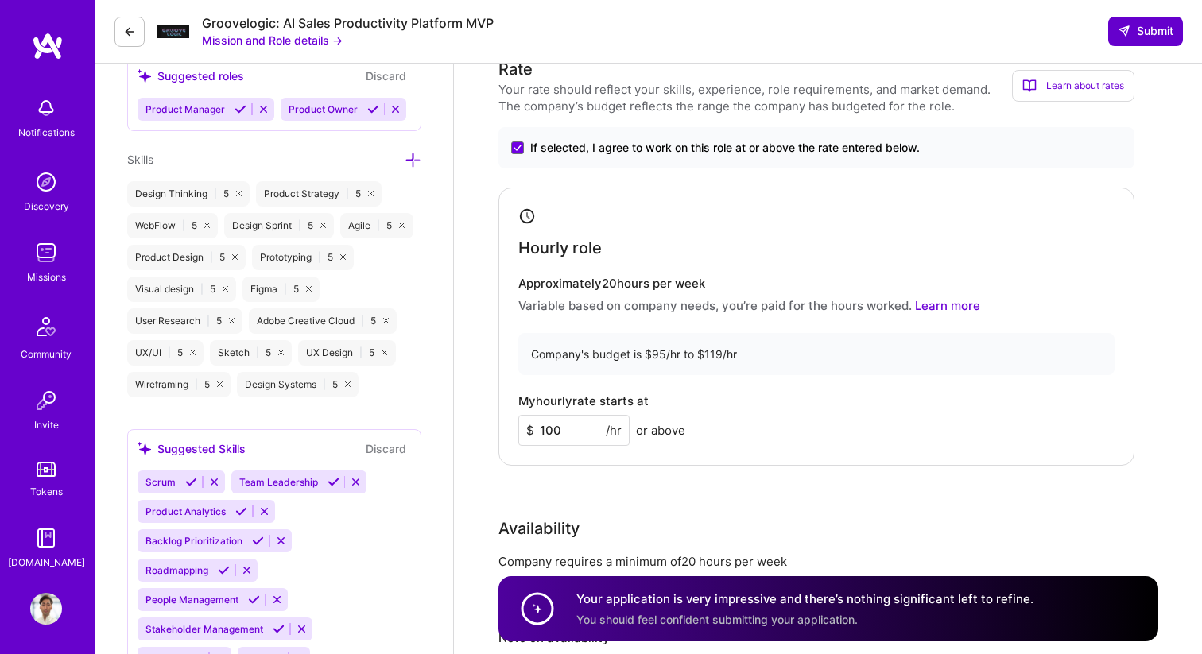
type textarea "I designed an AI-powered product at Warner Music to streamline a traditionally …"
click at [1137, 32] on span "Submit" at bounding box center [1145, 31] width 56 height 16
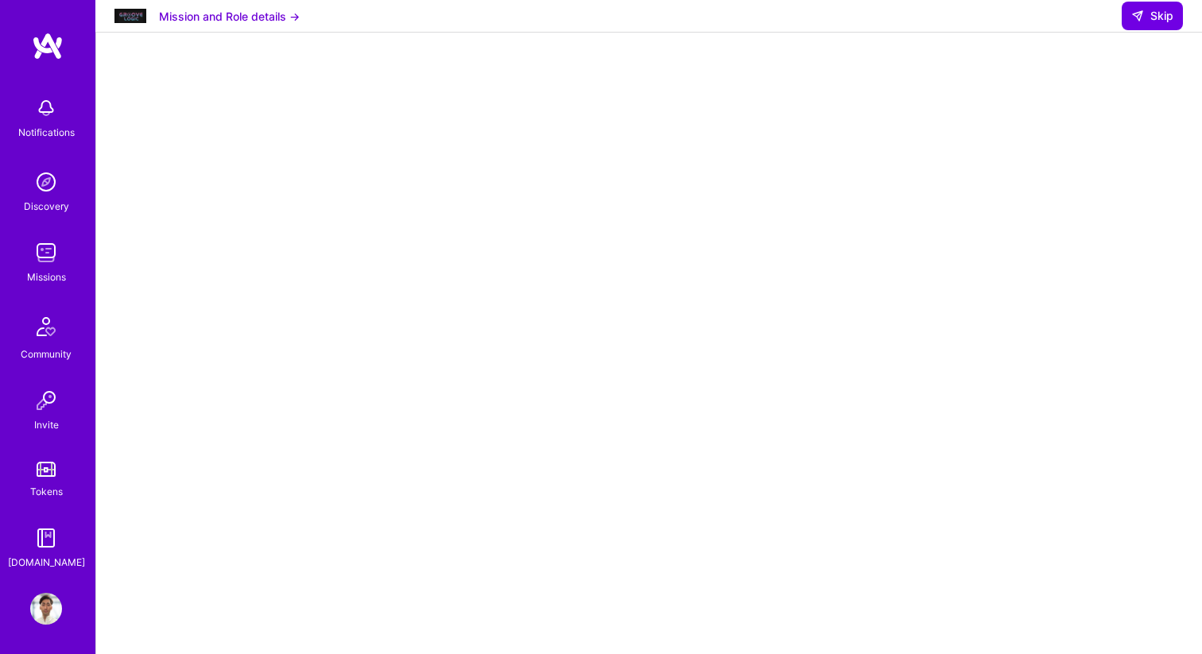
scroll to position [195, 0]
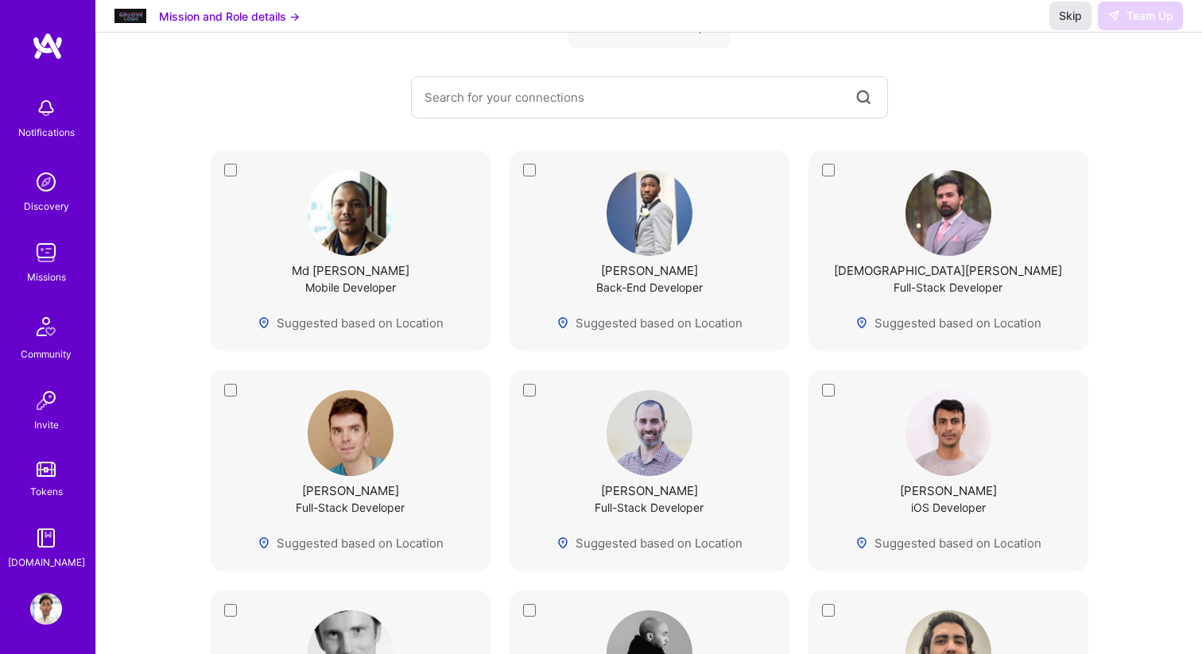
click at [1065, 24] on span "Skip" at bounding box center [1069, 16] width 23 height 16
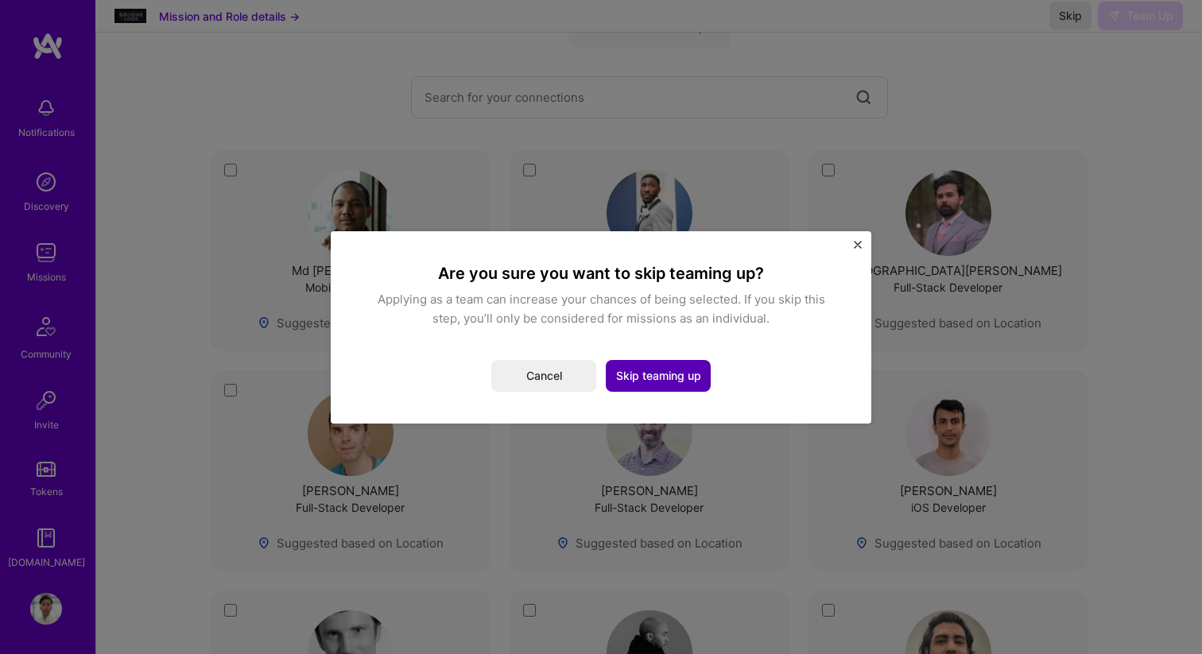
click at [656, 372] on button "Skip teaming up" at bounding box center [658, 376] width 105 height 32
